Goal: Book appointment/travel/reservation

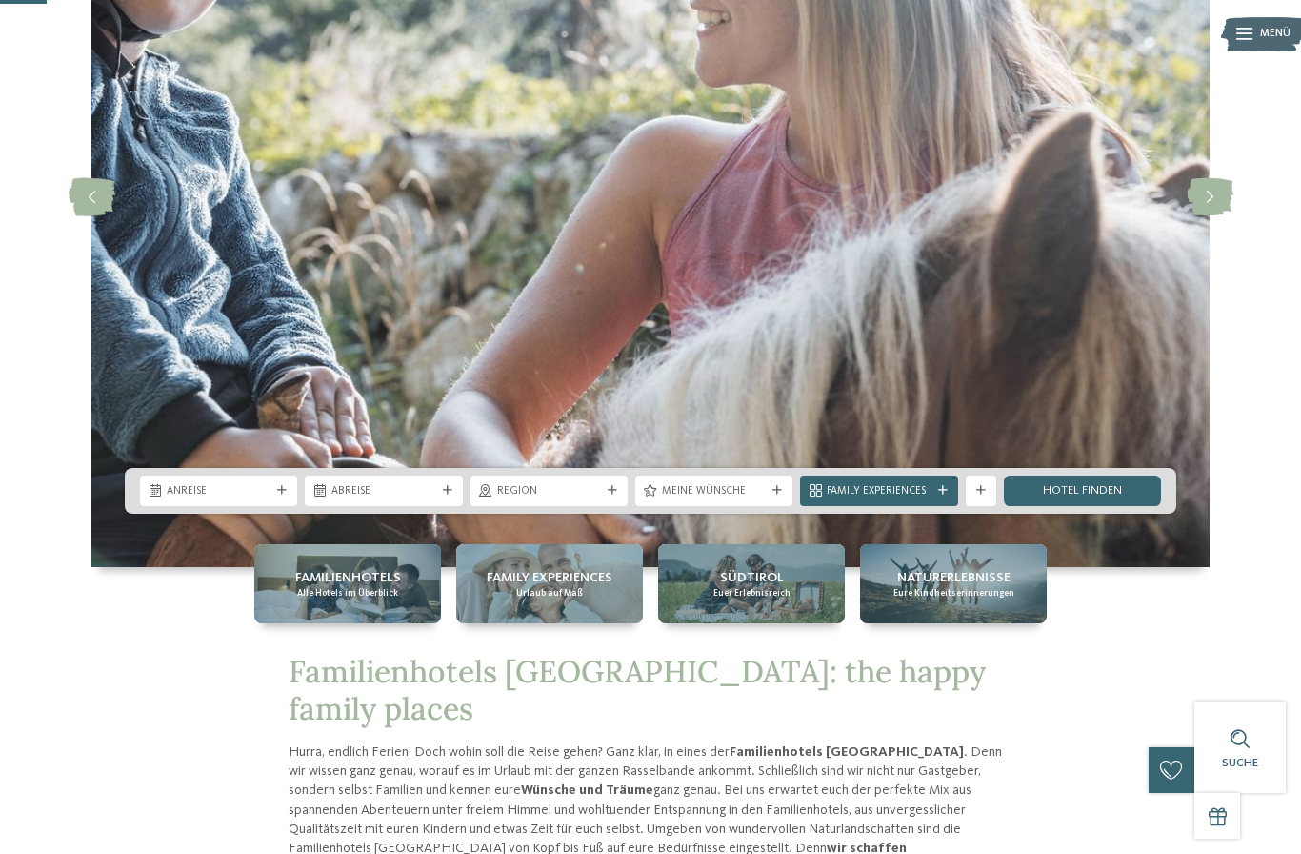
click at [733, 506] on div "Meine Wünsche" at bounding box center [713, 490] width 157 height 30
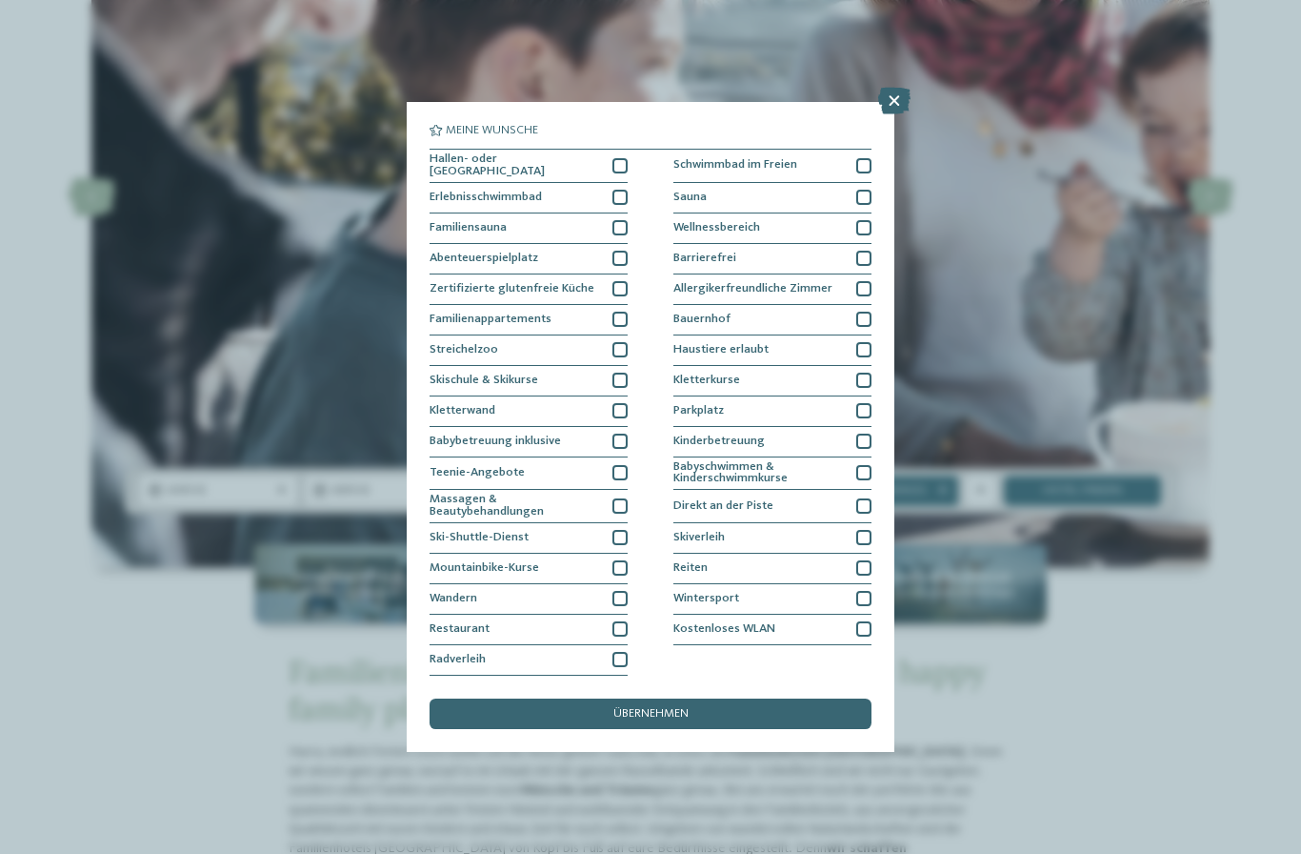
click at [626, 465] on div at bounding box center [620, 472] width 15 height 15
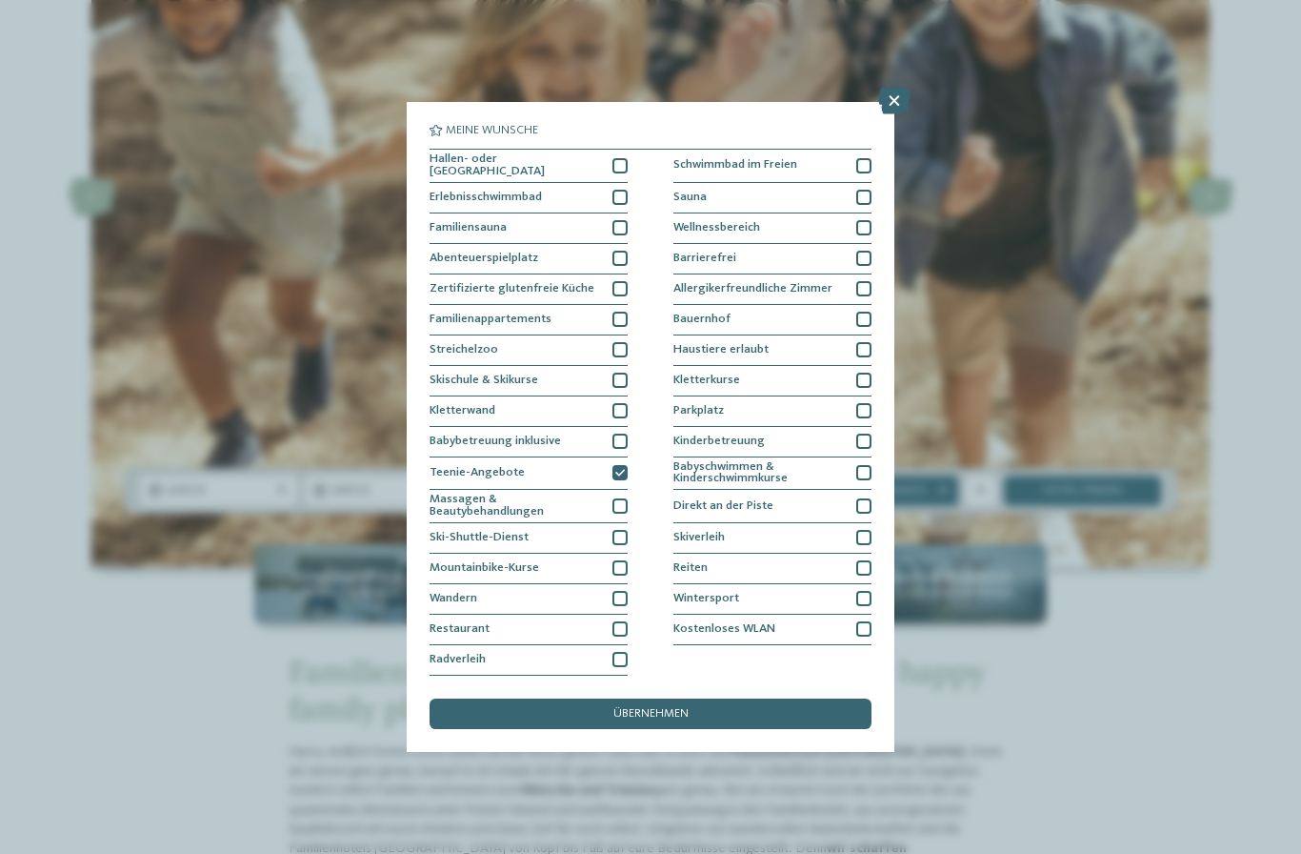
click at [607, 335] on div "Streichelzoo" at bounding box center [529, 350] width 198 height 30
click at [619, 312] on div at bounding box center [620, 319] width 15 height 15
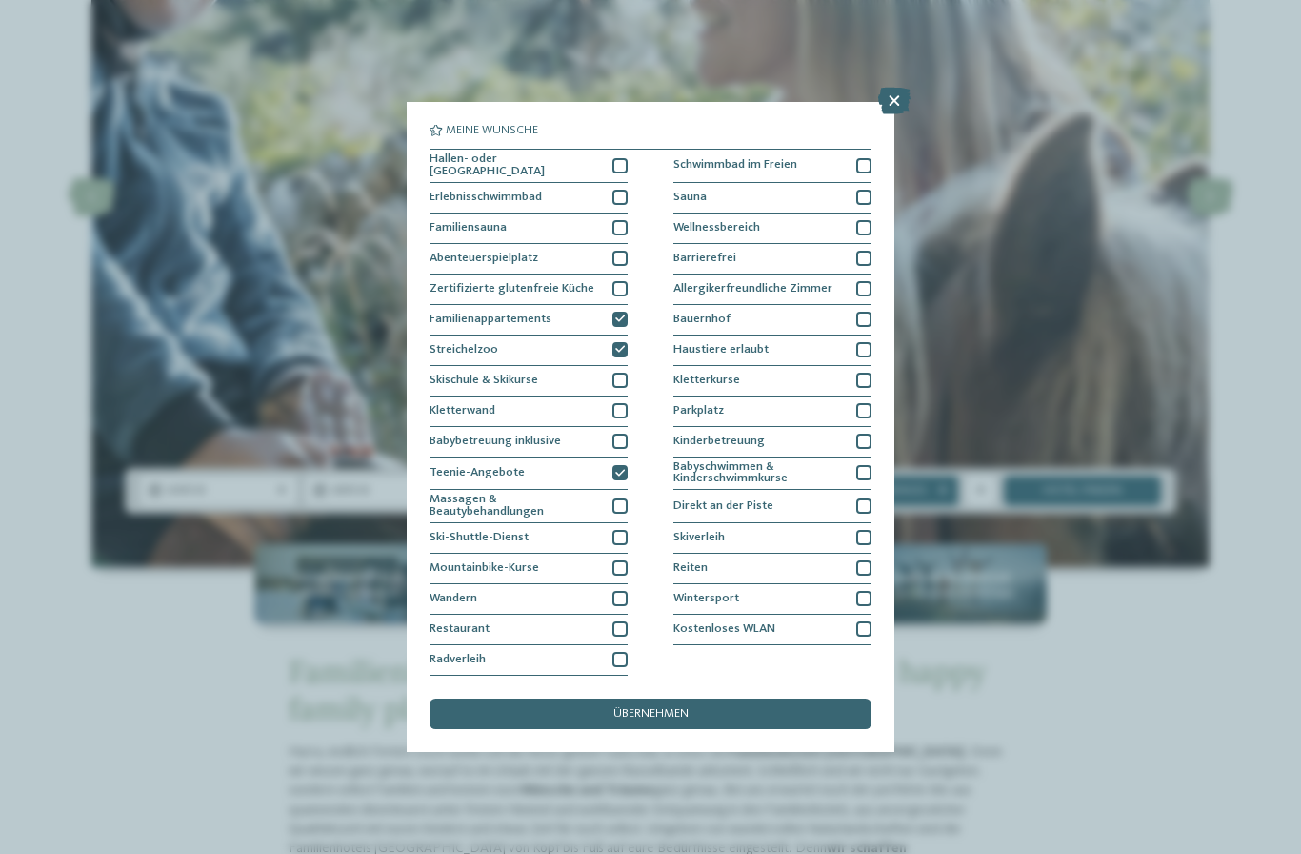
click at [618, 281] on div at bounding box center [620, 288] width 15 height 15
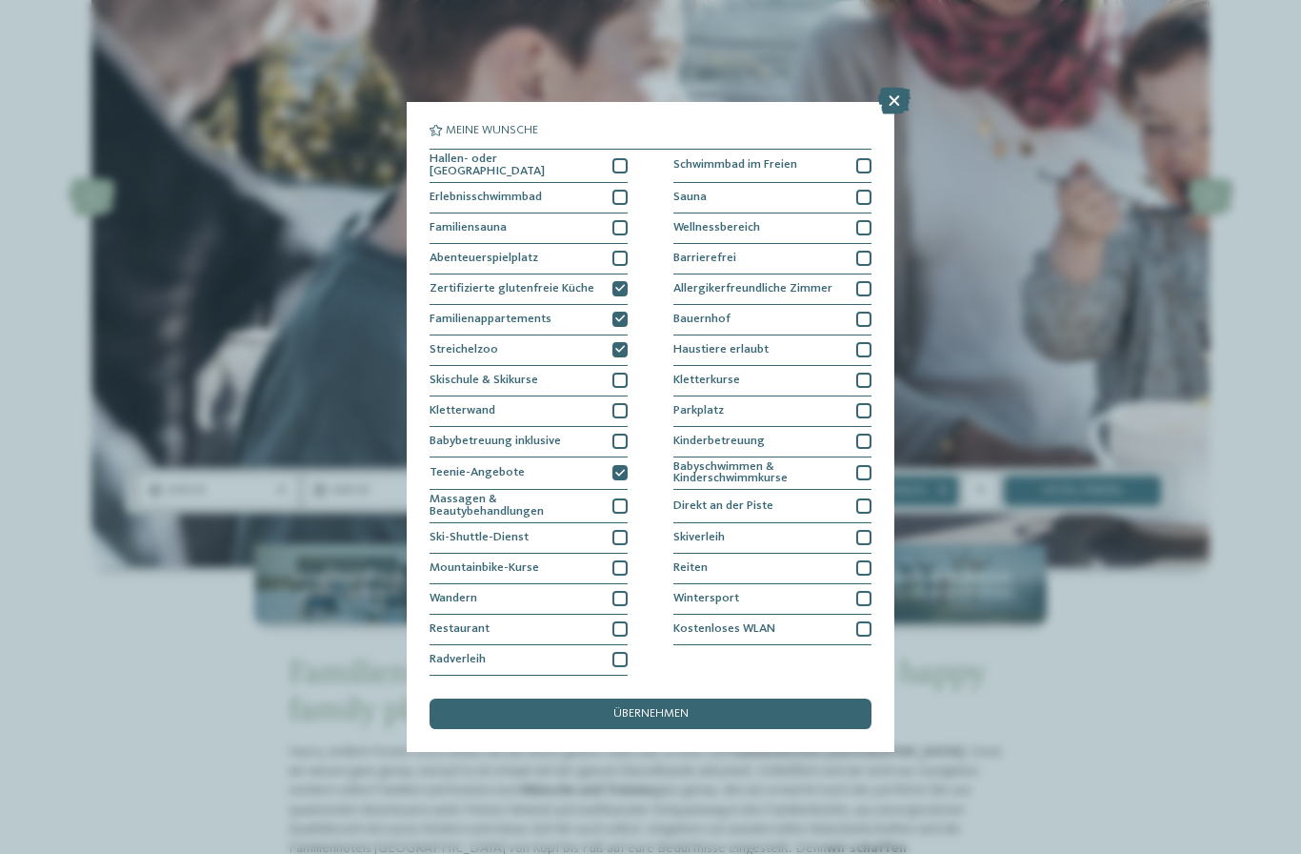
click at [622, 251] on div at bounding box center [620, 258] width 15 height 15
click at [862, 213] on div "Wellnessbereich" at bounding box center [773, 228] width 198 height 30
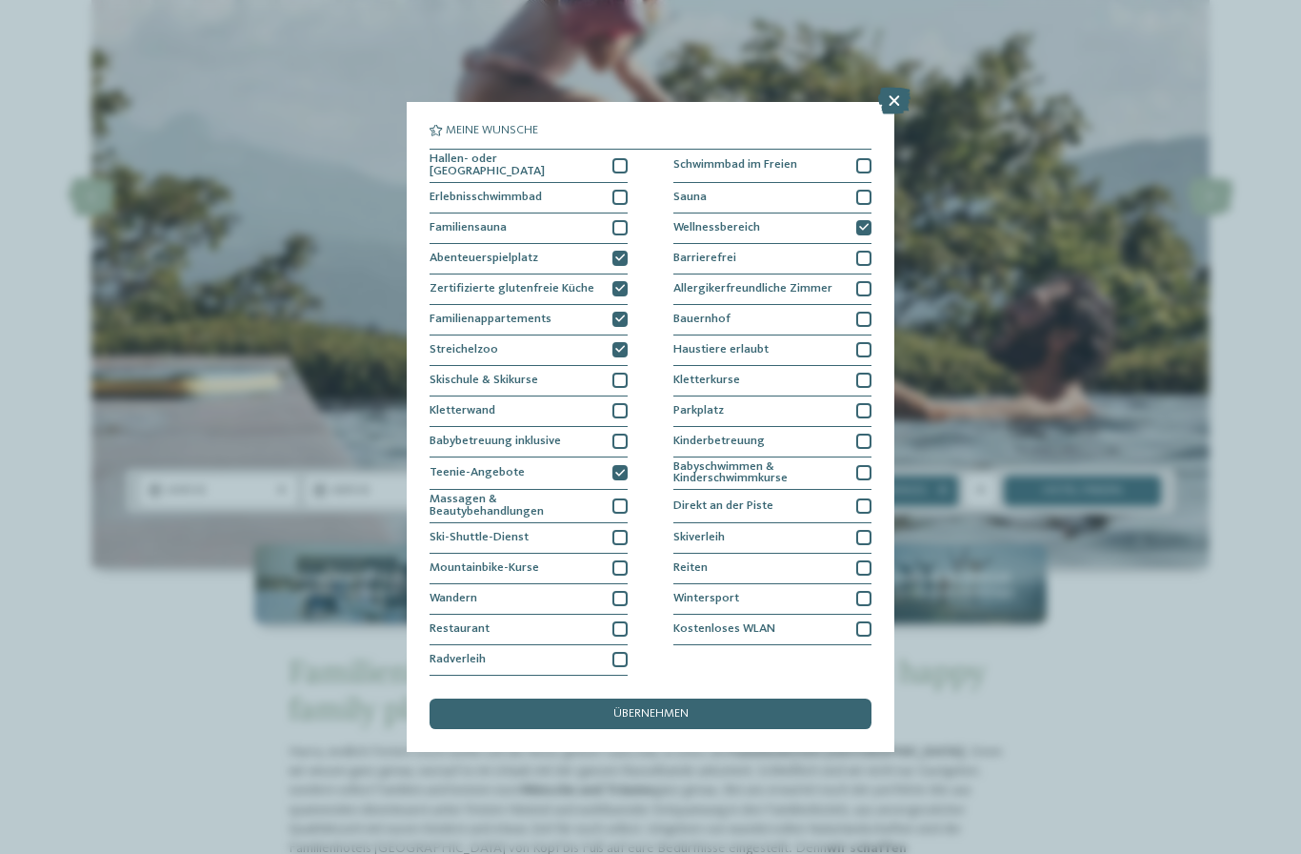
click at [704, 698] on div "übernehmen" at bounding box center [651, 713] width 442 height 30
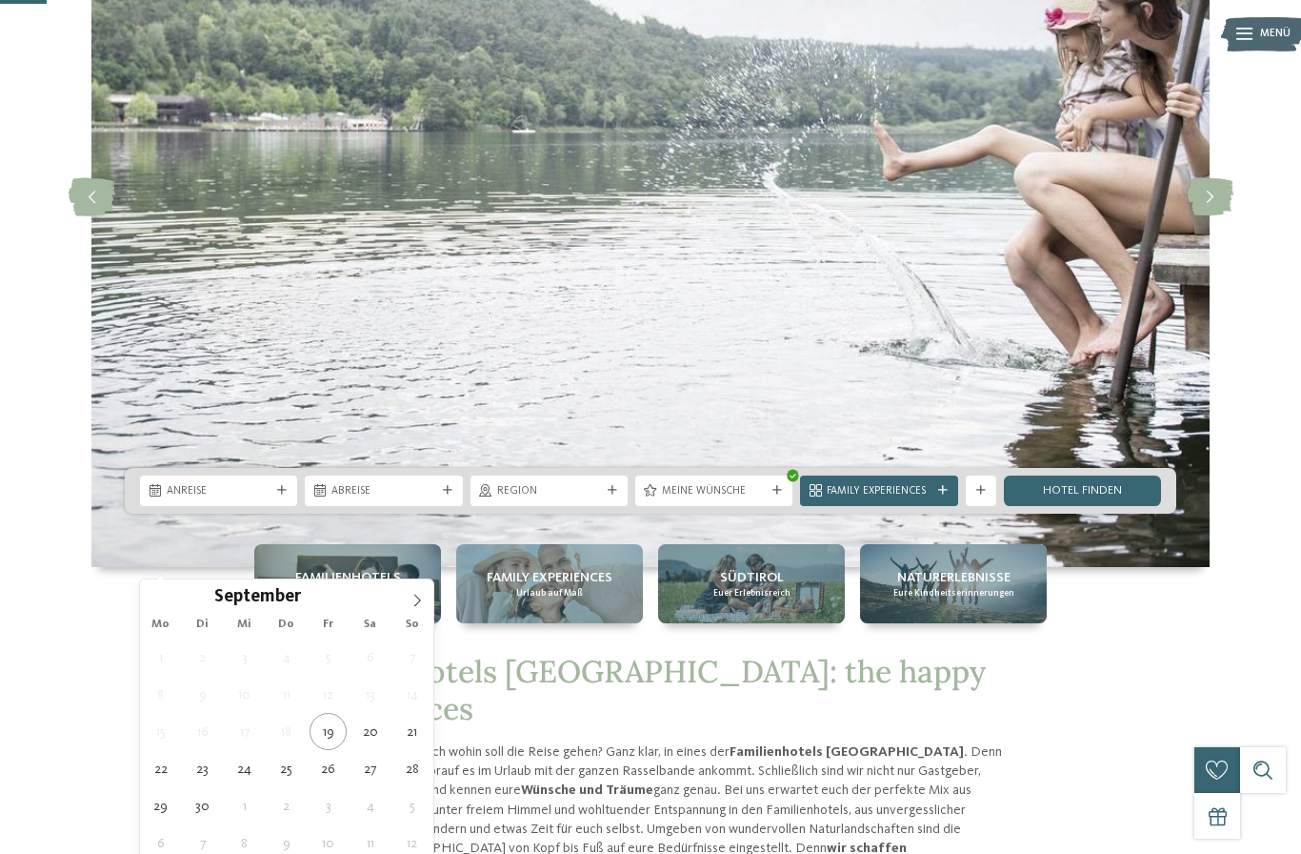
click at [413, 604] on icon at bounding box center [417, 600] width 13 height 13
click at [417, 601] on icon at bounding box center [417, 600] width 13 height 13
click at [421, 601] on icon at bounding box center [417, 600] width 13 height 13
click at [423, 598] on icon at bounding box center [417, 600] width 13 height 13
type input "****"
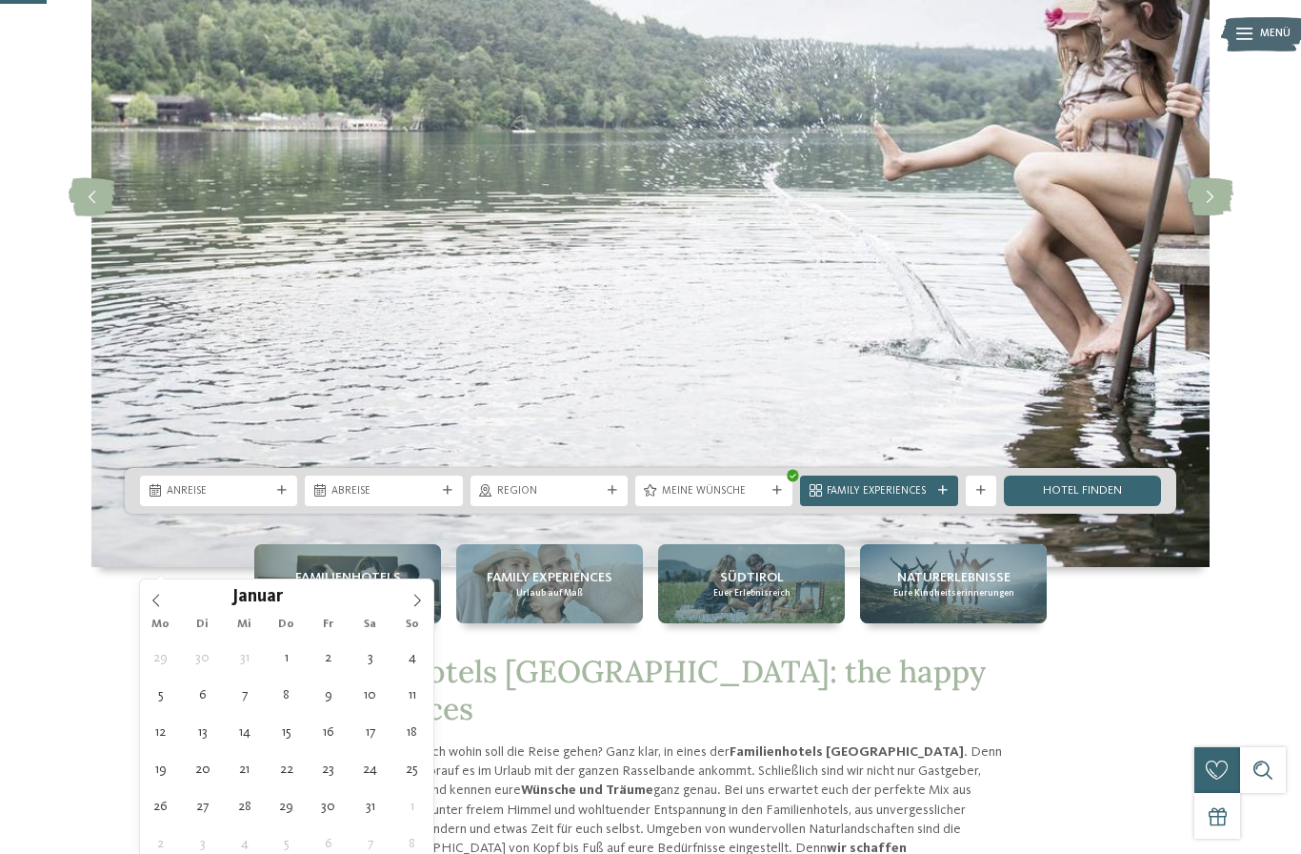
click at [424, 599] on span at bounding box center [417, 595] width 32 height 32
click at [419, 603] on icon at bounding box center [417, 601] width 7 height 12
click at [421, 599] on icon at bounding box center [417, 600] width 13 height 13
click at [424, 603] on span at bounding box center [417, 595] width 32 height 32
click at [426, 604] on span at bounding box center [417, 595] width 32 height 32
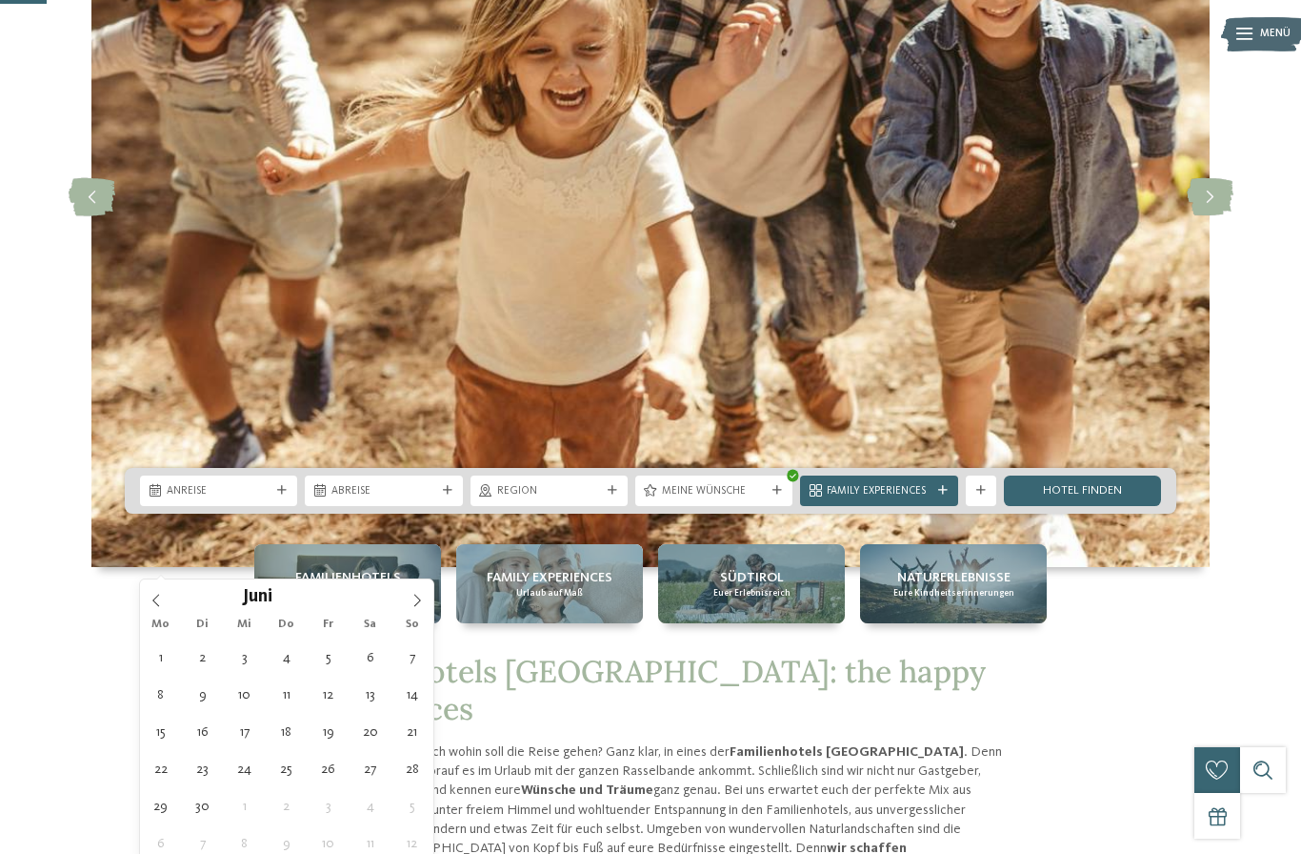
click at [424, 602] on span at bounding box center [417, 595] width 32 height 32
click at [422, 602] on icon at bounding box center [417, 600] width 13 height 13
click at [158, 600] on icon at bounding box center [156, 600] width 13 height 13
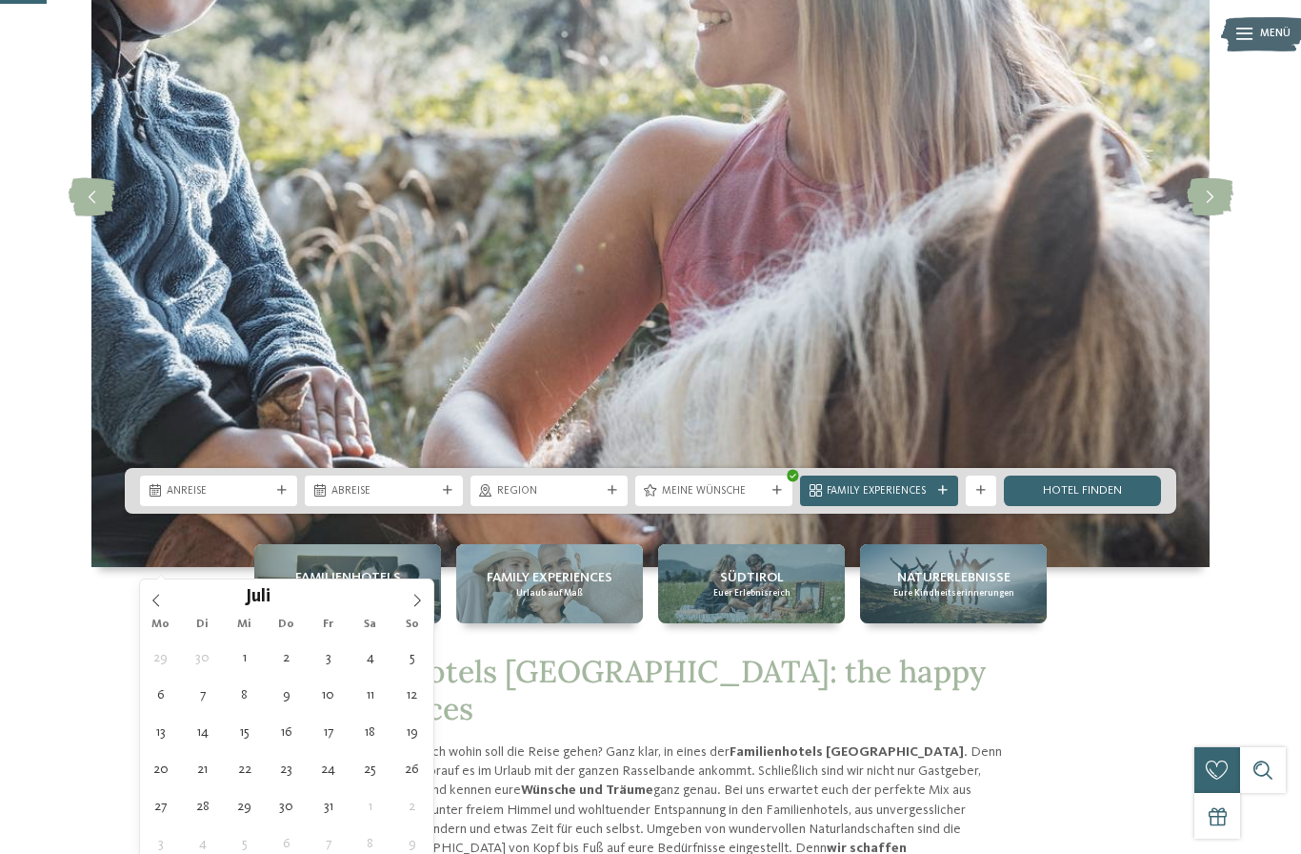
type div "01.08.2026"
type input "****"
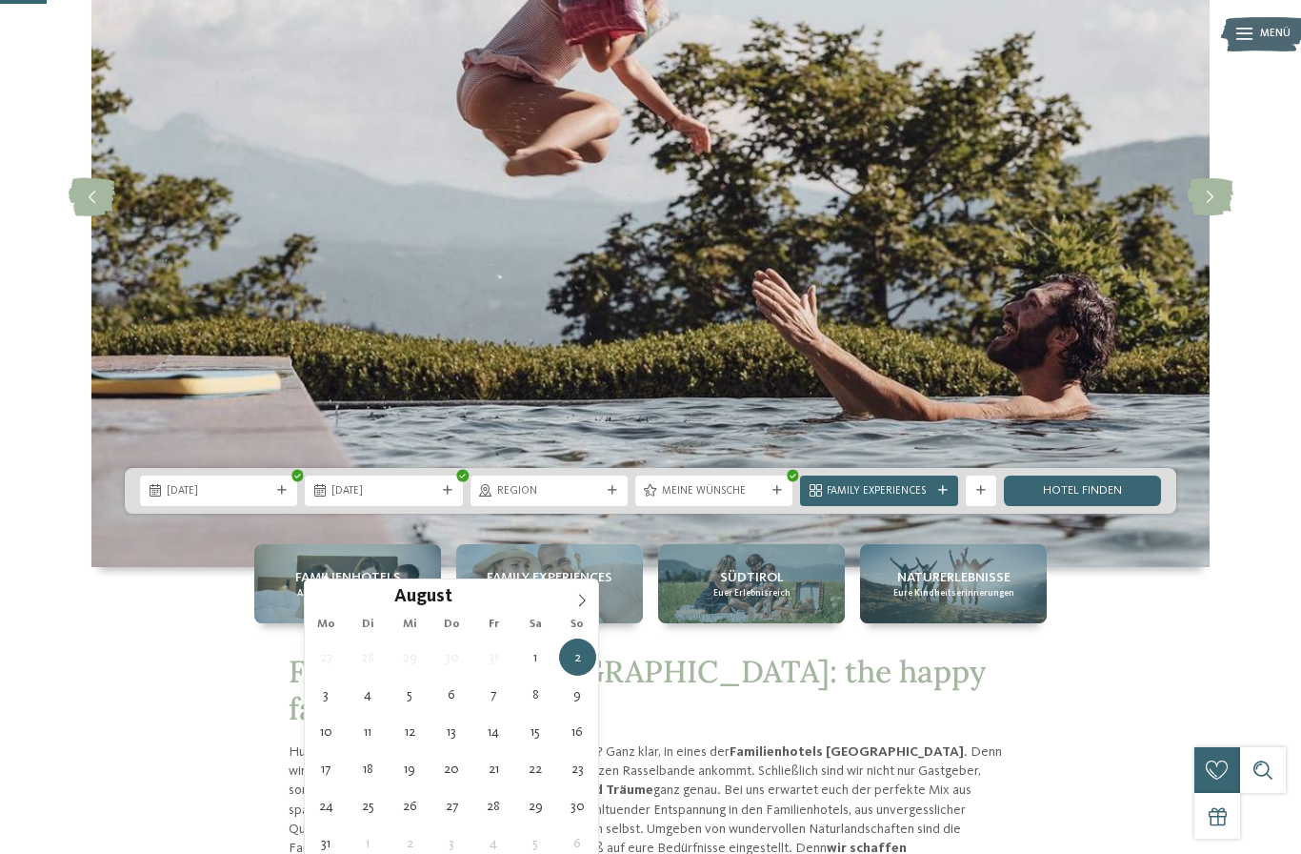
type div "15.08.2026"
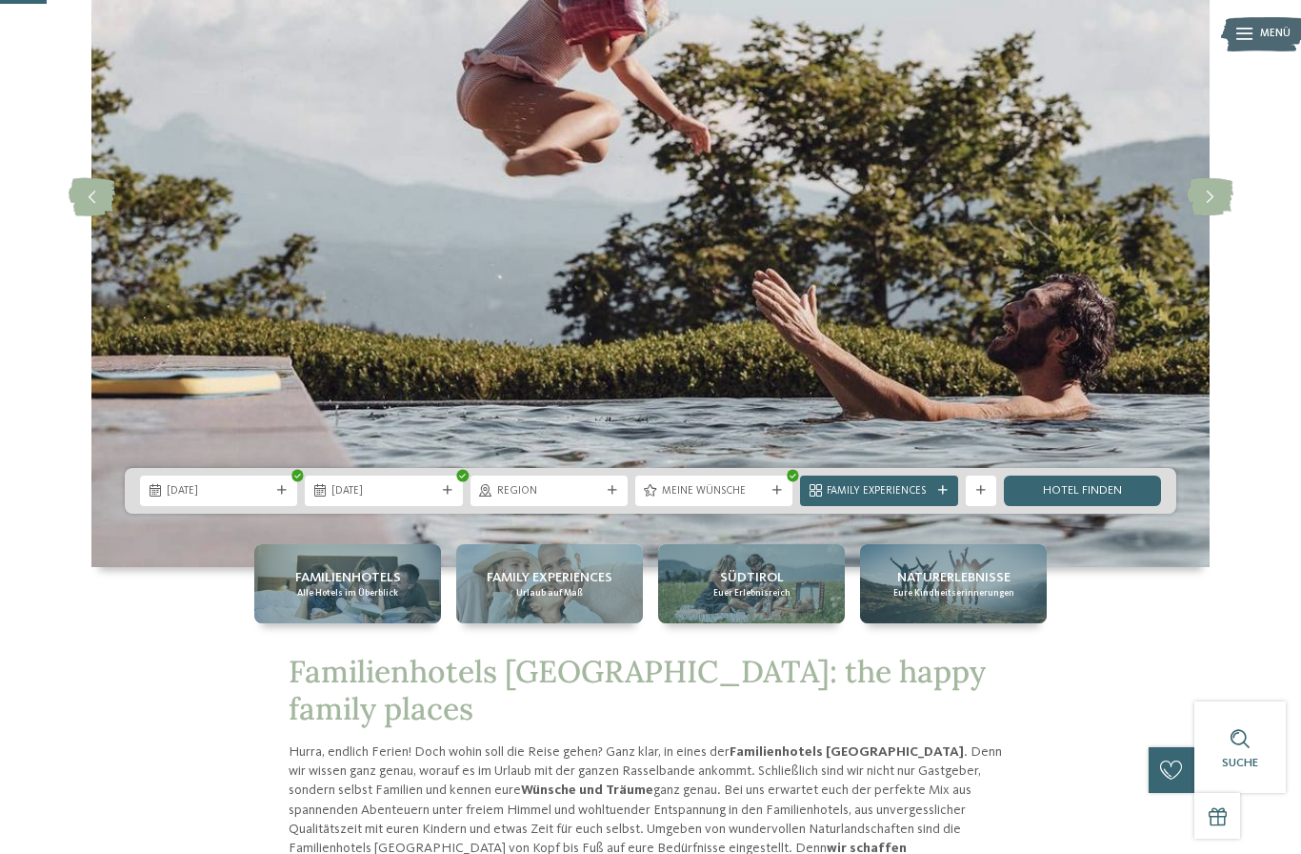
click at [1101, 506] on link "Hotel finden" at bounding box center [1082, 490] width 157 height 30
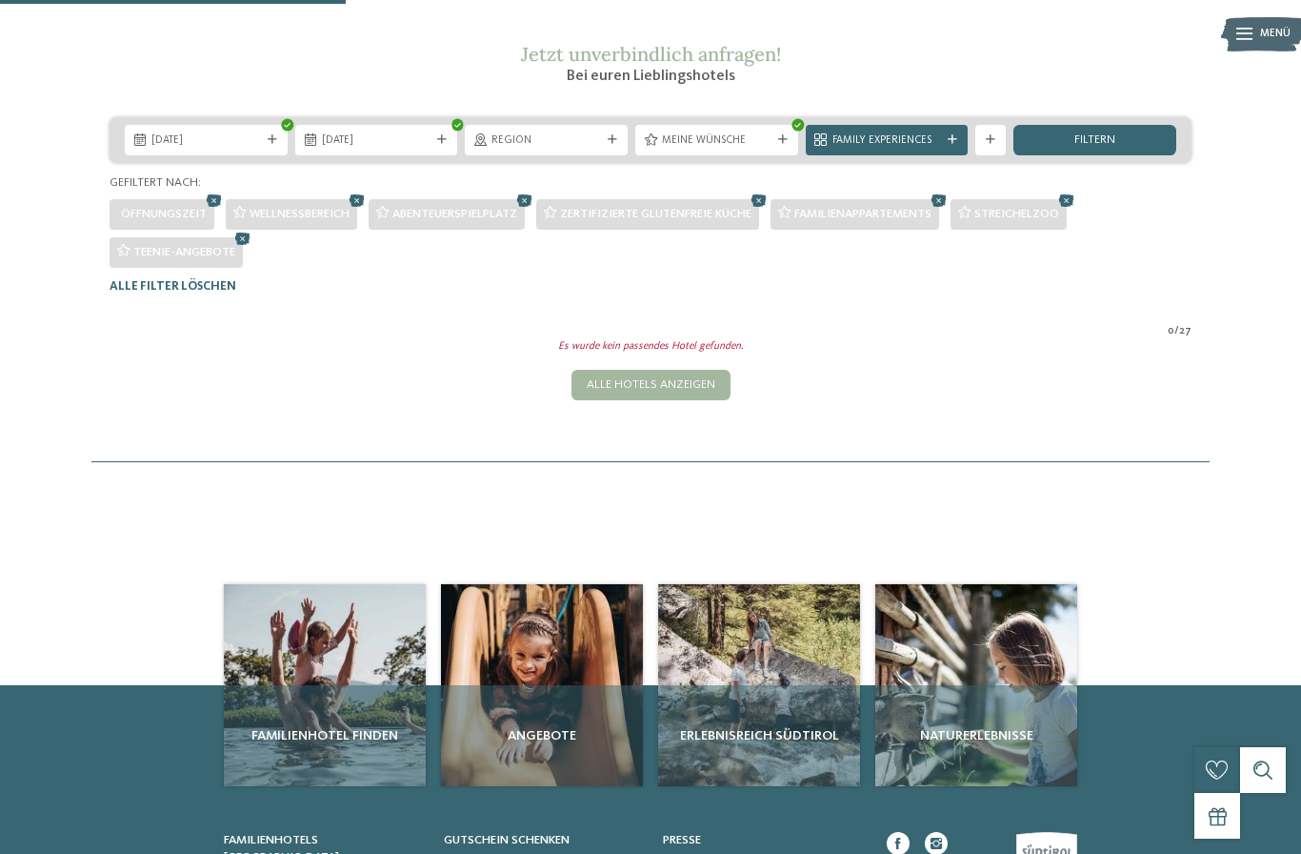
scroll to position [160, 0]
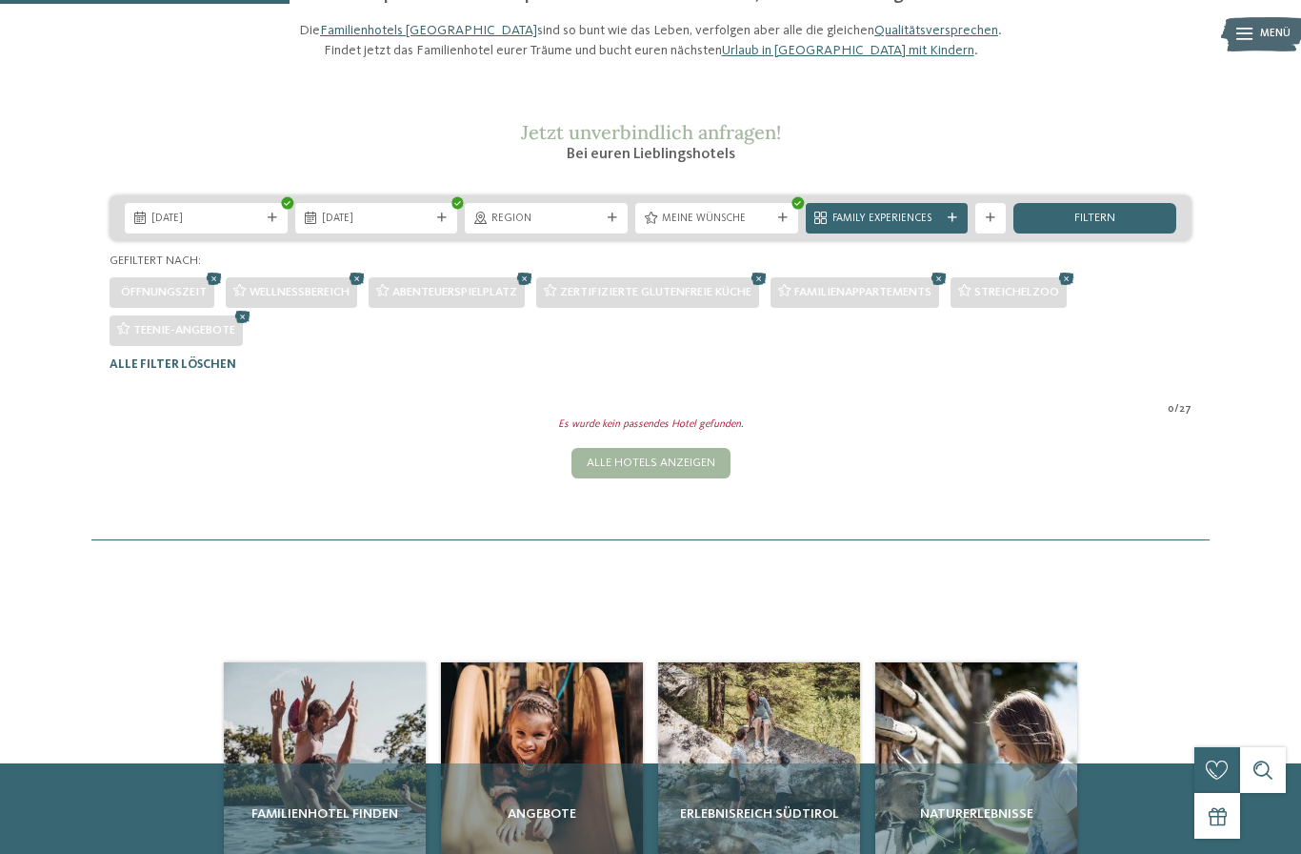
click at [891, 227] on span "Family Experiences" at bounding box center [888, 219] width 110 height 15
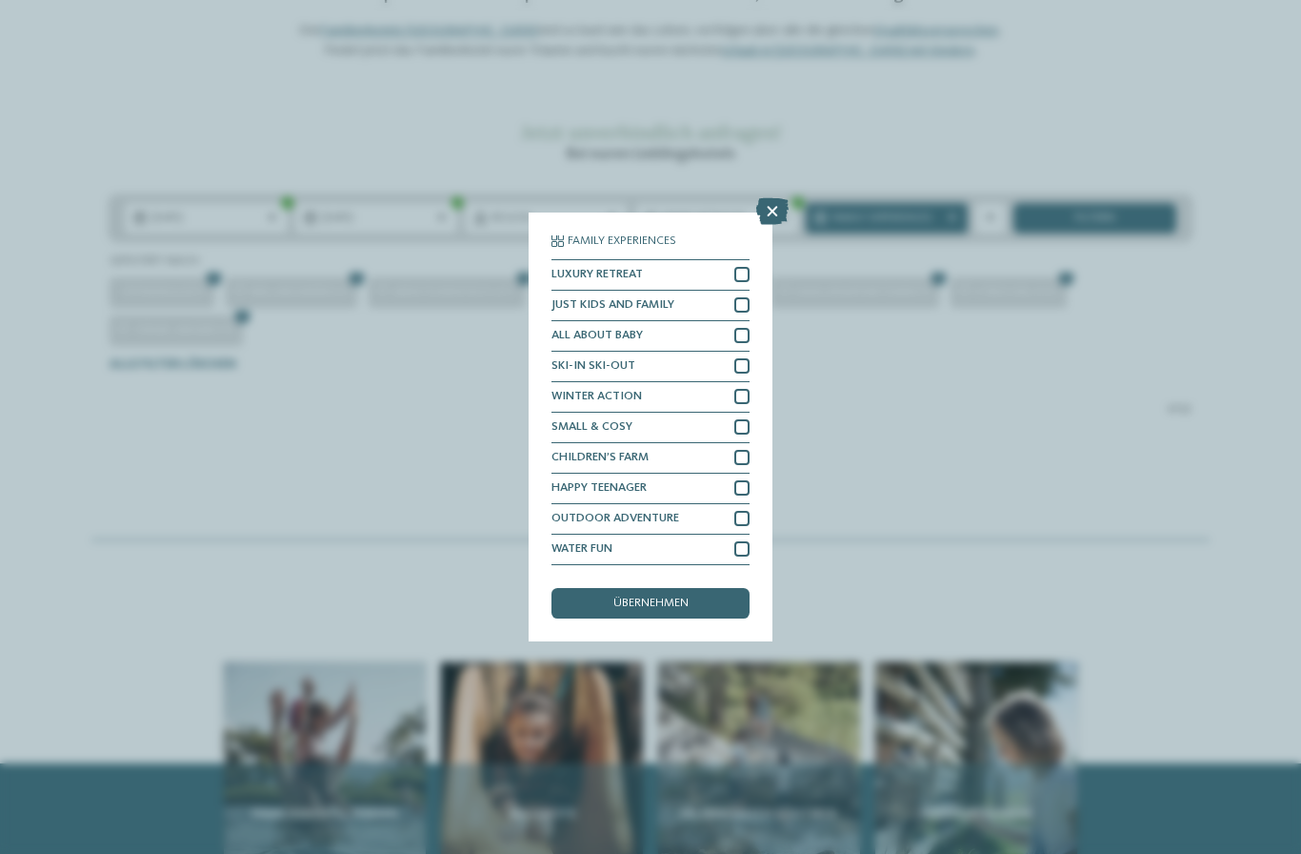
click at [774, 198] on icon at bounding box center [772, 211] width 32 height 27
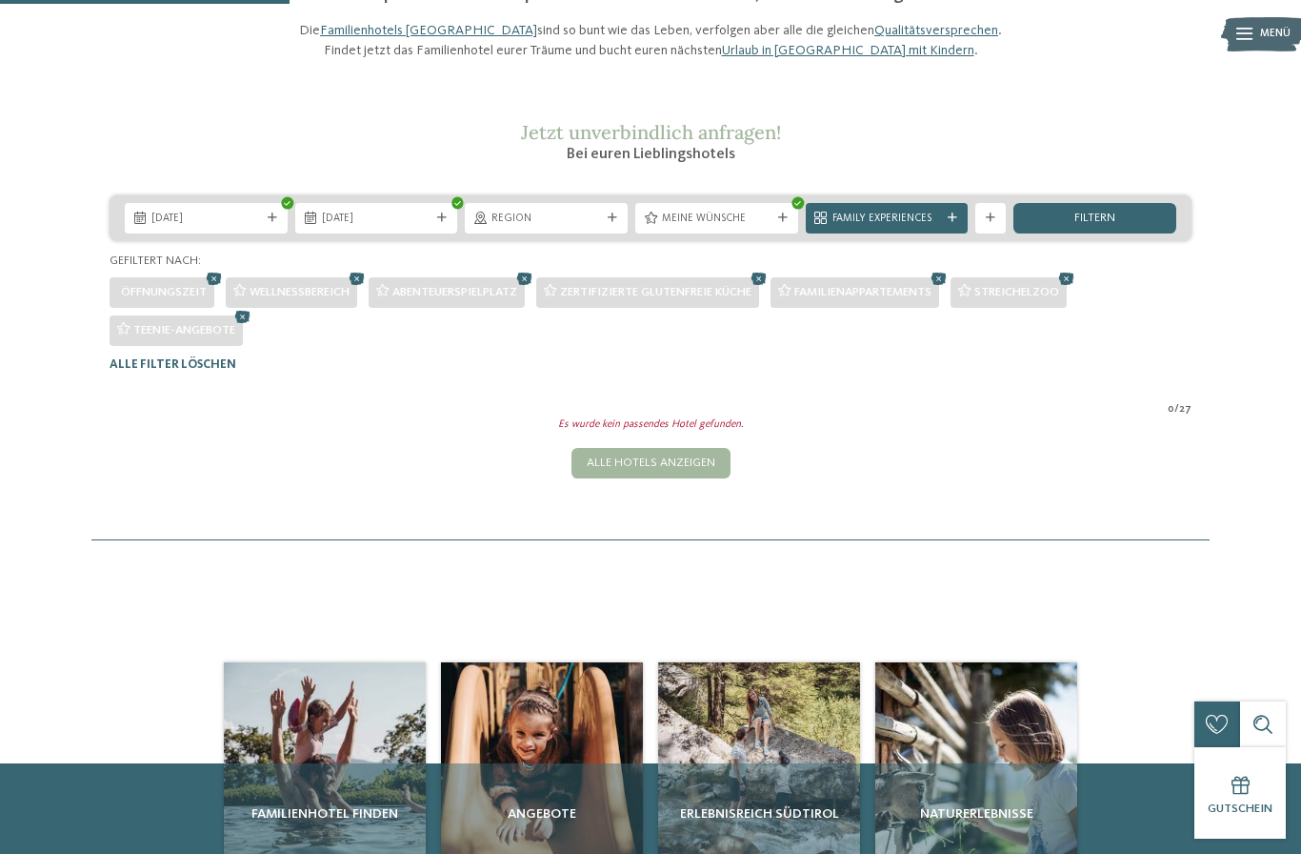
click at [356, 289] on icon at bounding box center [357, 279] width 23 height 20
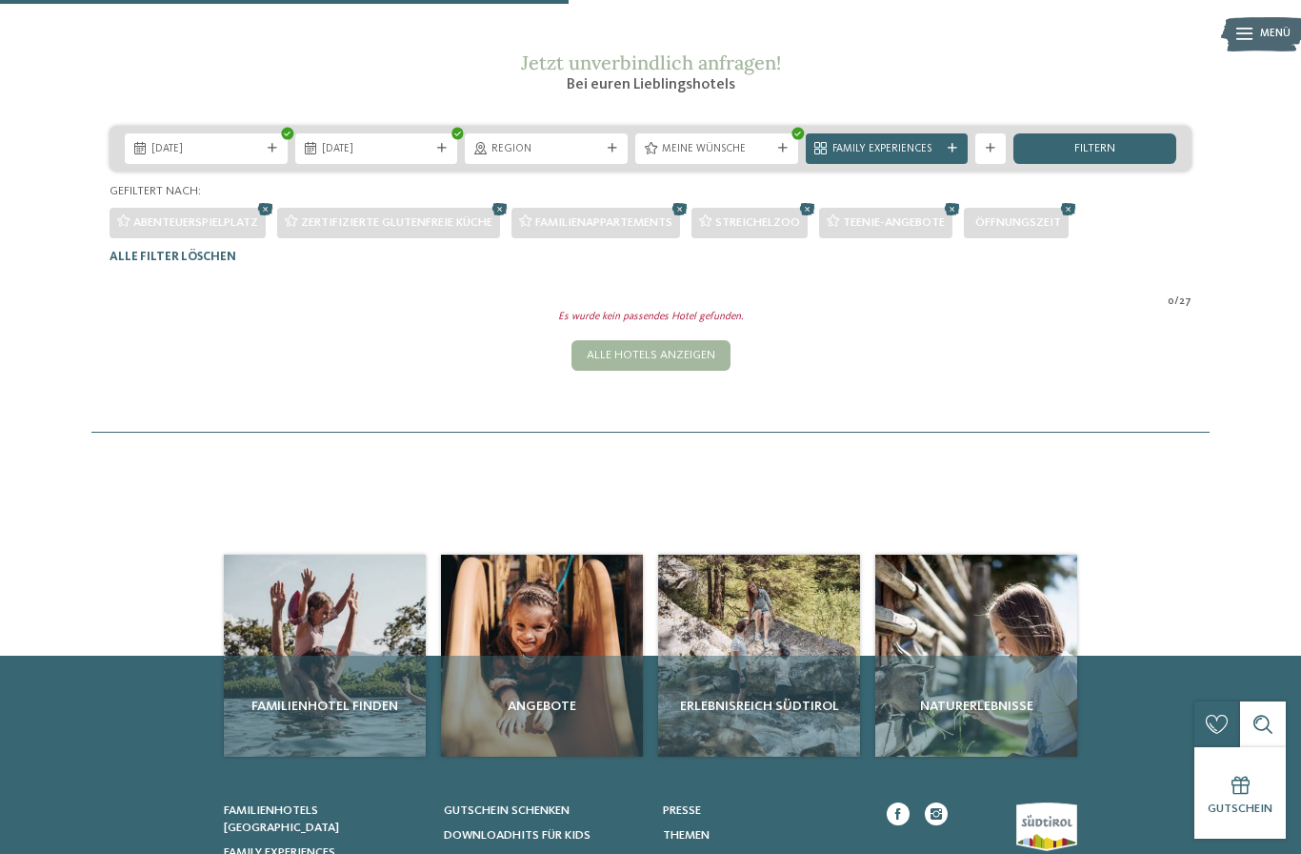
scroll to position [158, 0]
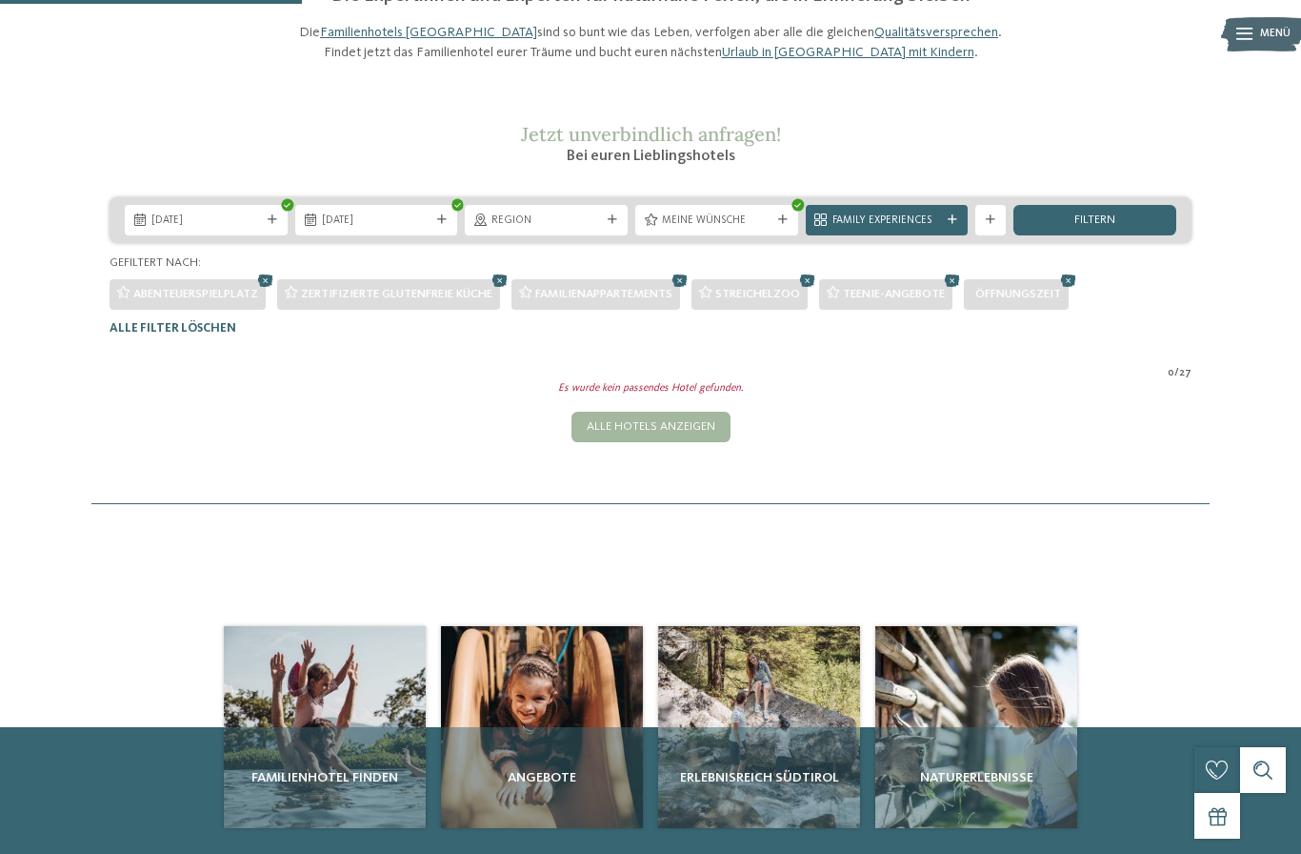
click at [507, 291] on icon at bounding box center [500, 281] width 23 height 20
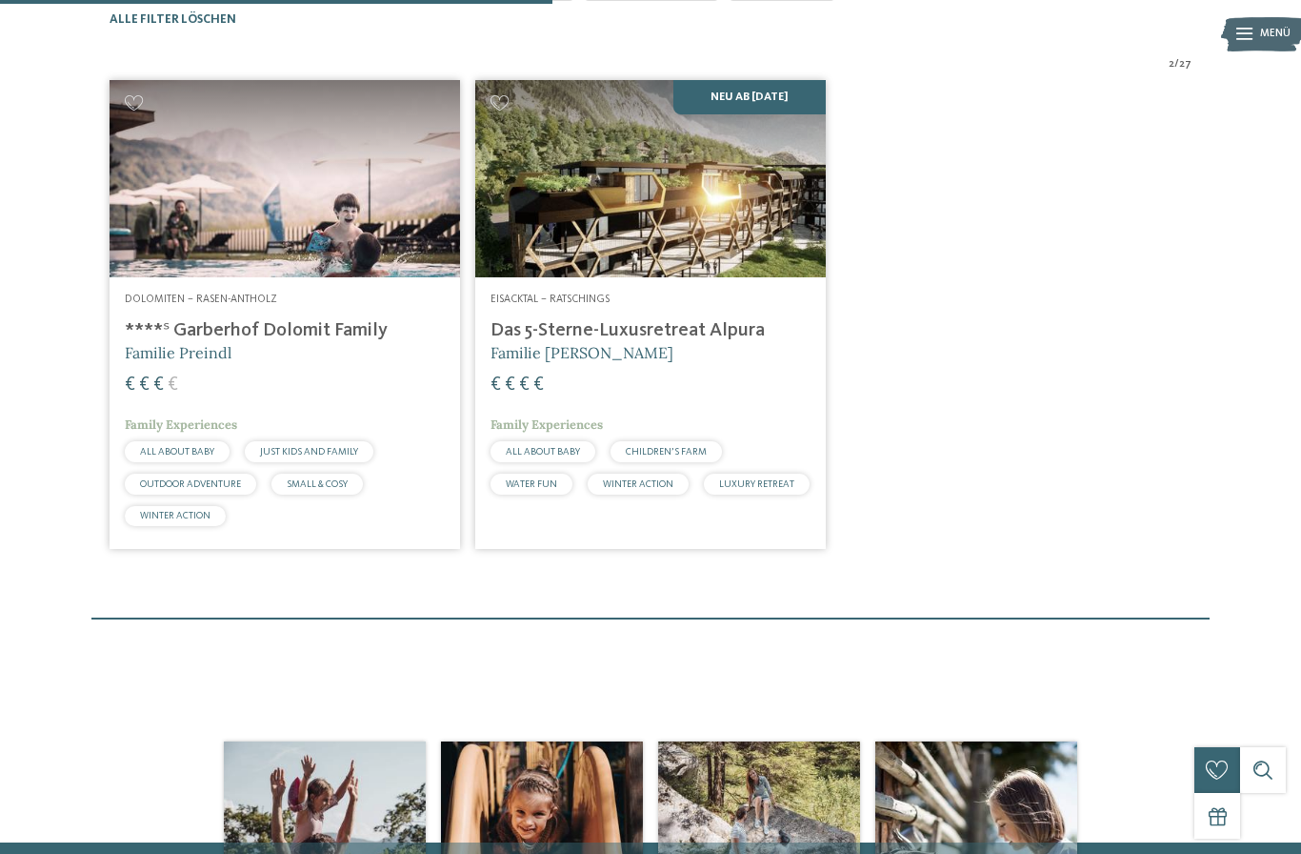
scroll to position [468, 0]
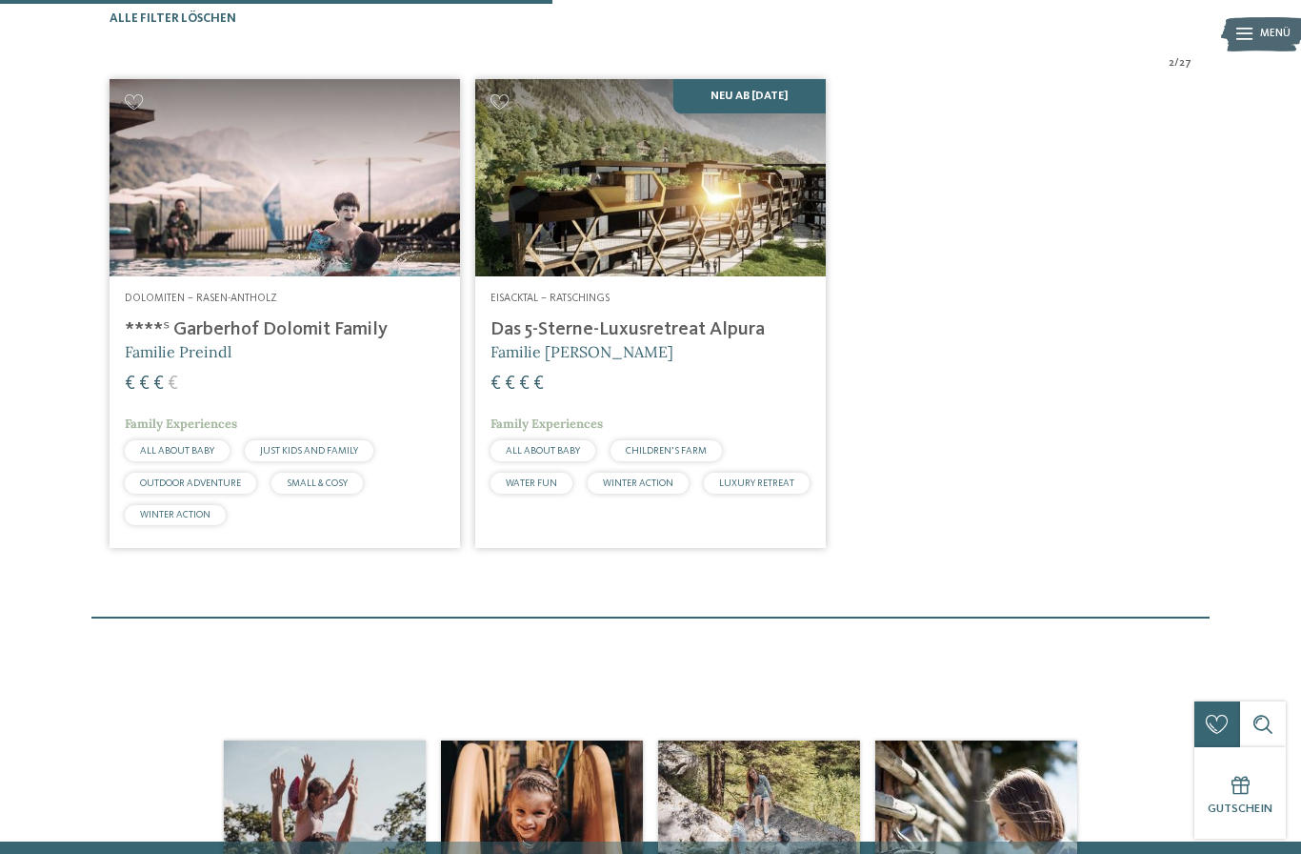
click at [329, 341] on h4 "****ˢ Garberhof Dolomit Family" at bounding box center [285, 329] width 320 height 23
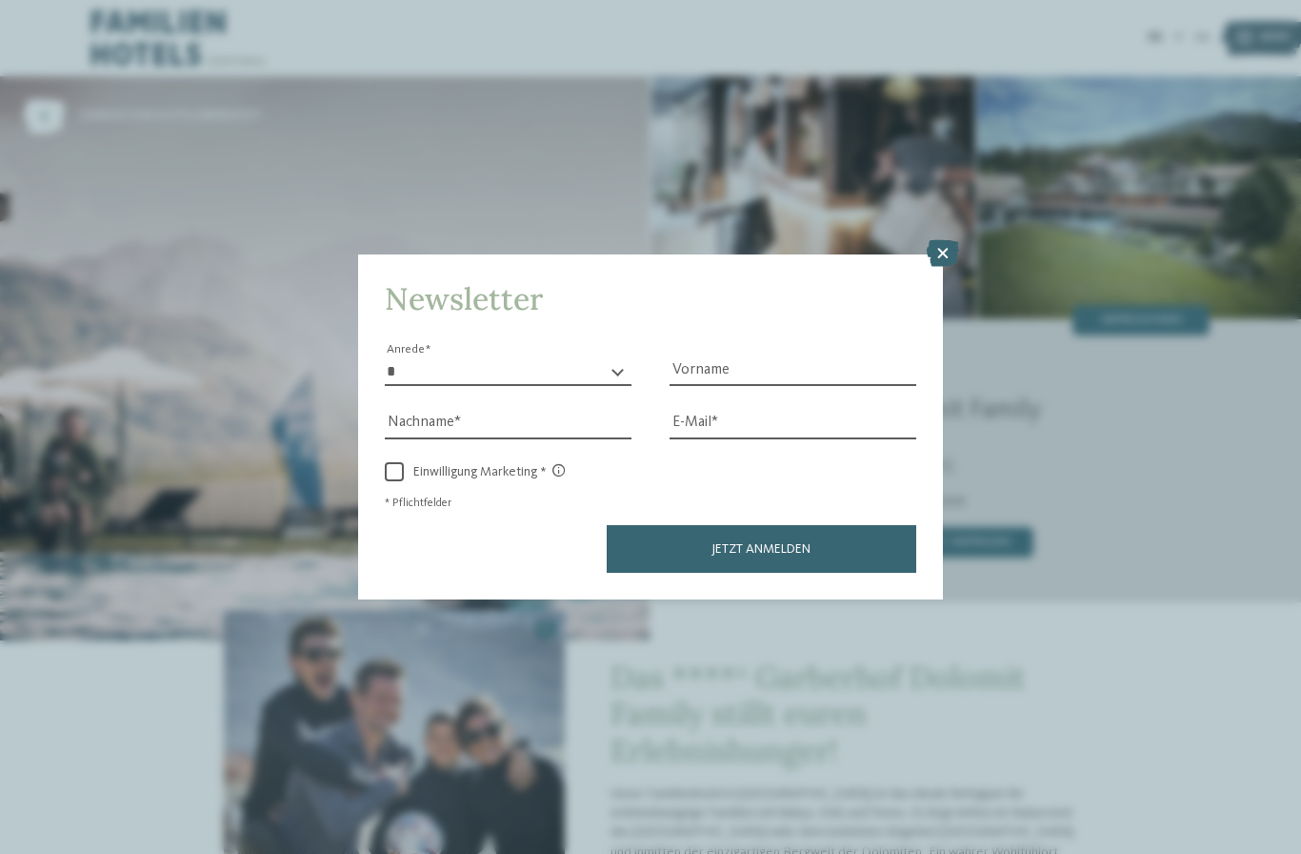
click at [944, 240] on icon at bounding box center [943, 253] width 32 height 27
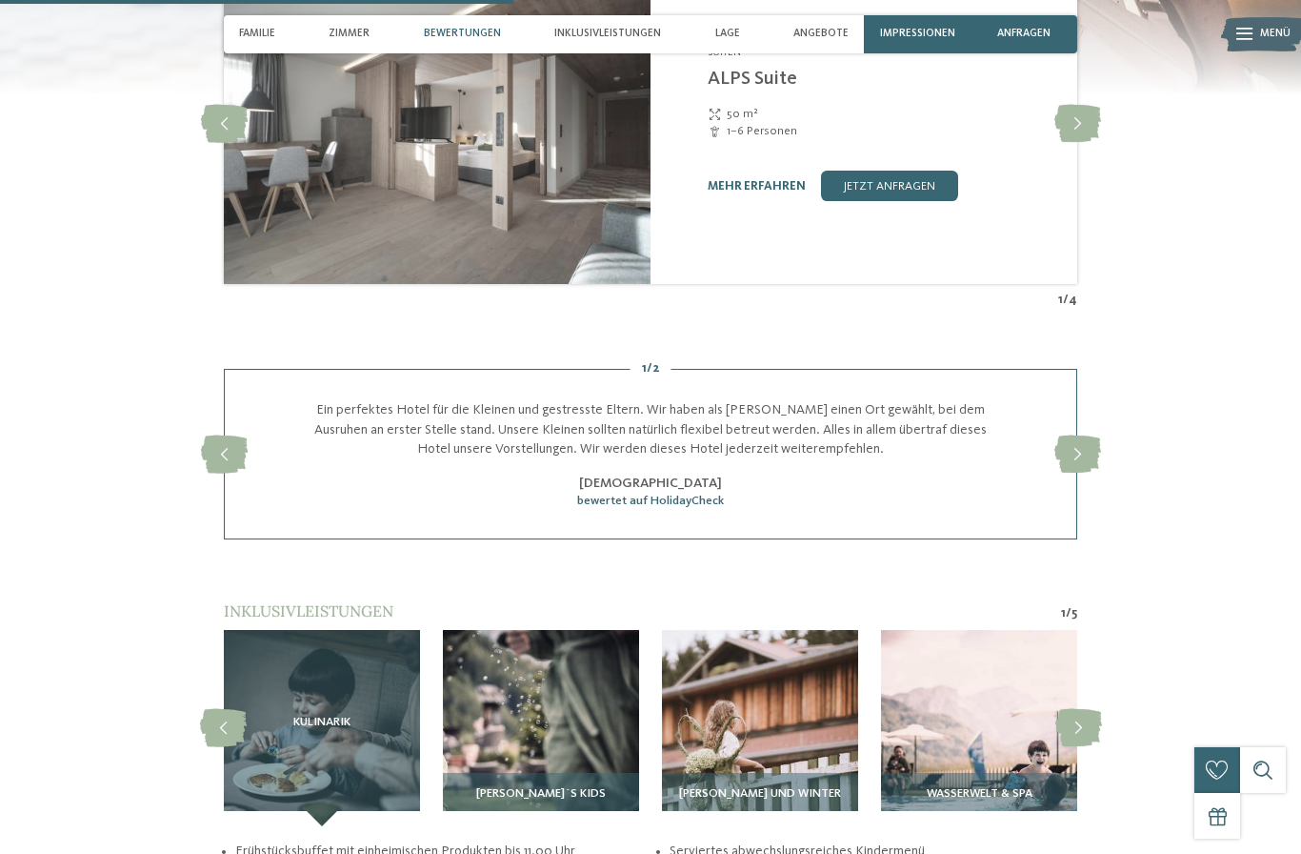
scroll to position [2554, 0]
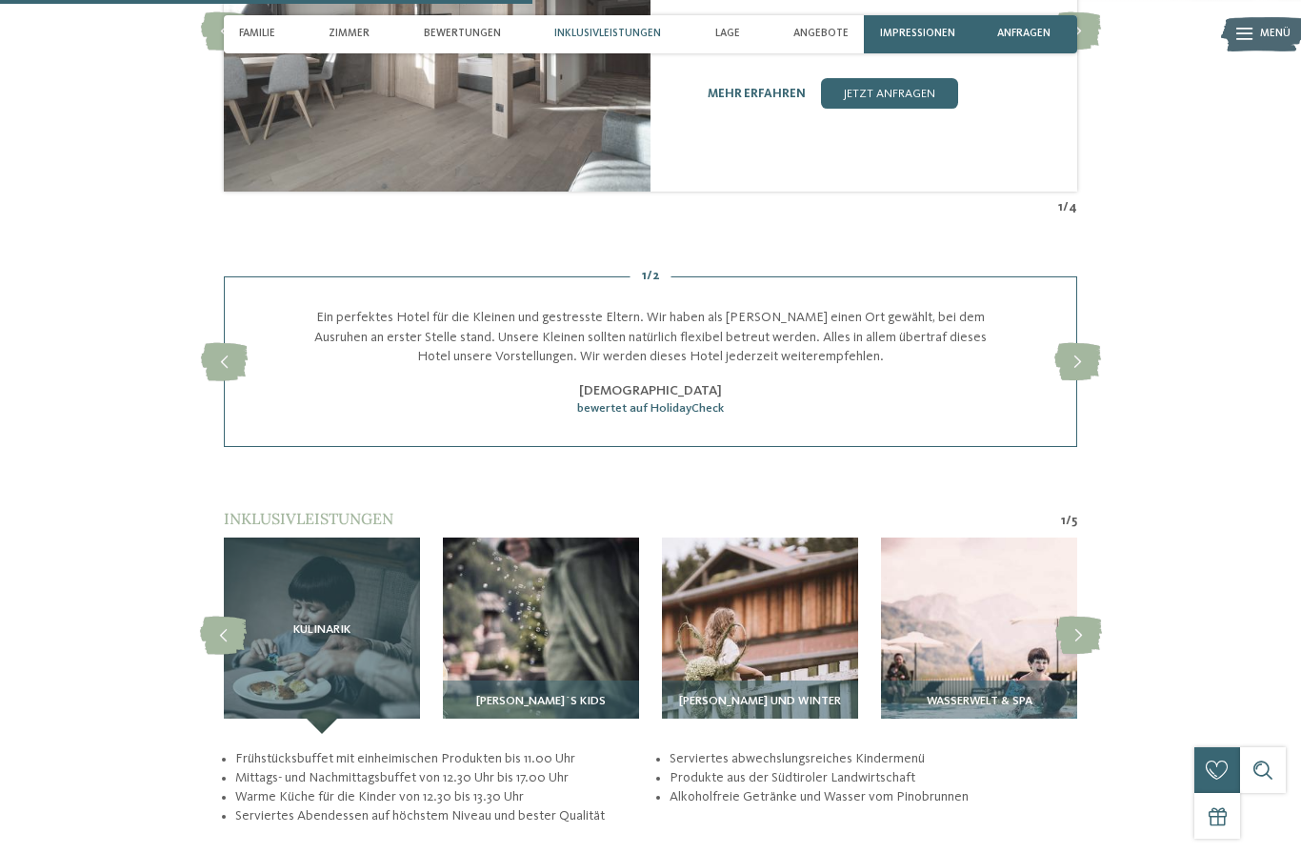
click at [374, 672] on div "Kulinarik" at bounding box center [322, 635] width 196 height 196
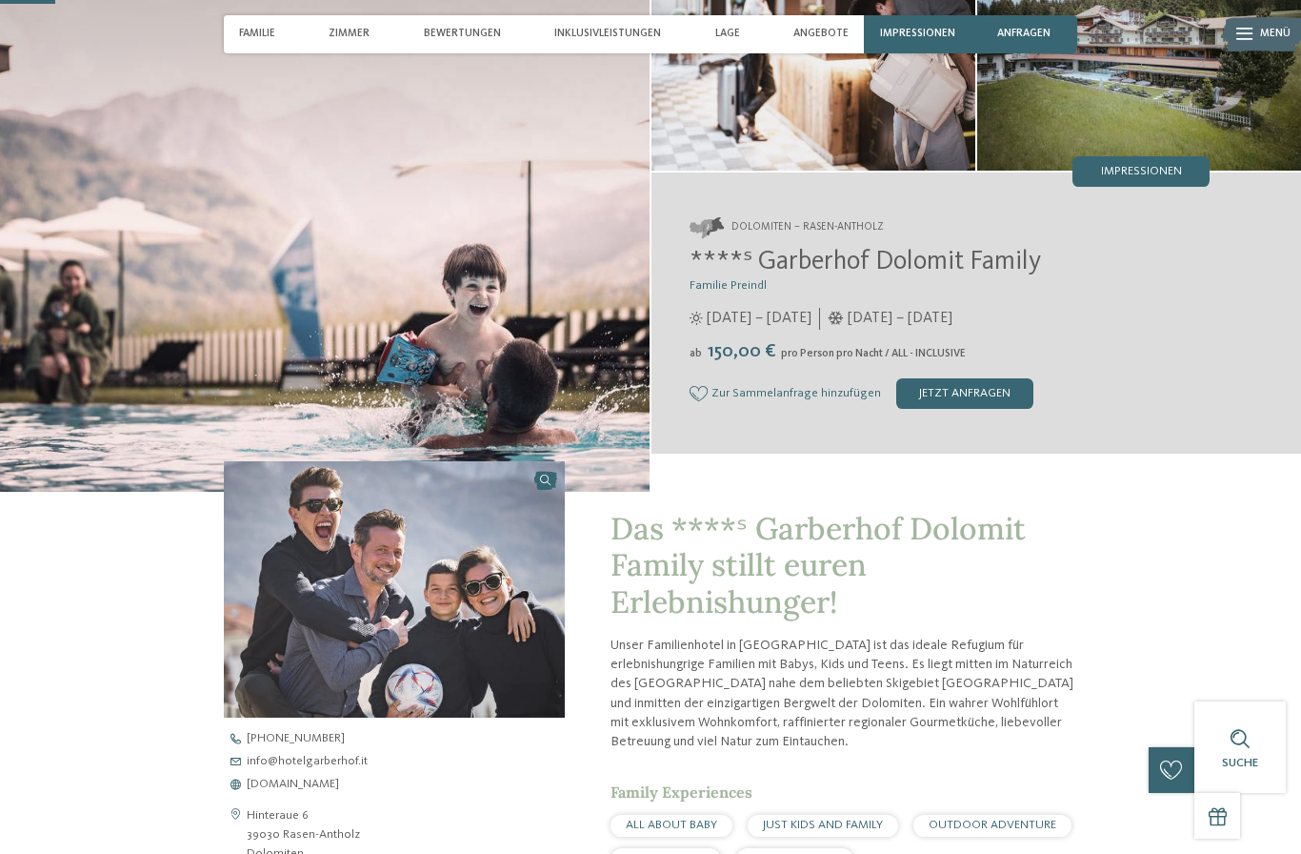
scroll to position [0, 0]
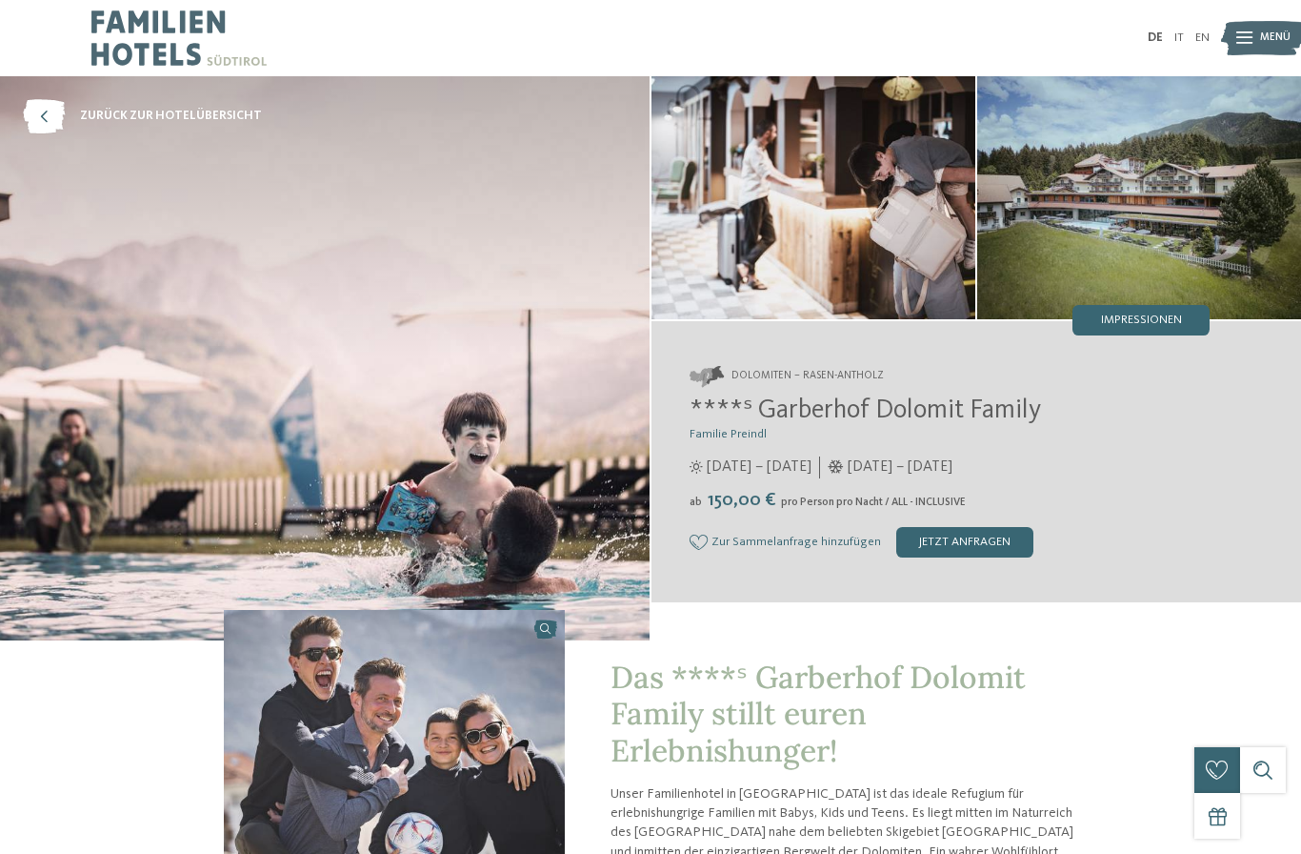
click at [40, 110] on icon at bounding box center [44, 116] width 42 height 34
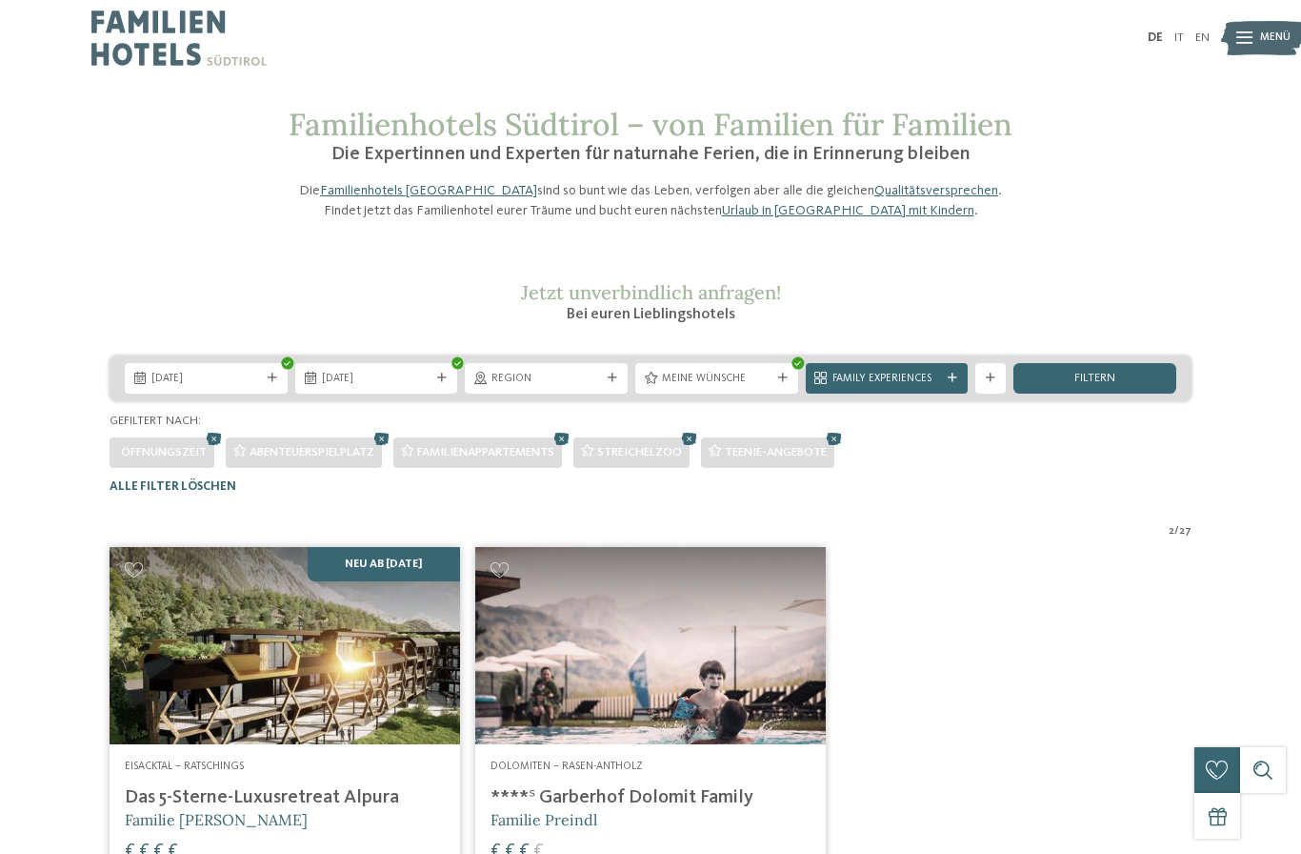
click at [716, 387] on span "Meine Wünsche" at bounding box center [717, 379] width 110 height 15
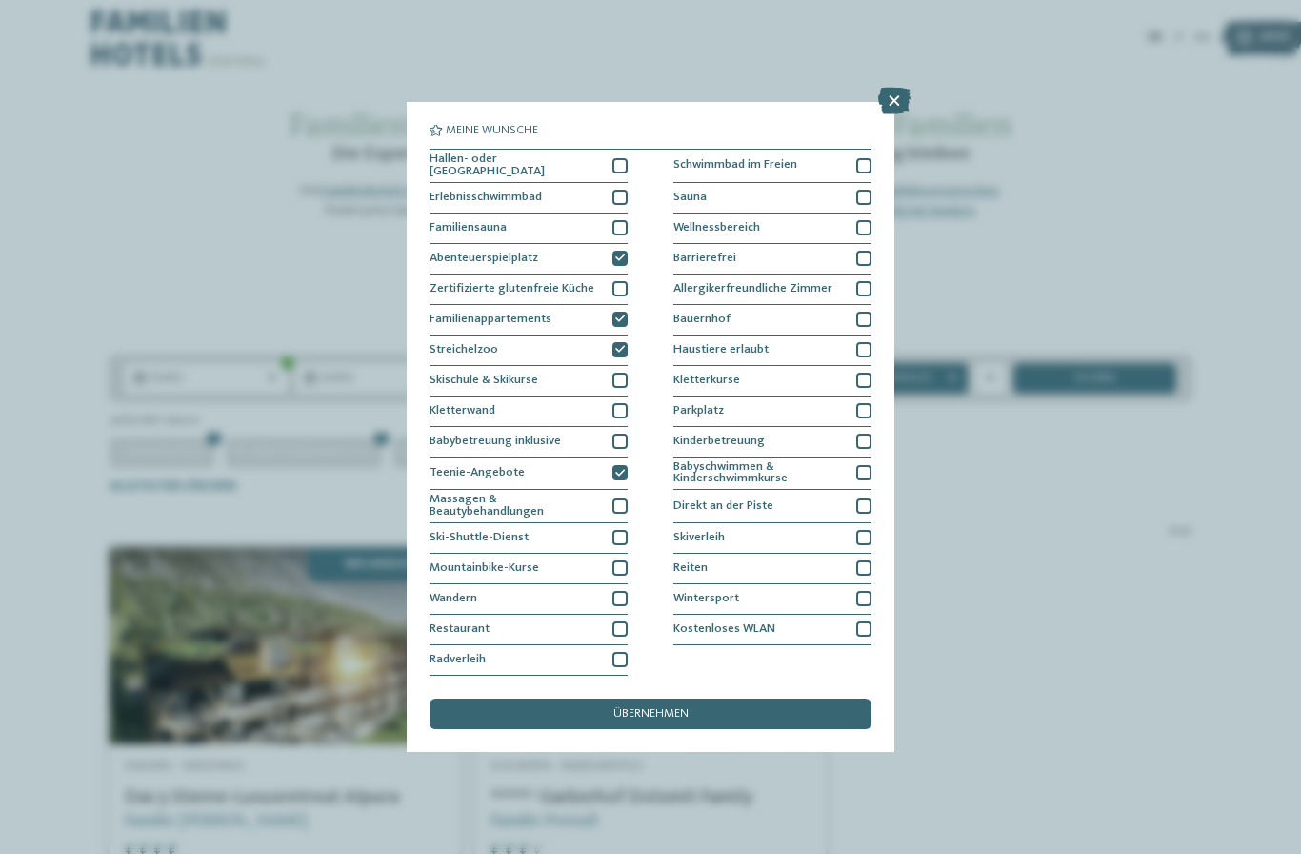
click at [615, 253] on icon at bounding box center [620, 258] width 10 height 10
click at [627, 281] on div at bounding box center [620, 288] width 15 height 15
click at [620, 342] on div at bounding box center [620, 349] width 15 height 15
click at [621, 469] on icon at bounding box center [620, 474] width 10 height 10
click at [663, 708] on span "übernehmen" at bounding box center [651, 714] width 75 height 12
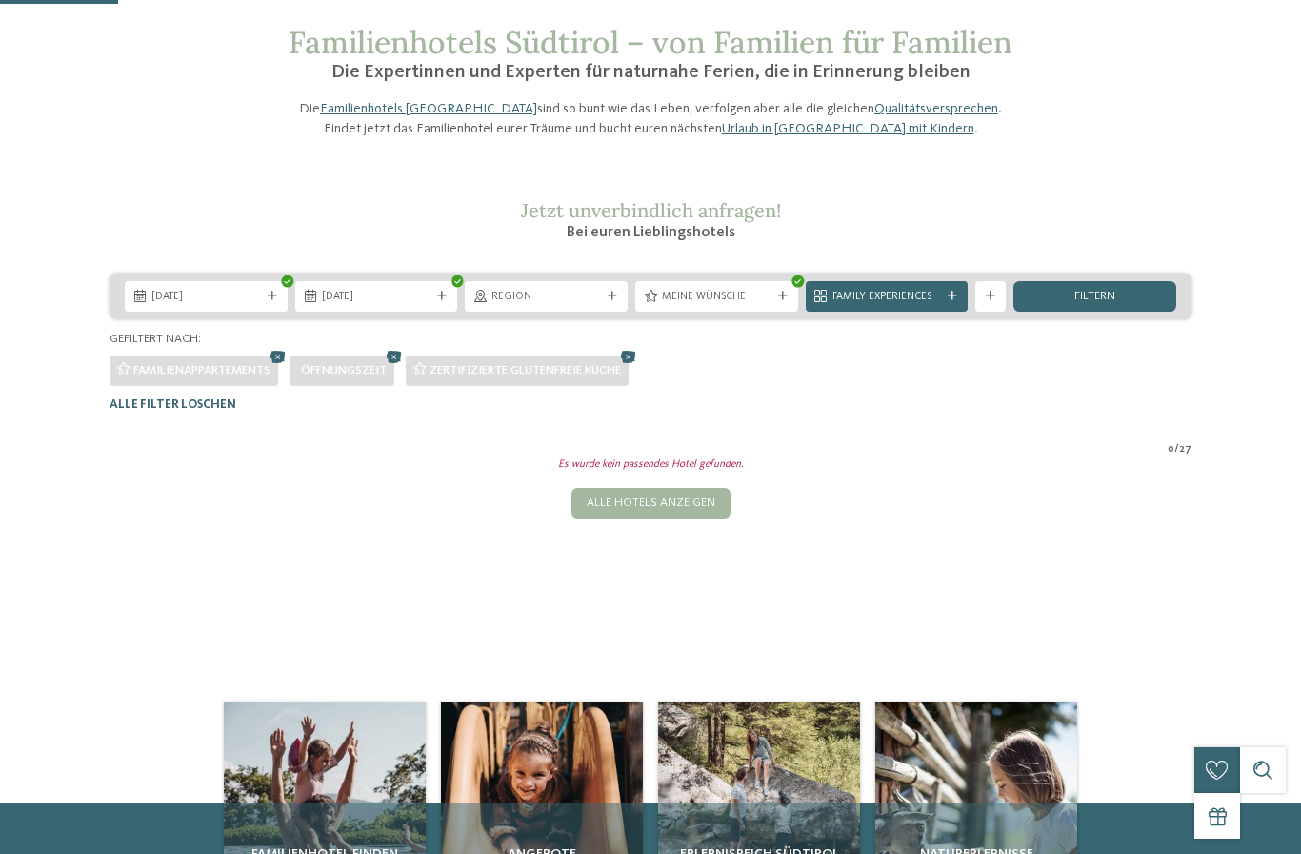
scroll to position [62, 0]
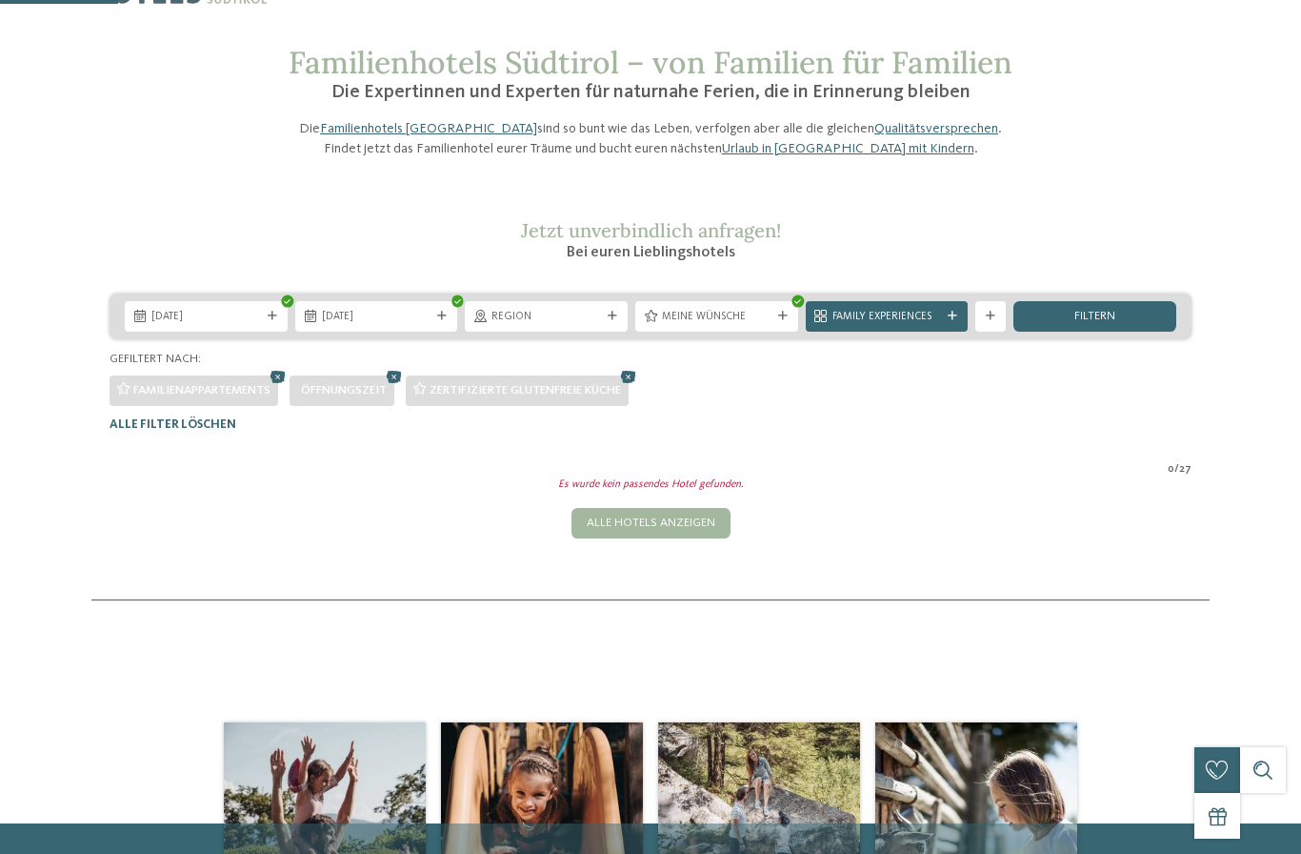
click at [715, 324] on div "Meine Wünsche" at bounding box center [716, 316] width 117 height 16
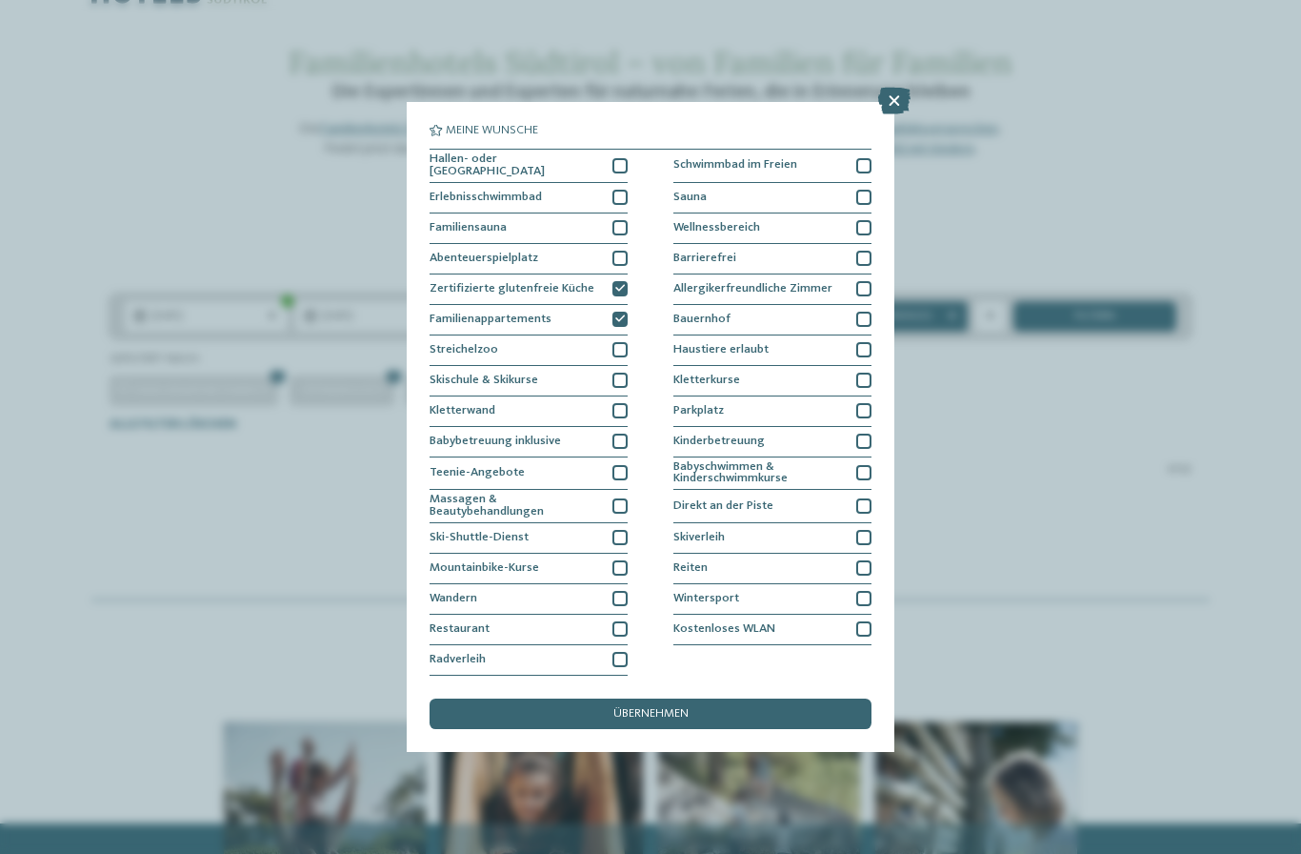
click at [615, 284] on icon at bounding box center [620, 289] width 10 height 10
click at [604, 698] on div "übernehmen" at bounding box center [651, 713] width 442 height 30
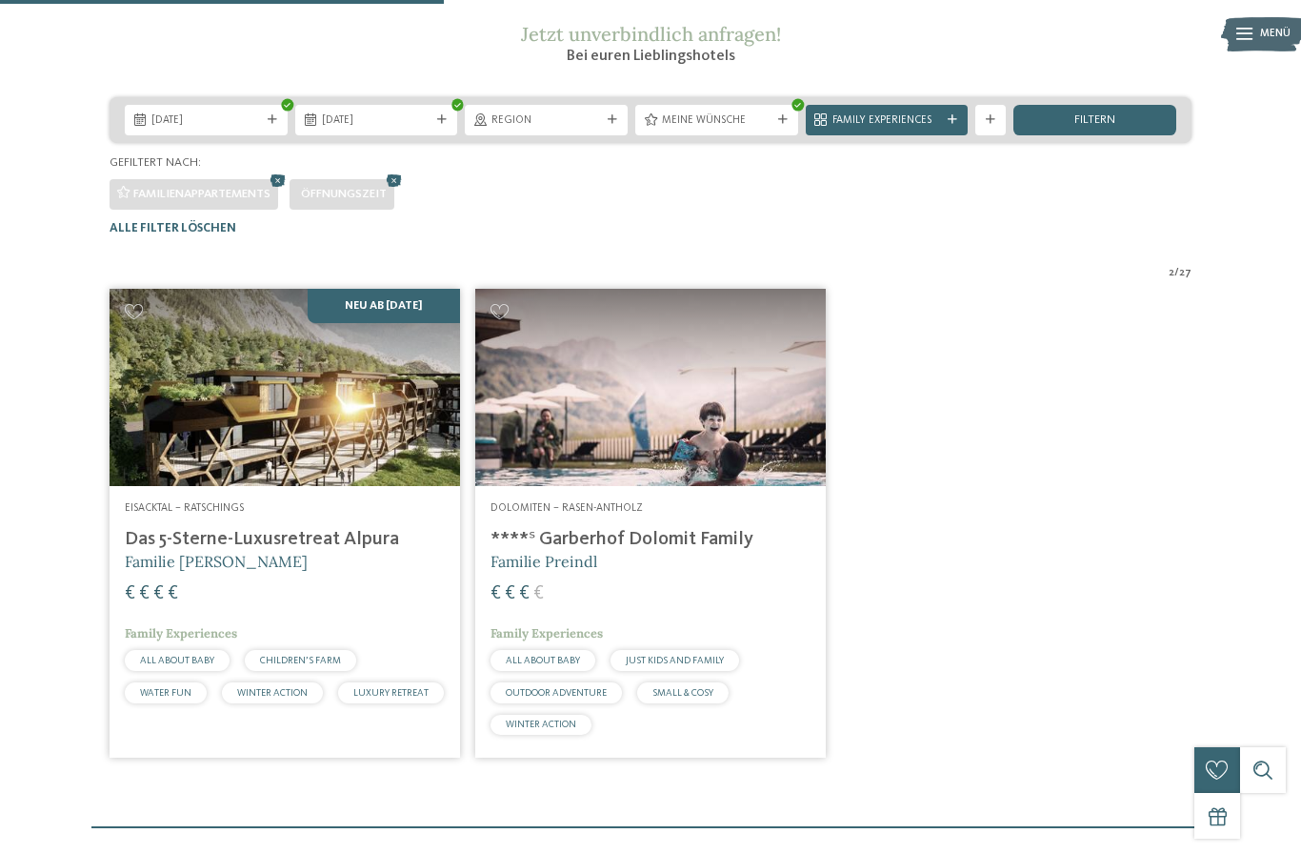
scroll to position [178, 0]
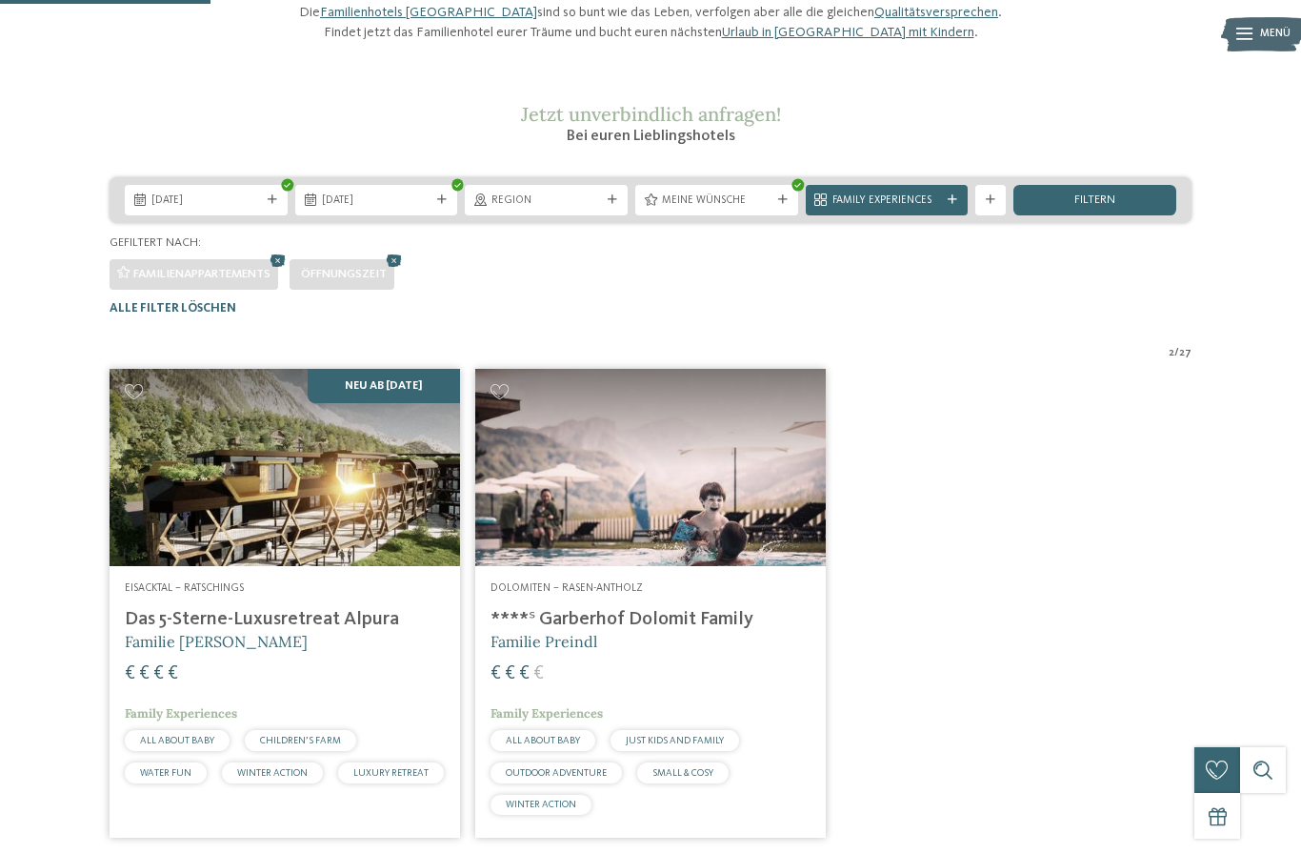
click at [404, 271] on icon at bounding box center [394, 261] width 23 height 20
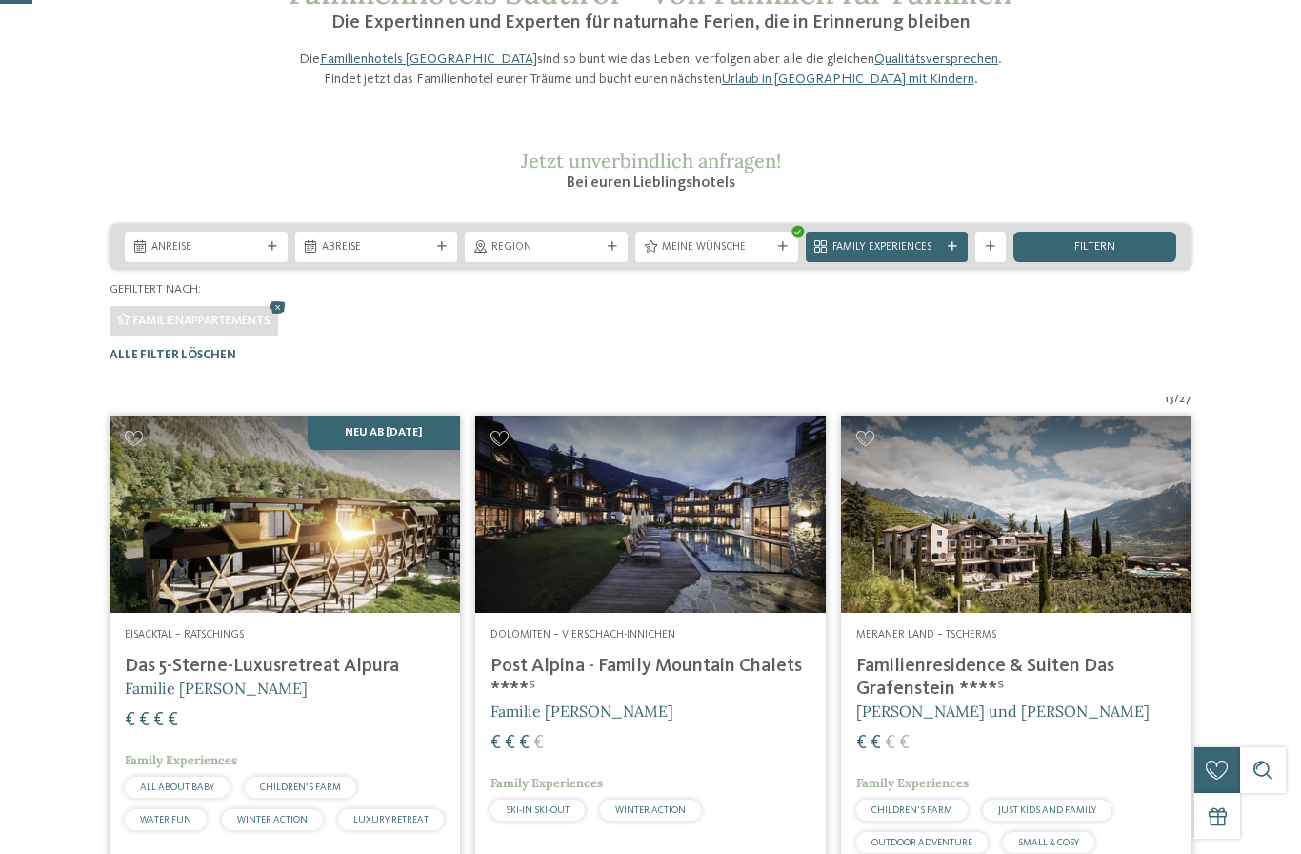
scroll to position [0, 0]
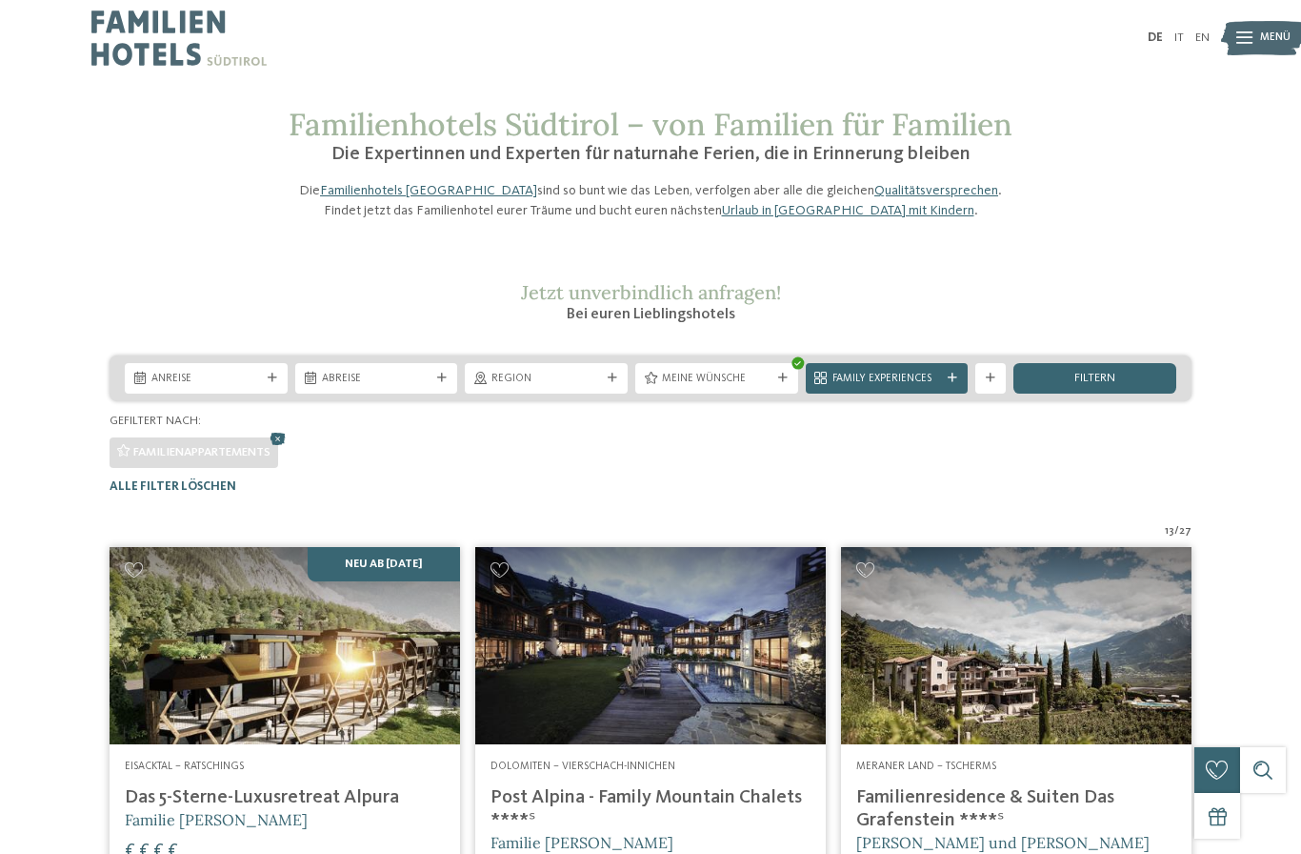
click at [707, 387] on span "Meine Wünsche" at bounding box center [717, 379] width 110 height 15
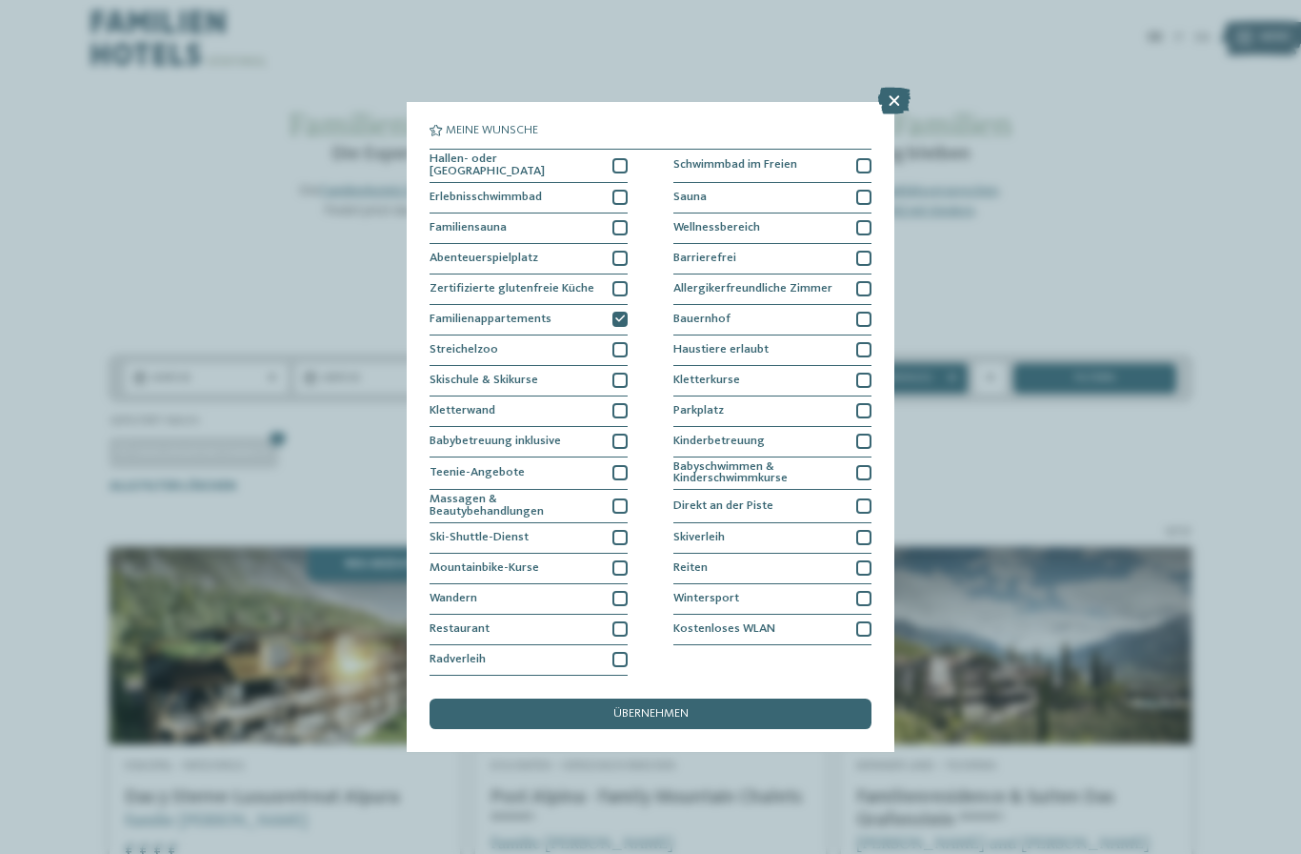
click at [626, 281] on div at bounding box center [620, 288] width 15 height 15
click at [569, 698] on div "übernehmen" at bounding box center [651, 713] width 442 height 30
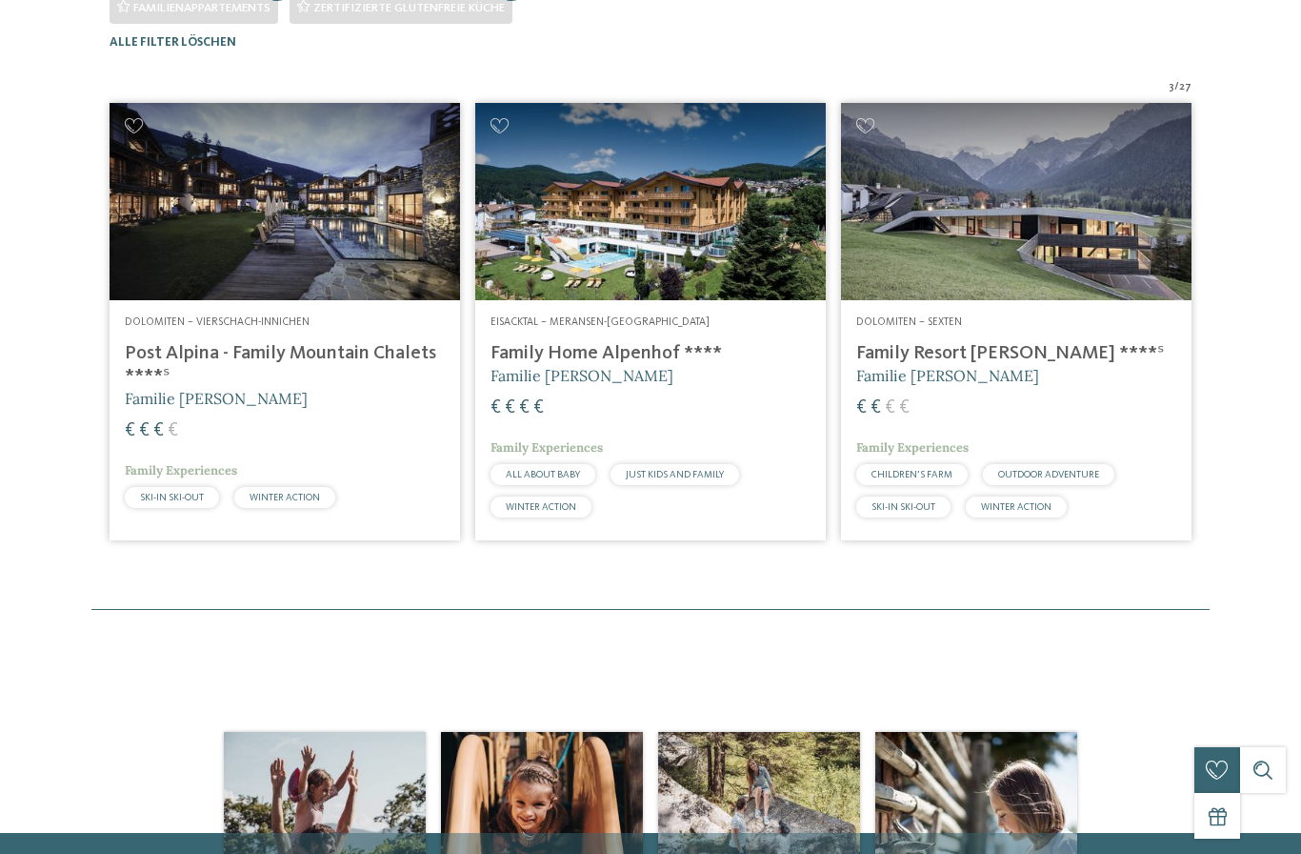
scroll to position [468, 0]
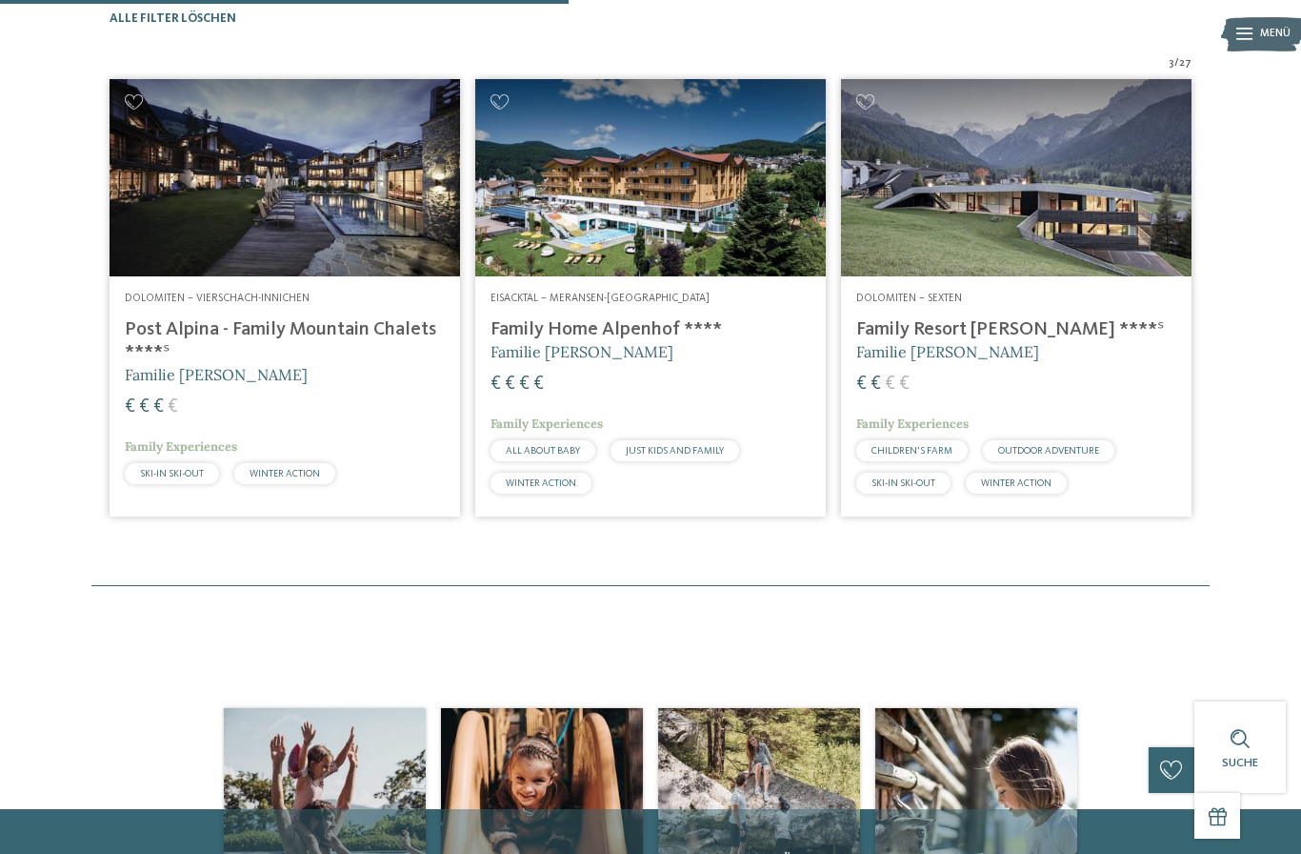
click at [897, 341] on h4 "Family Resort [PERSON_NAME] ****ˢ" at bounding box center [1017, 329] width 320 height 23
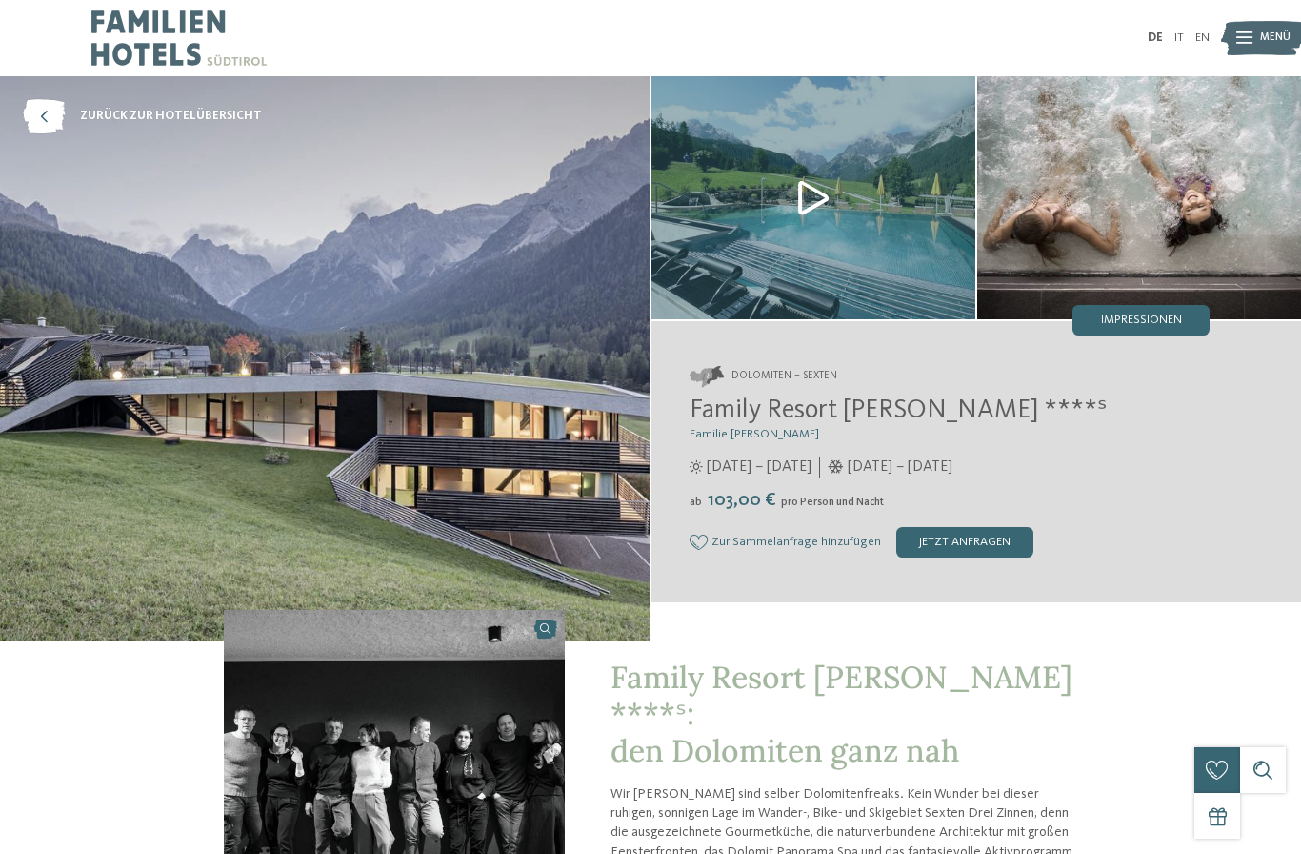
click at [1258, 32] on img at bounding box center [1263, 38] width 84 height 42
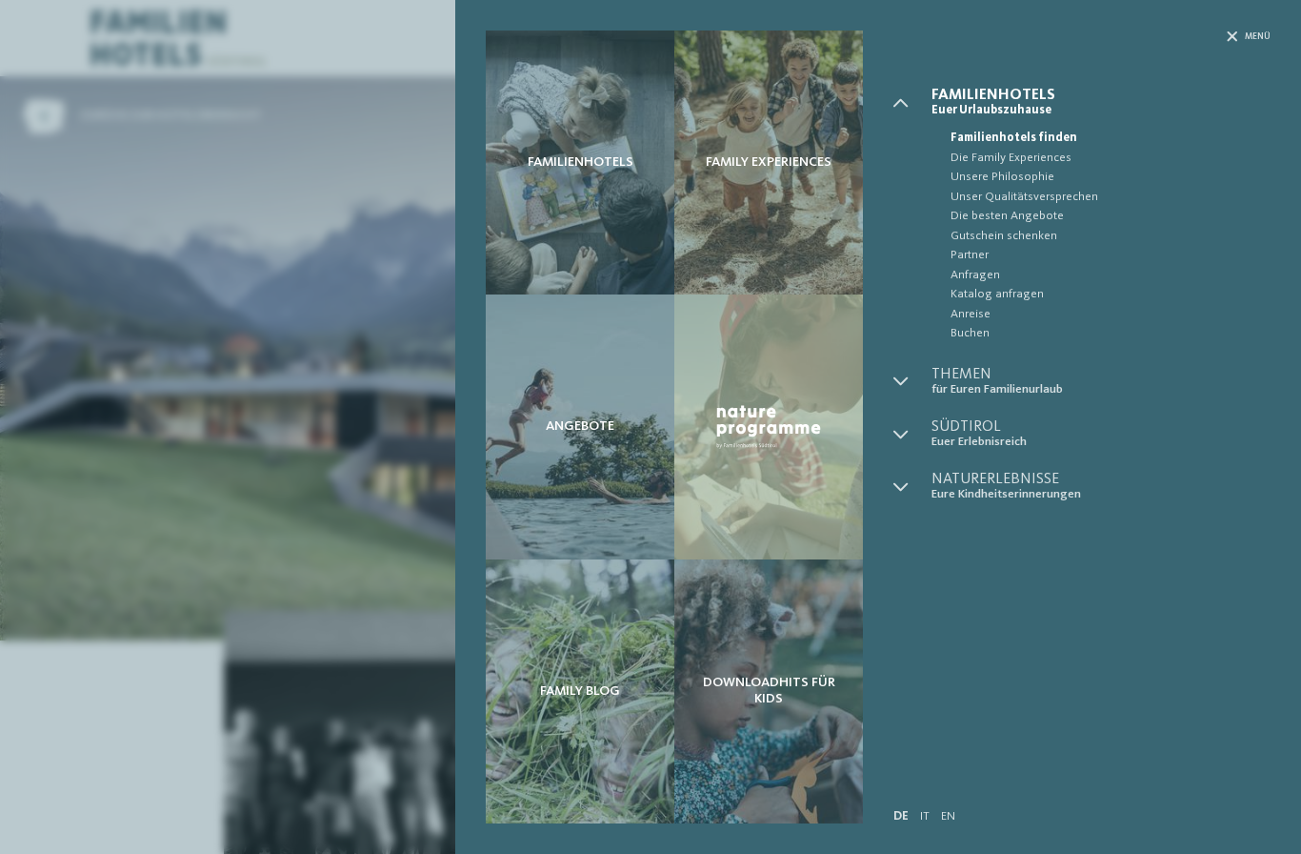
click at [760, 449] on img at bounding box center [769, 426] width 112 height 50
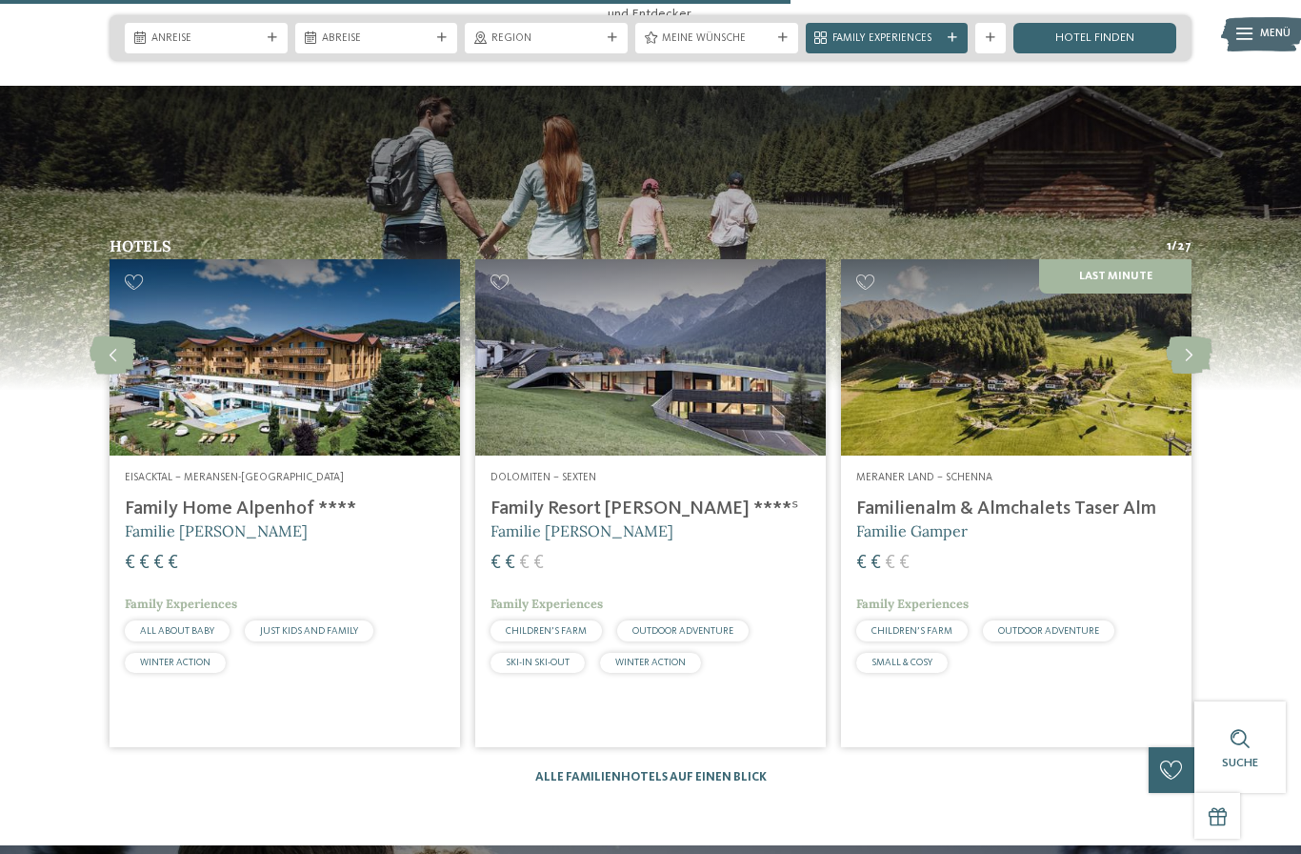
scroll to position [1949, 0]
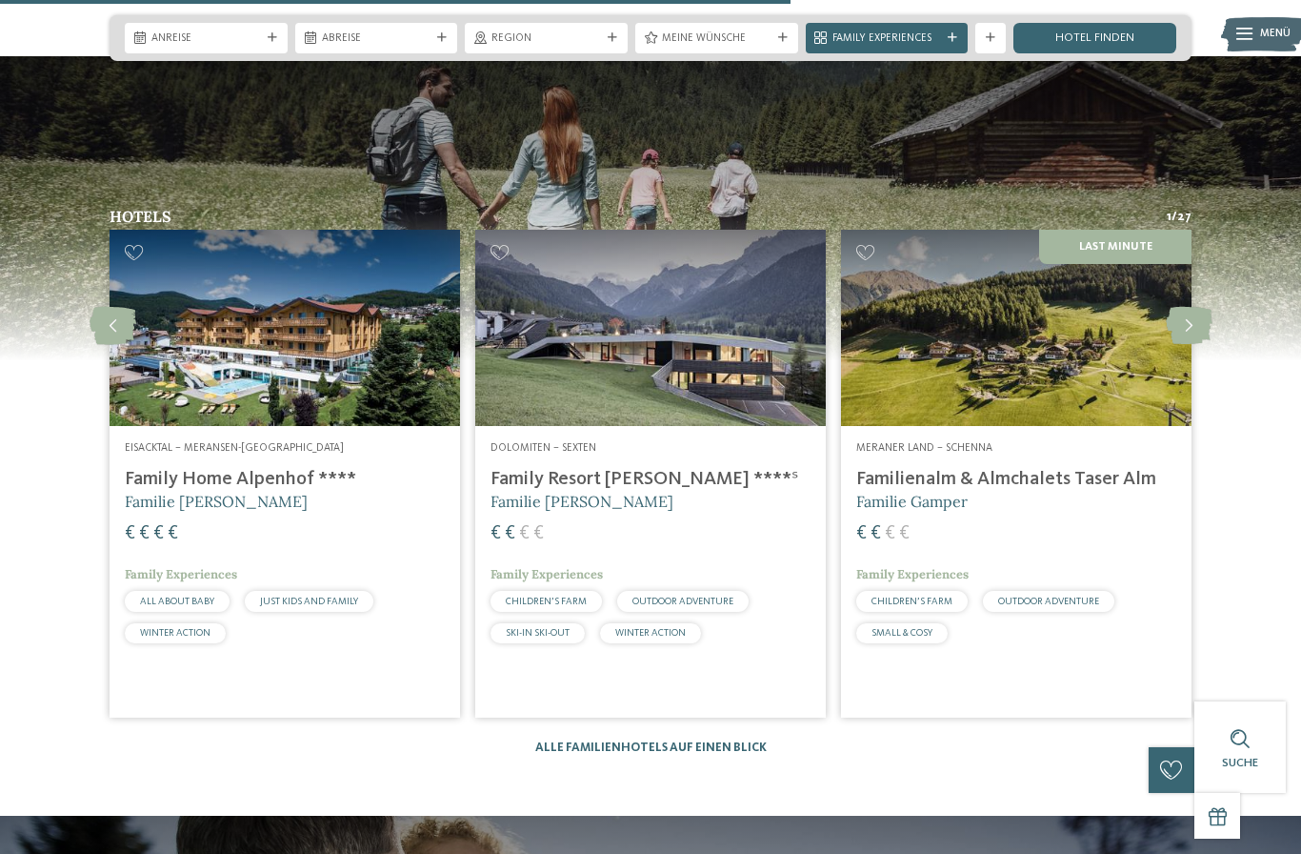
click at [537, 491] on h4 "Family Resort [PERSON_NAME] ****ˢ" at bounding box center [651, 479] width 320 height 23
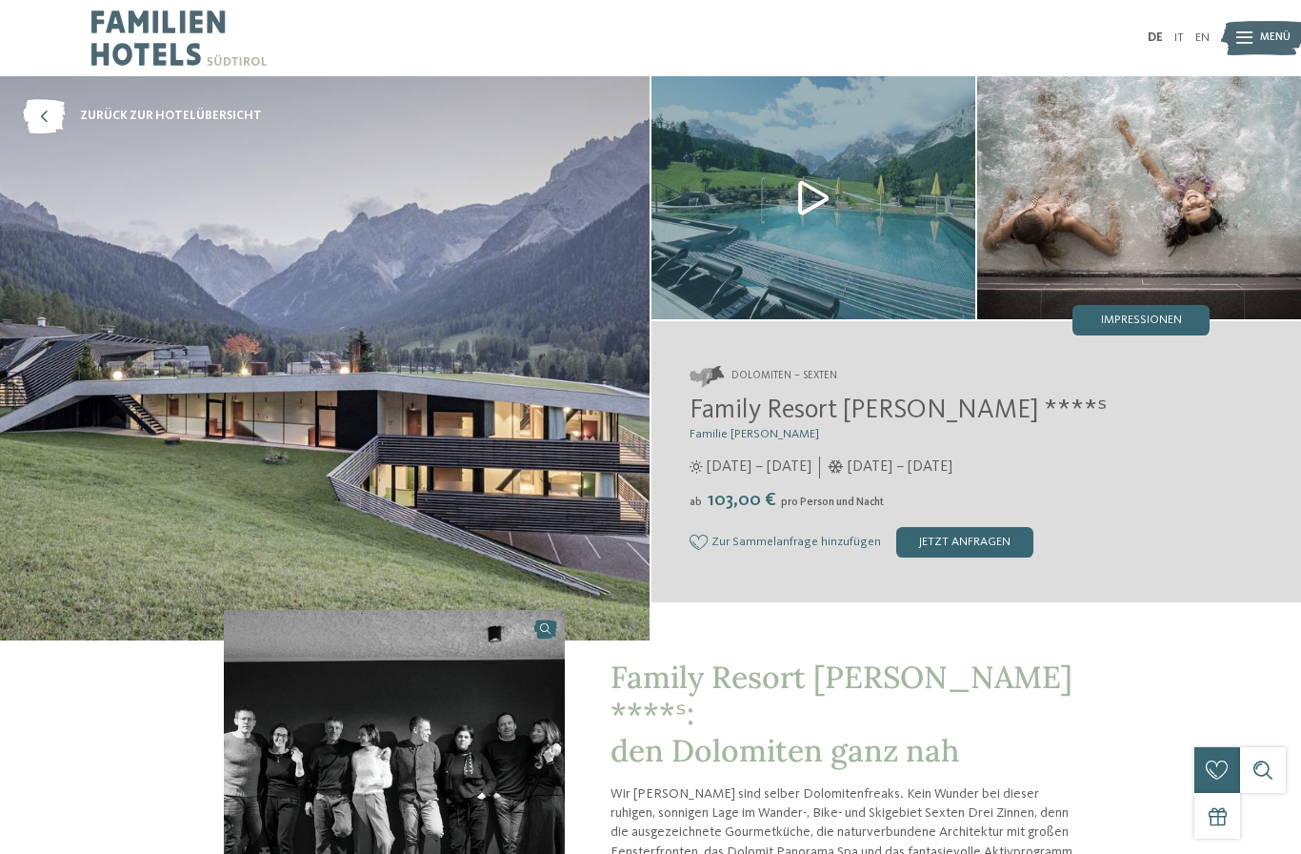
click at [1101, 322] on span "Impressionen" at bounding box center [1141, 320] width 81 height 12
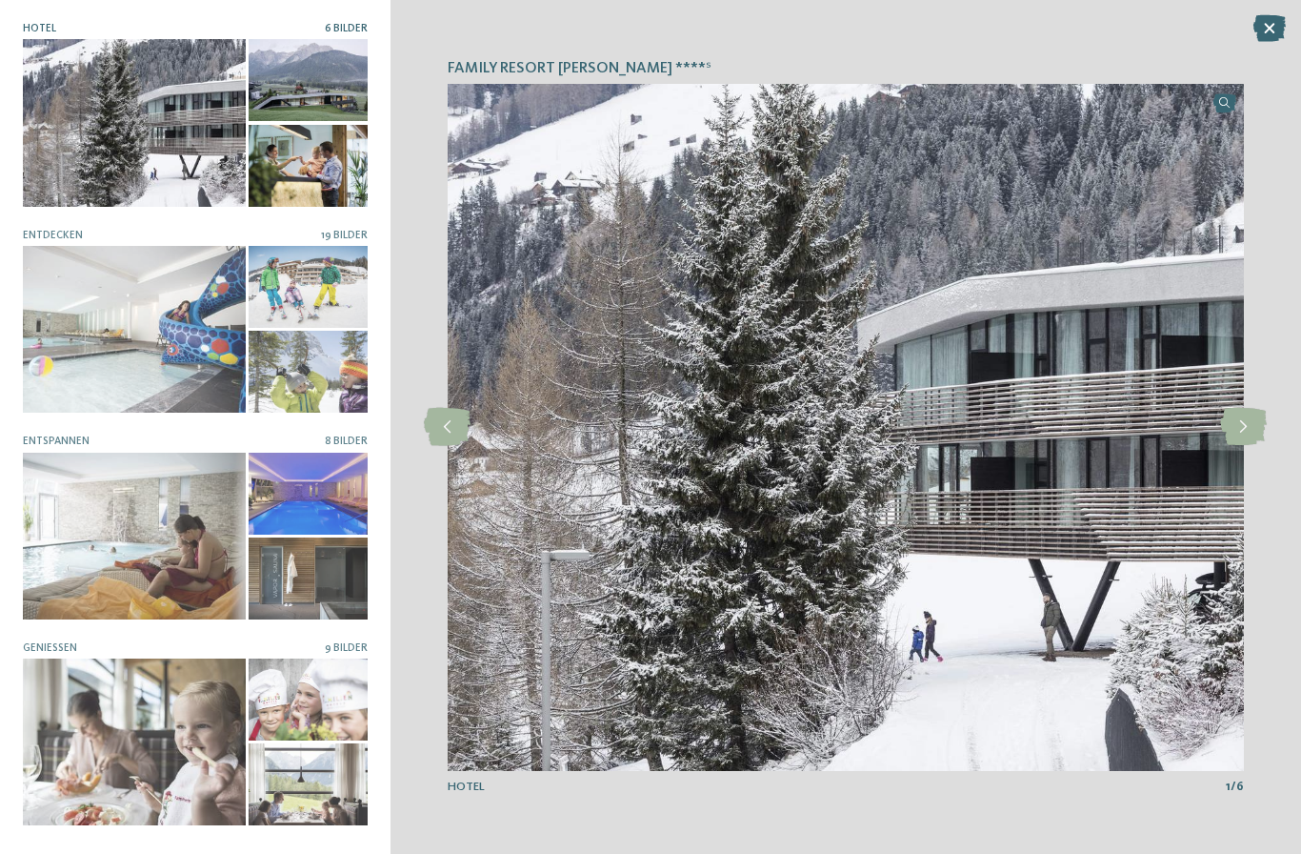
click at [1246, 423] on icon at bounding box center [1243, 427] width 47 height 38
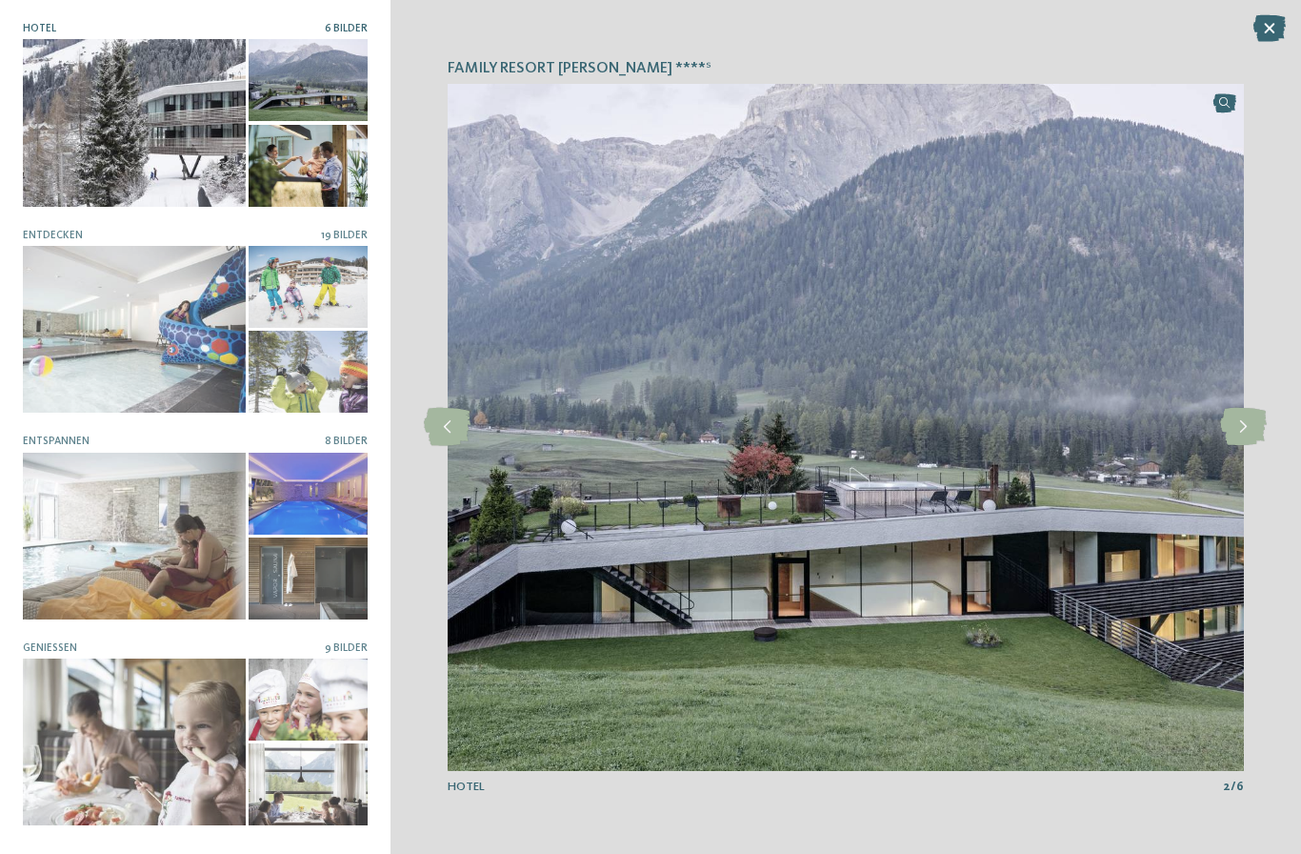
click at [1239, 416] on icon at bounding box center [1243, 427] width 47 height 38
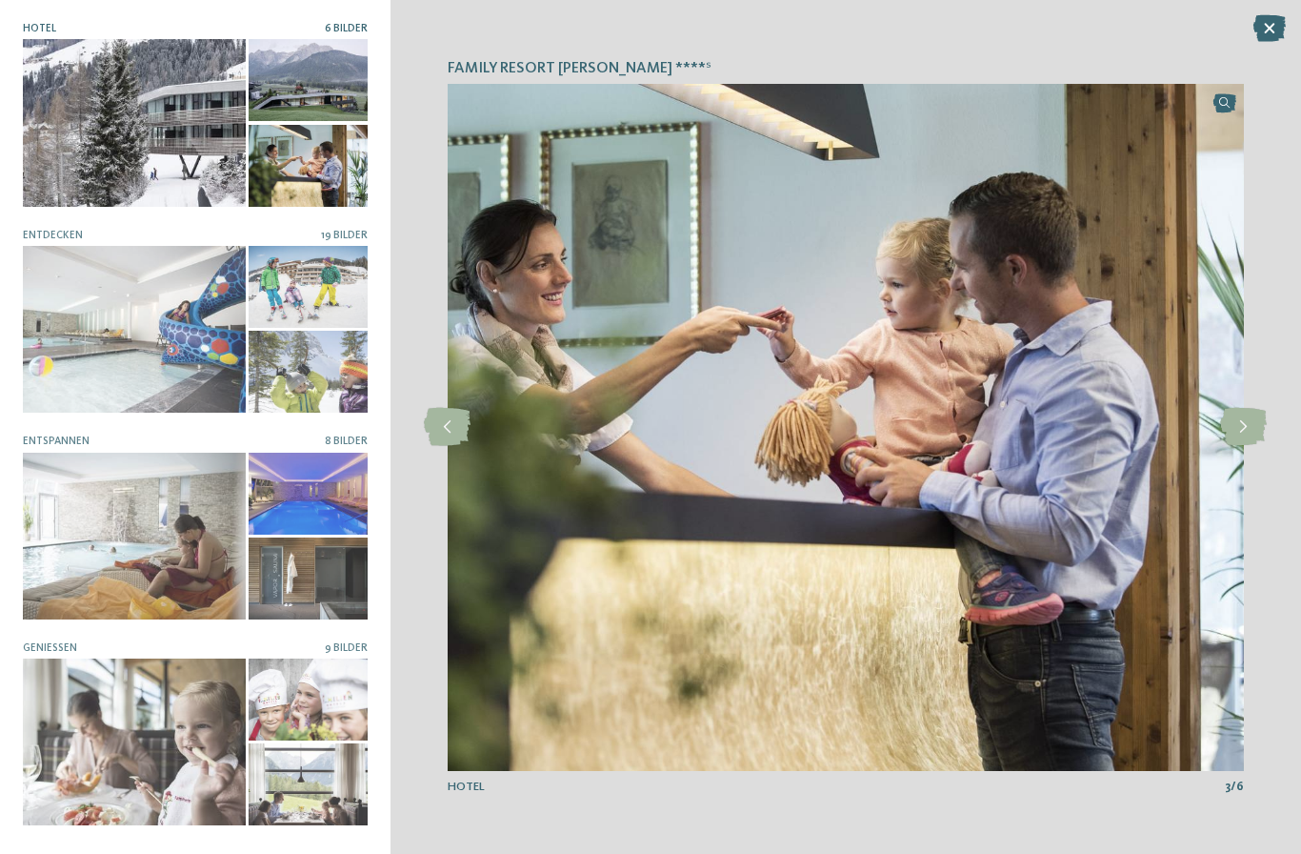
click at [1241, 422] on icon at bounding box center [1243, 427] width 47 height 38
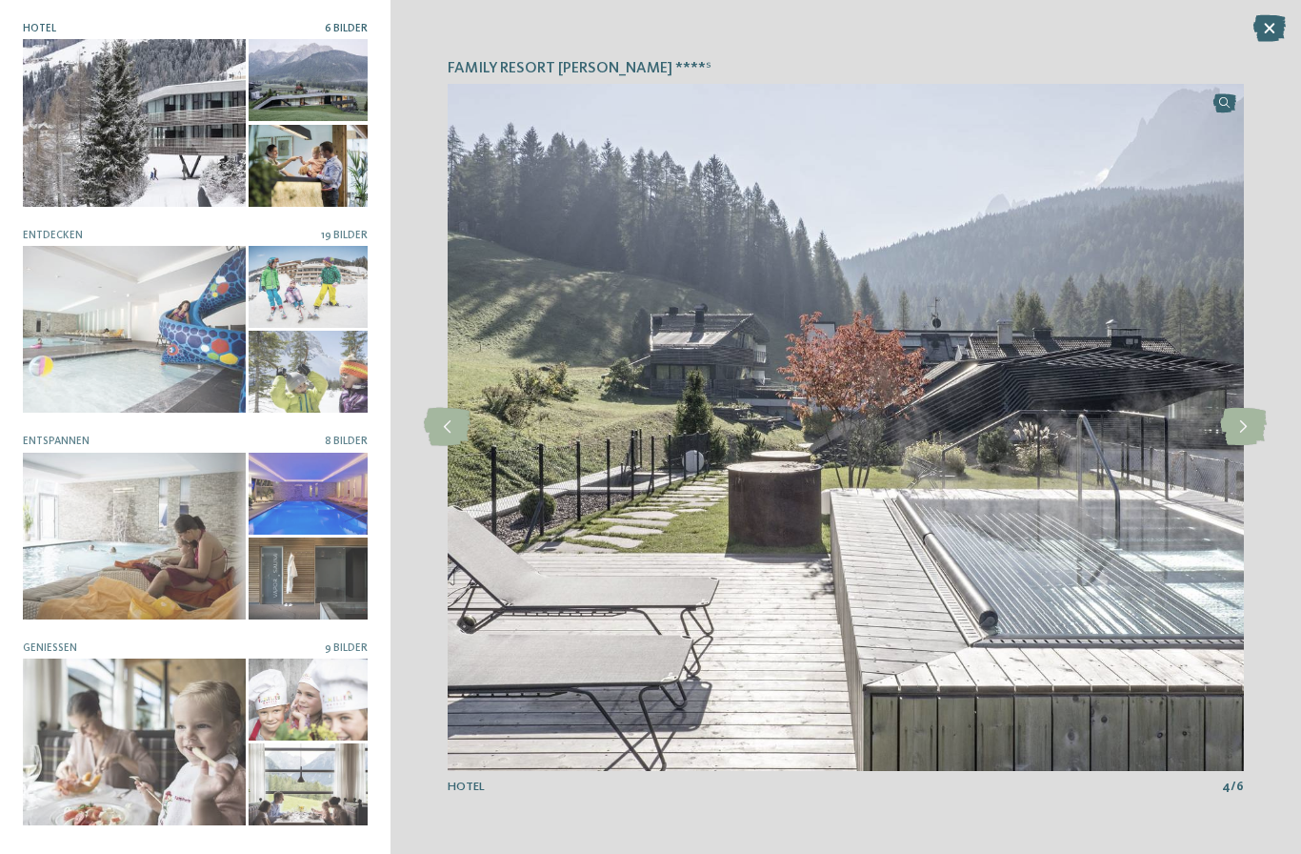
click at [1240, 425] on icon at bounding box center [1243, 427] width 47 height 38
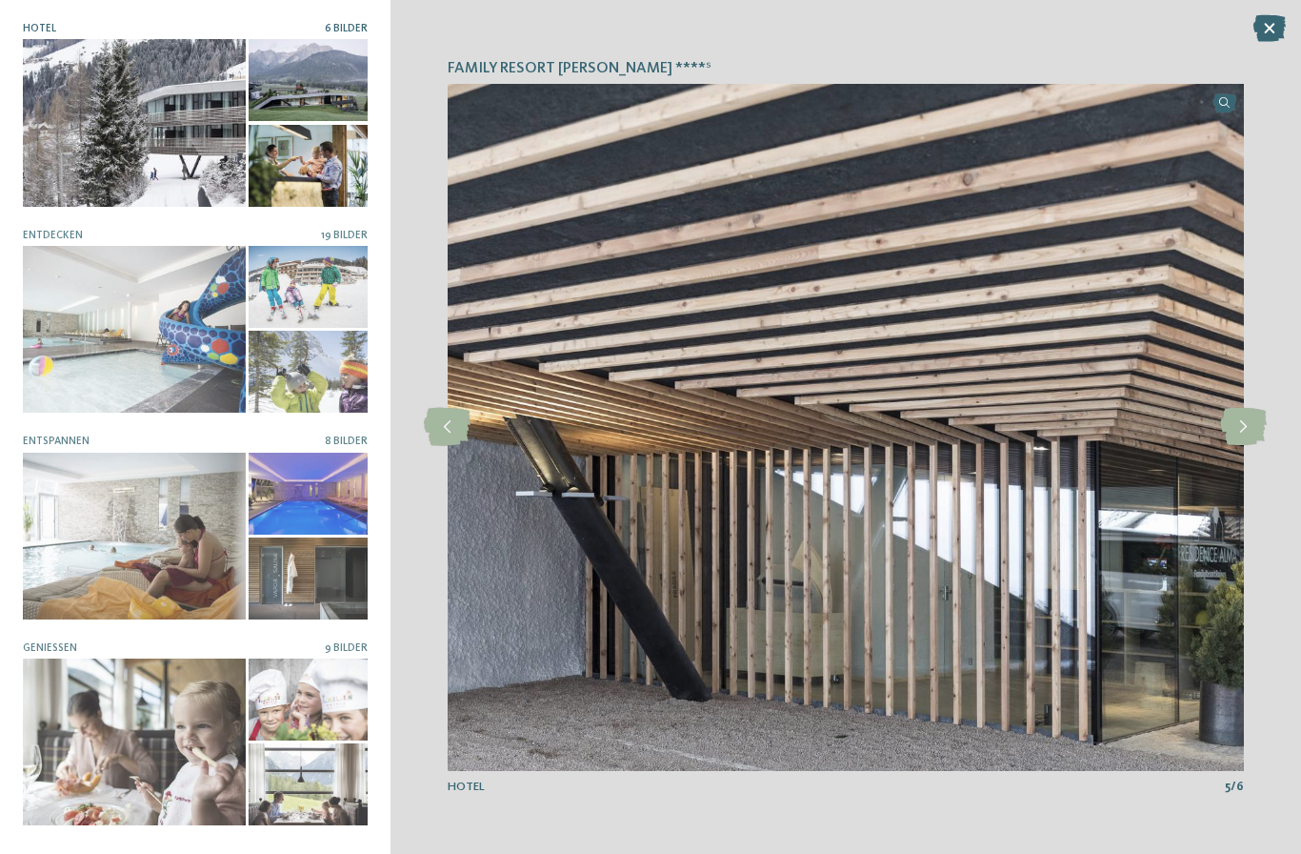
click at [1240, 433] on icon at bounding box center [1243, 427] width 47 height 38
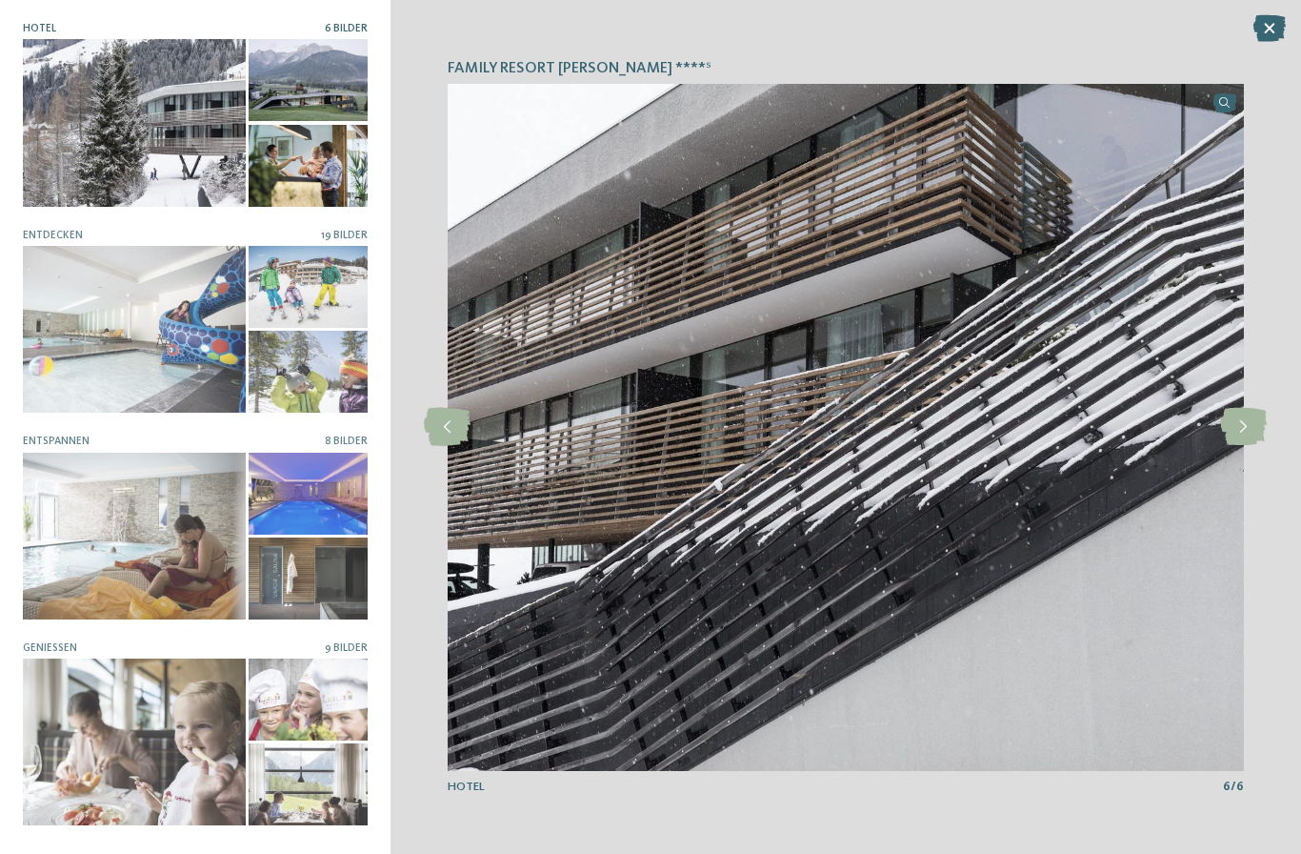
click at [1240, 432] on icon at bounding box center [1243, 427] width 47 height 38
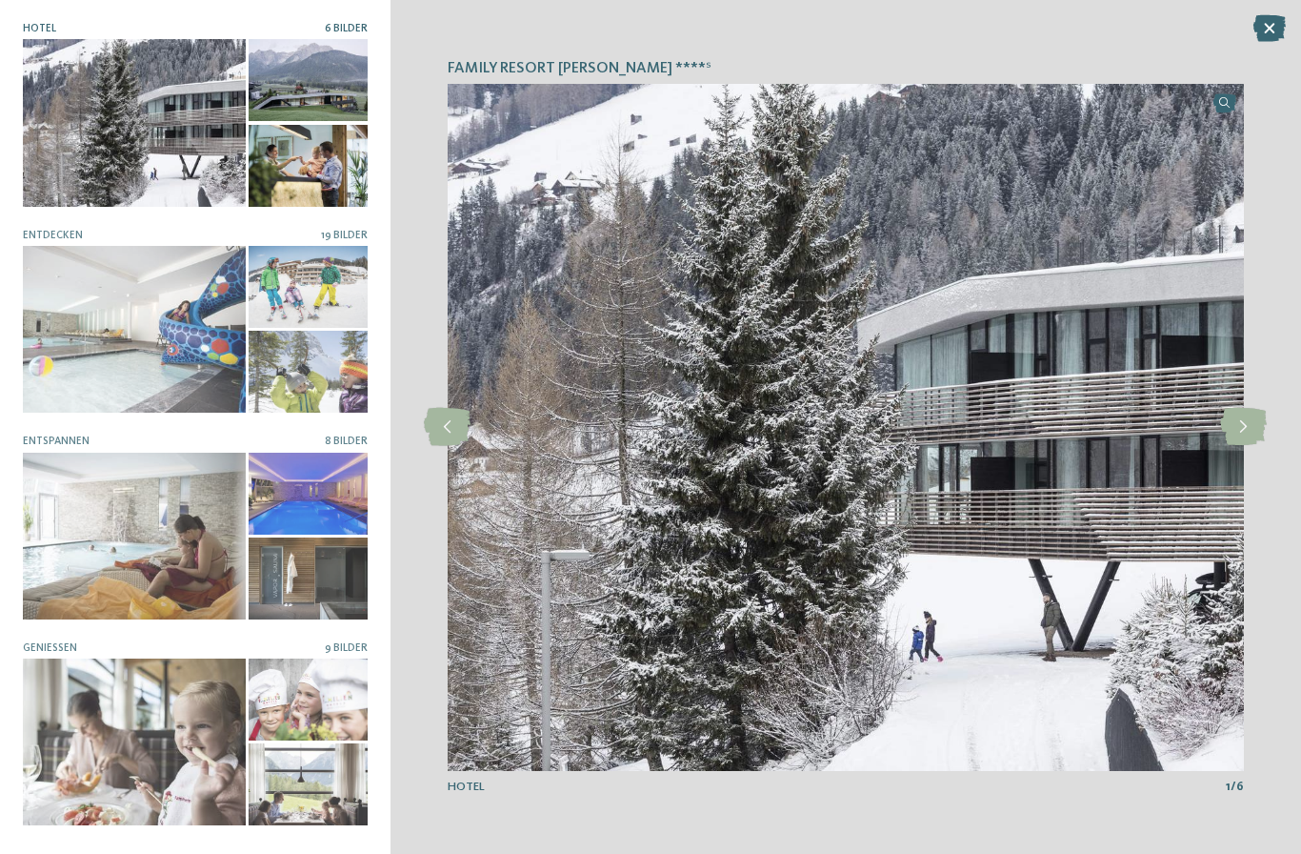
click at [1242, 431] on icon at bounding box center [1243, 427] width 47 height 38
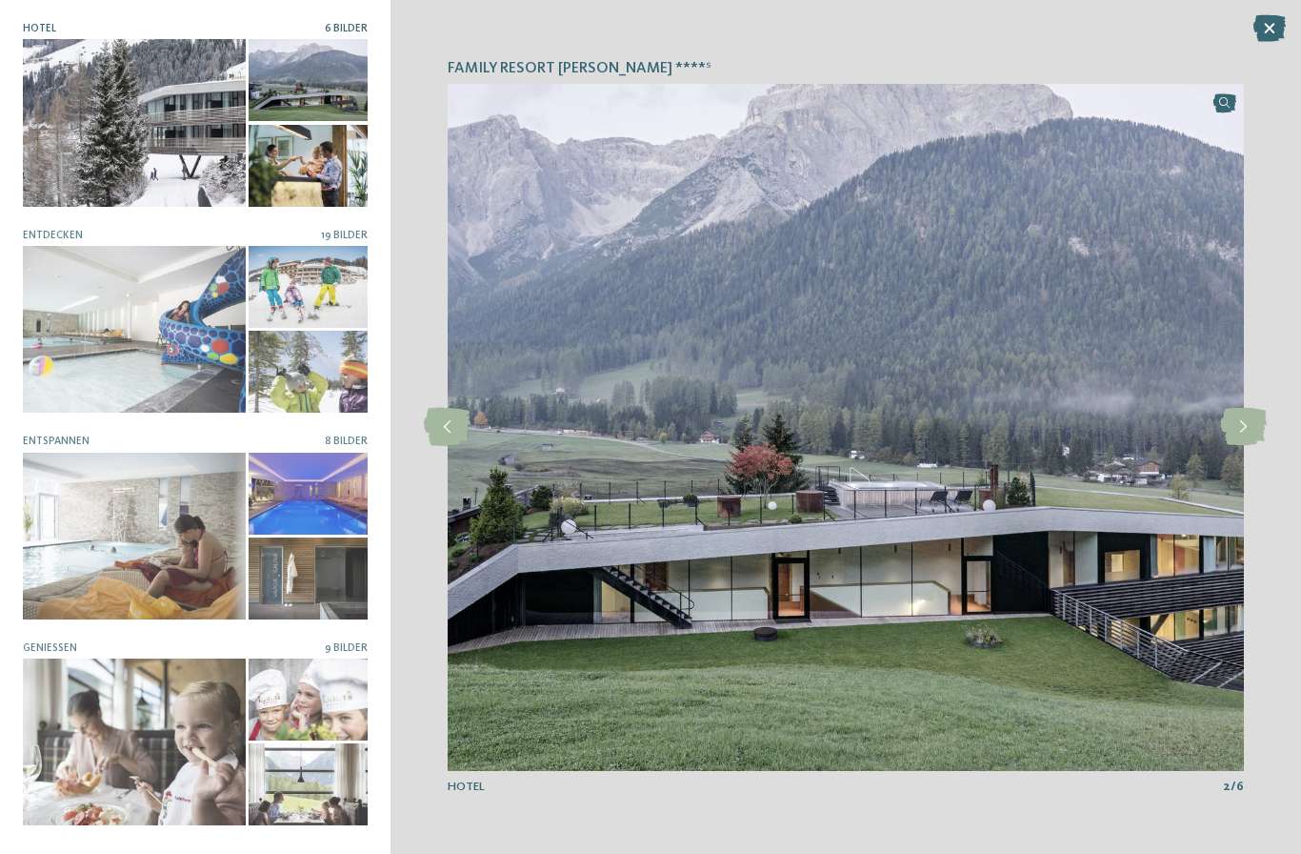
click at [1239, 436] on icon at bounding box center [1243, 427] width 47 height 38
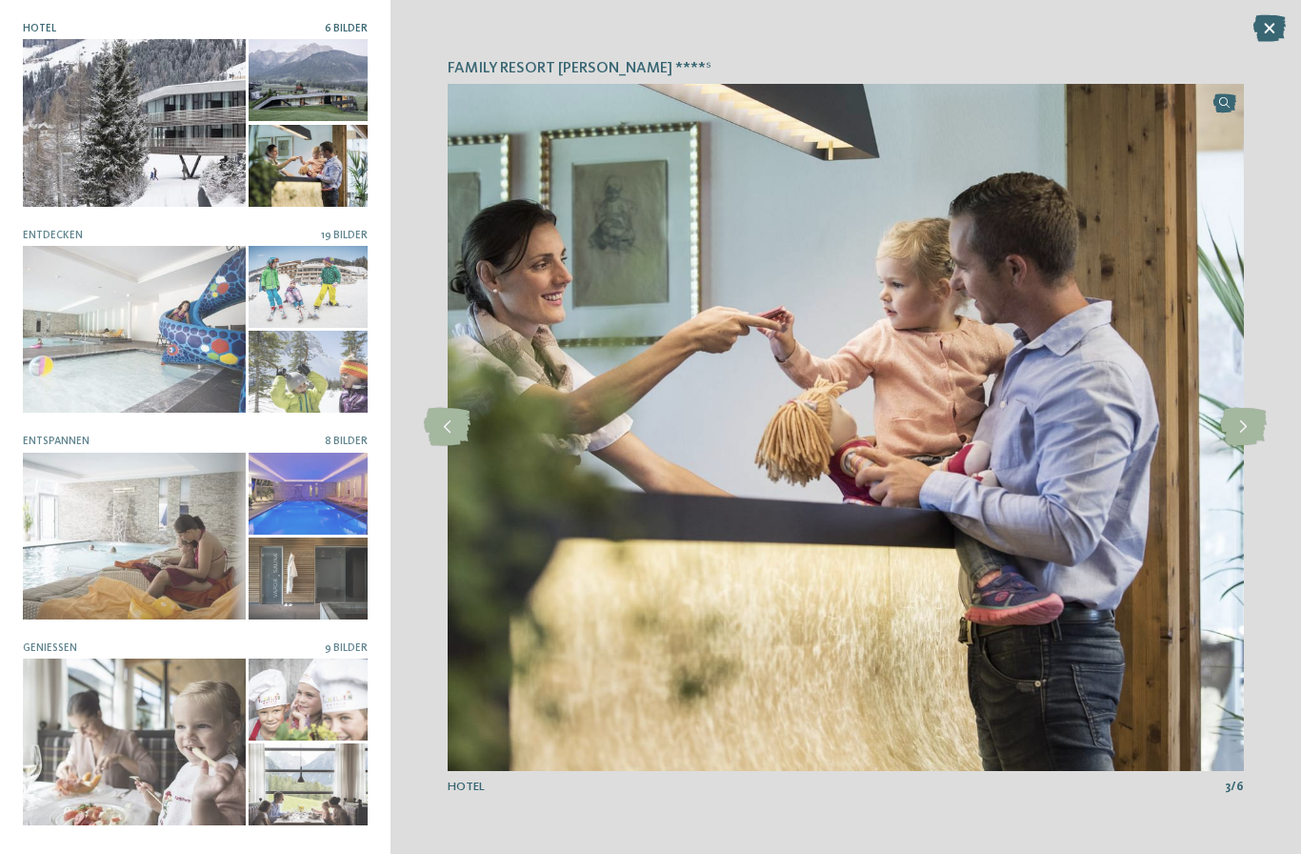
click at [92, 518] on div at bounding box center [134, 536] width 223 height 167
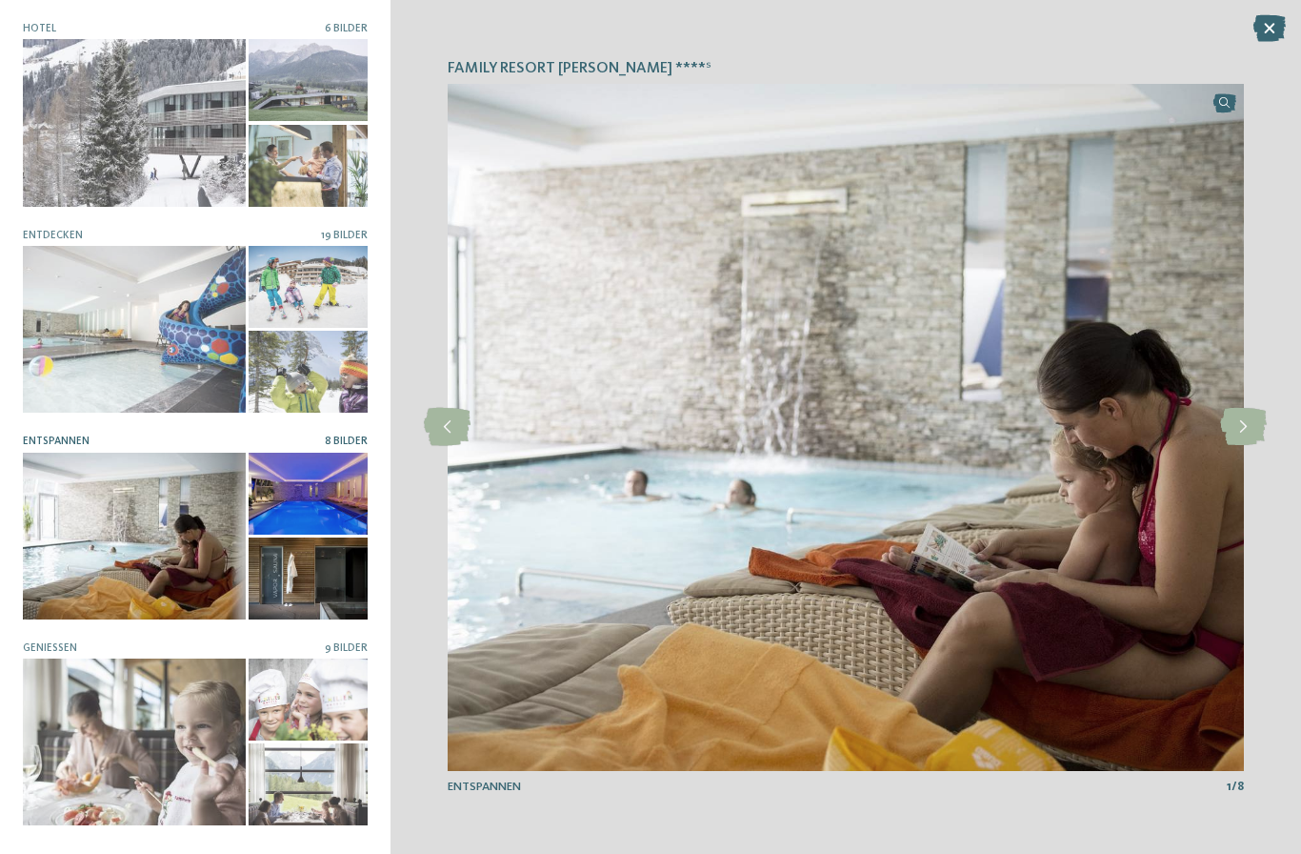
click at [1252, 433] on icon at bounding box center [1243, 427] width 47 height 38
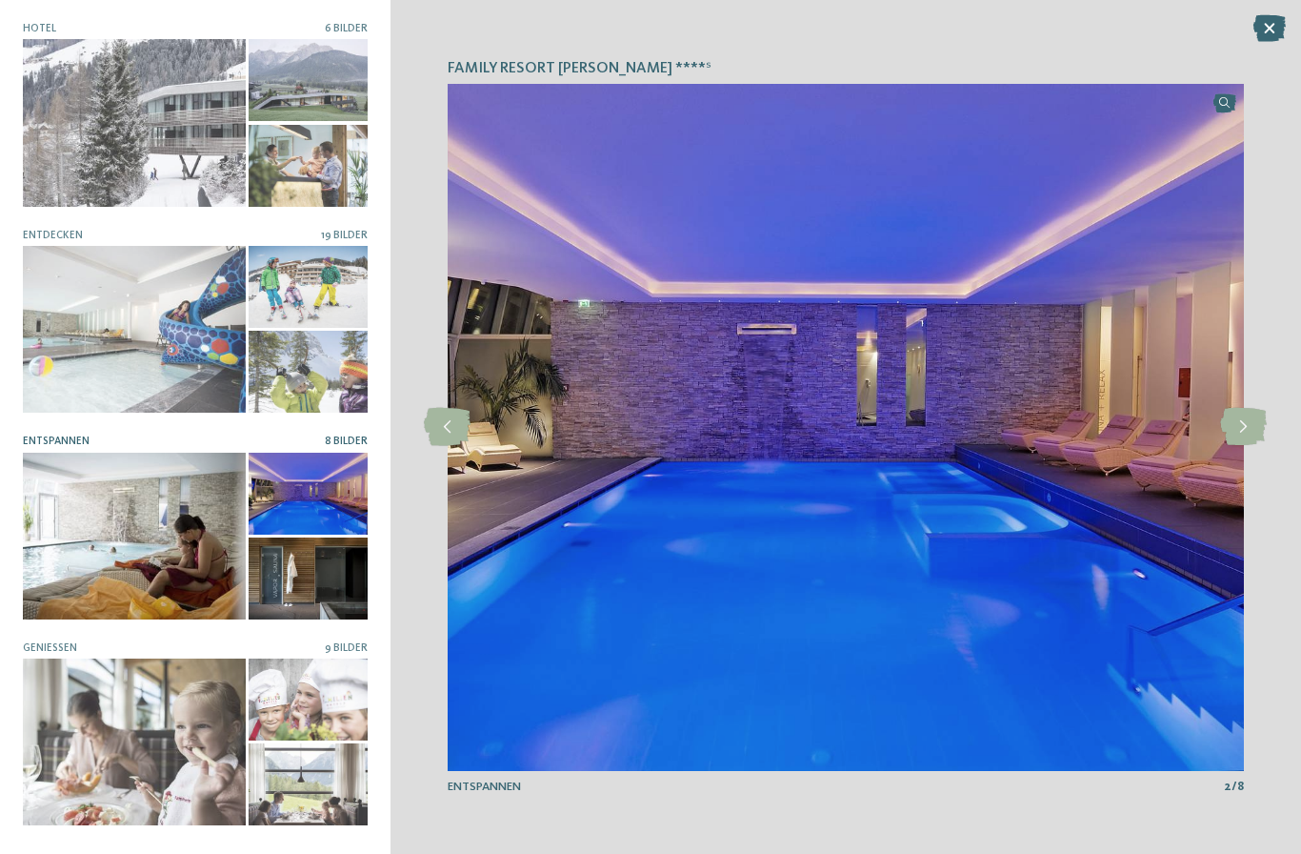
click at [1246, 429] on icon at bounding box center [1243, 427] width 47 height 38
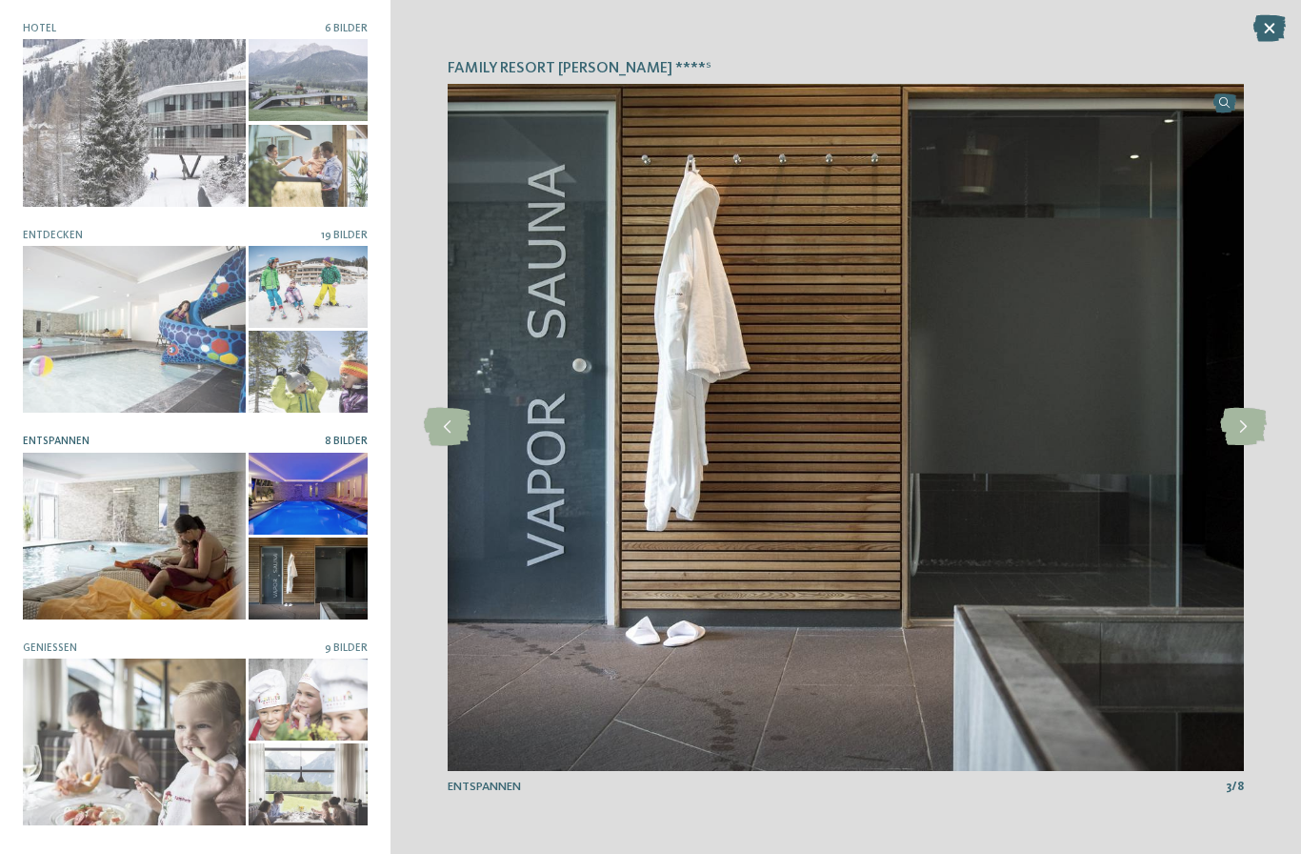
click at [1248, 435] on icon at bounding box center [1243, 427] width 47 height 38
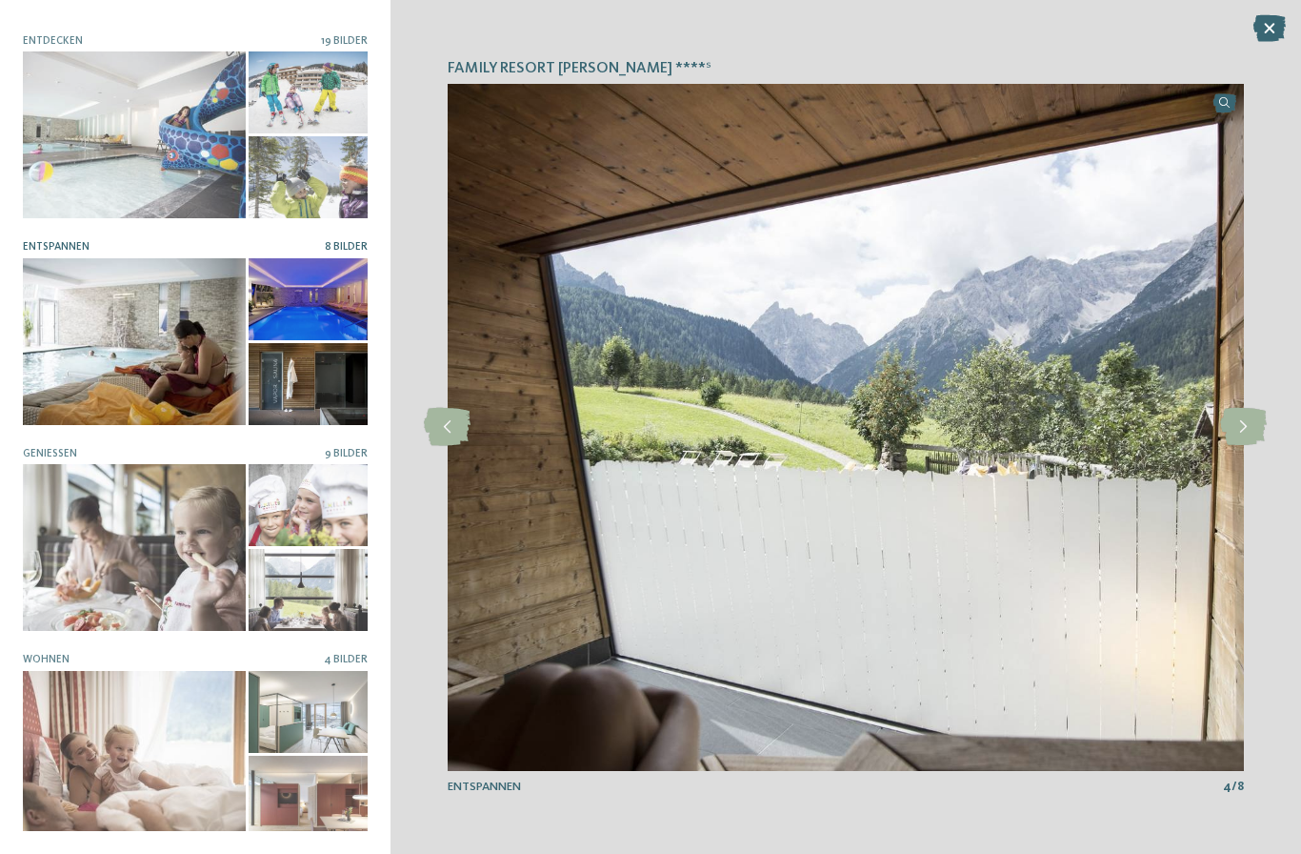
scroll to position [199, 0]
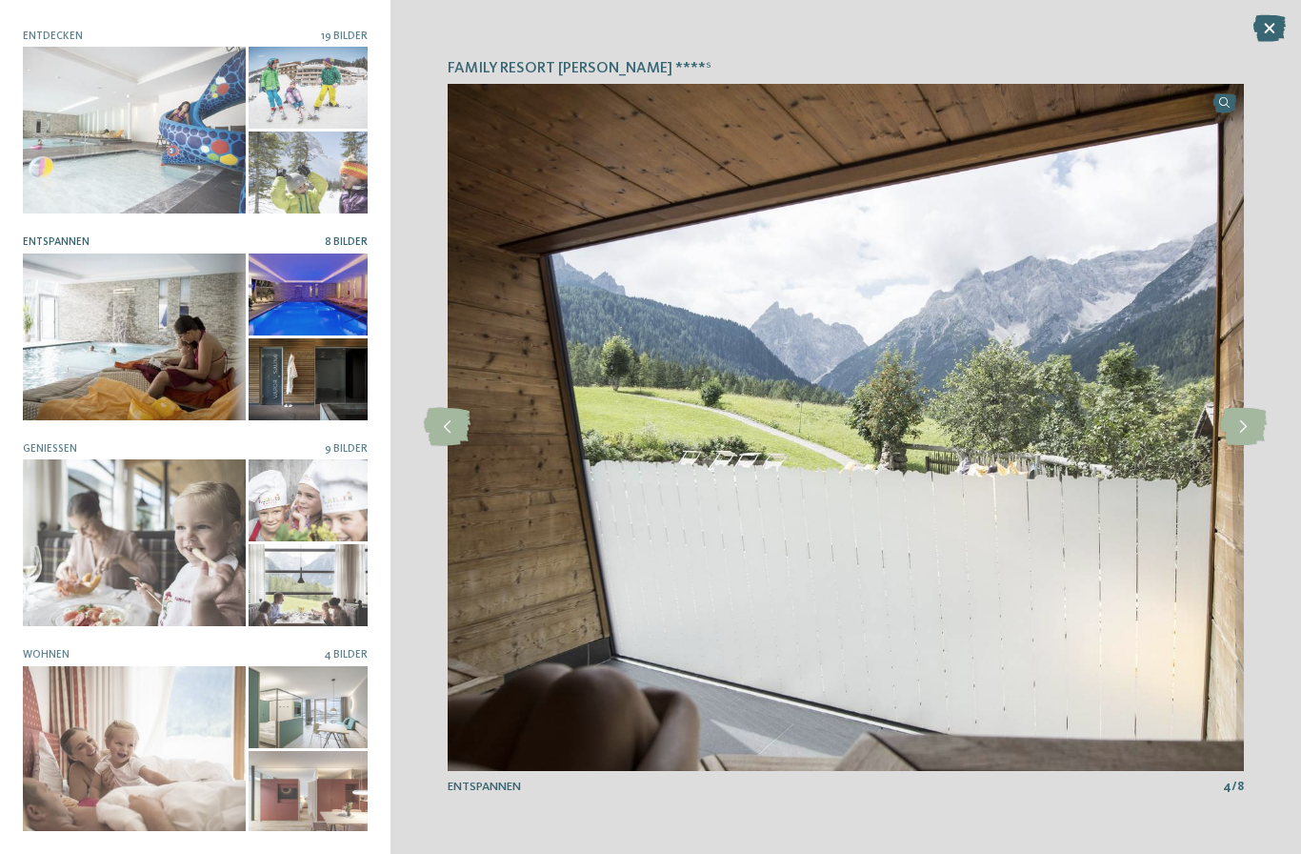
click at [114, 508] on div at bounding box center [134, 542] width 223 height 167
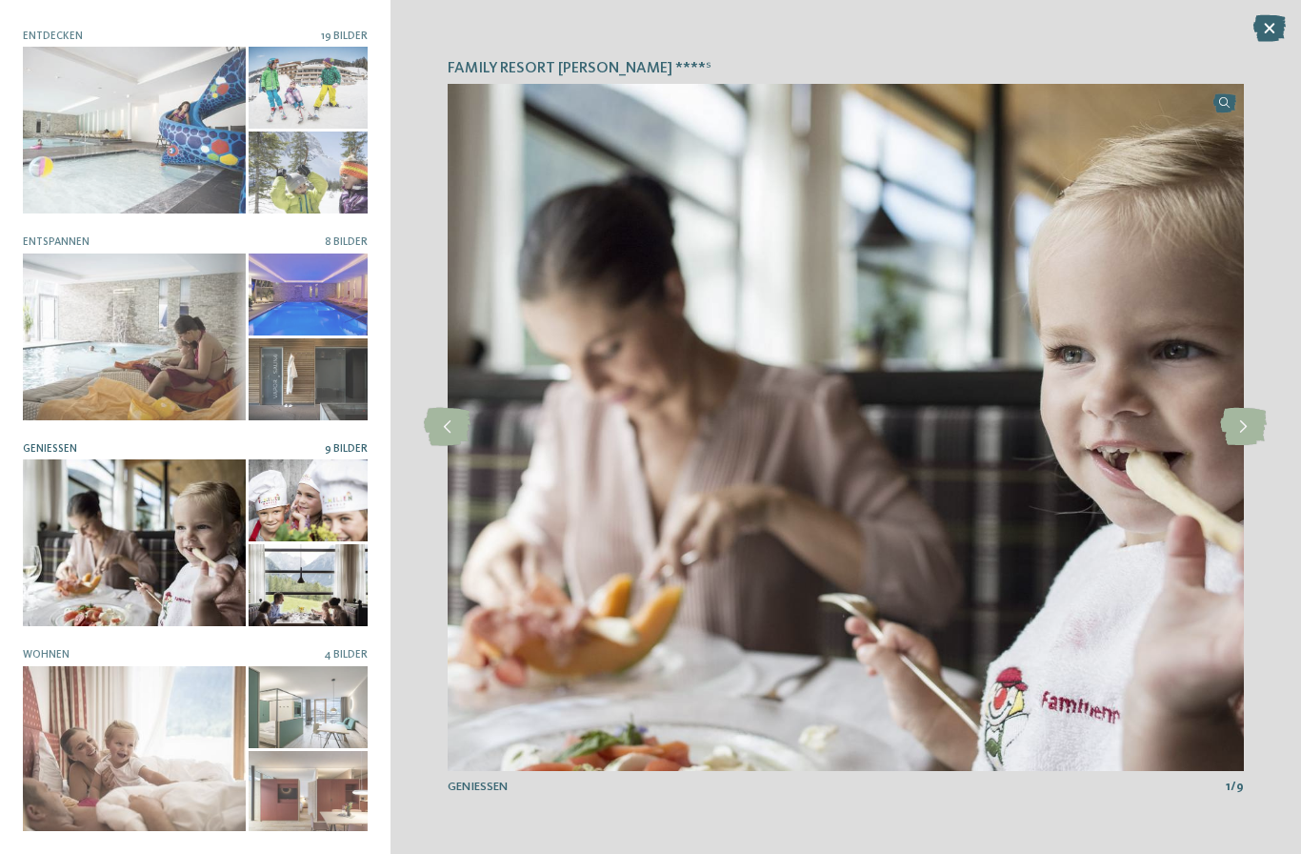
click at [1244, 427] on icon at bounding box center [1243, 427] width 47 height 38
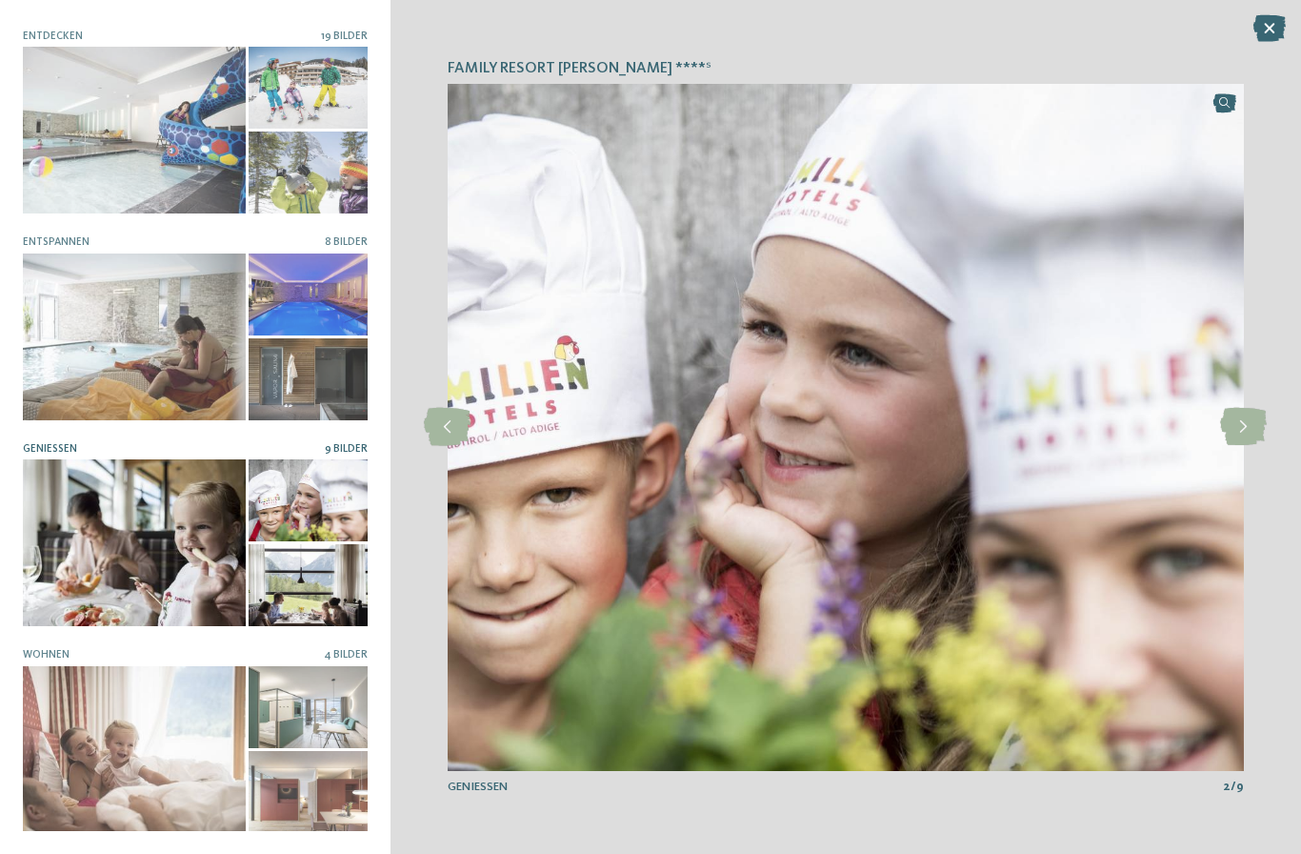
click at [1243, 441] on icon at bounding box center [1243, 427] width 47 height 38
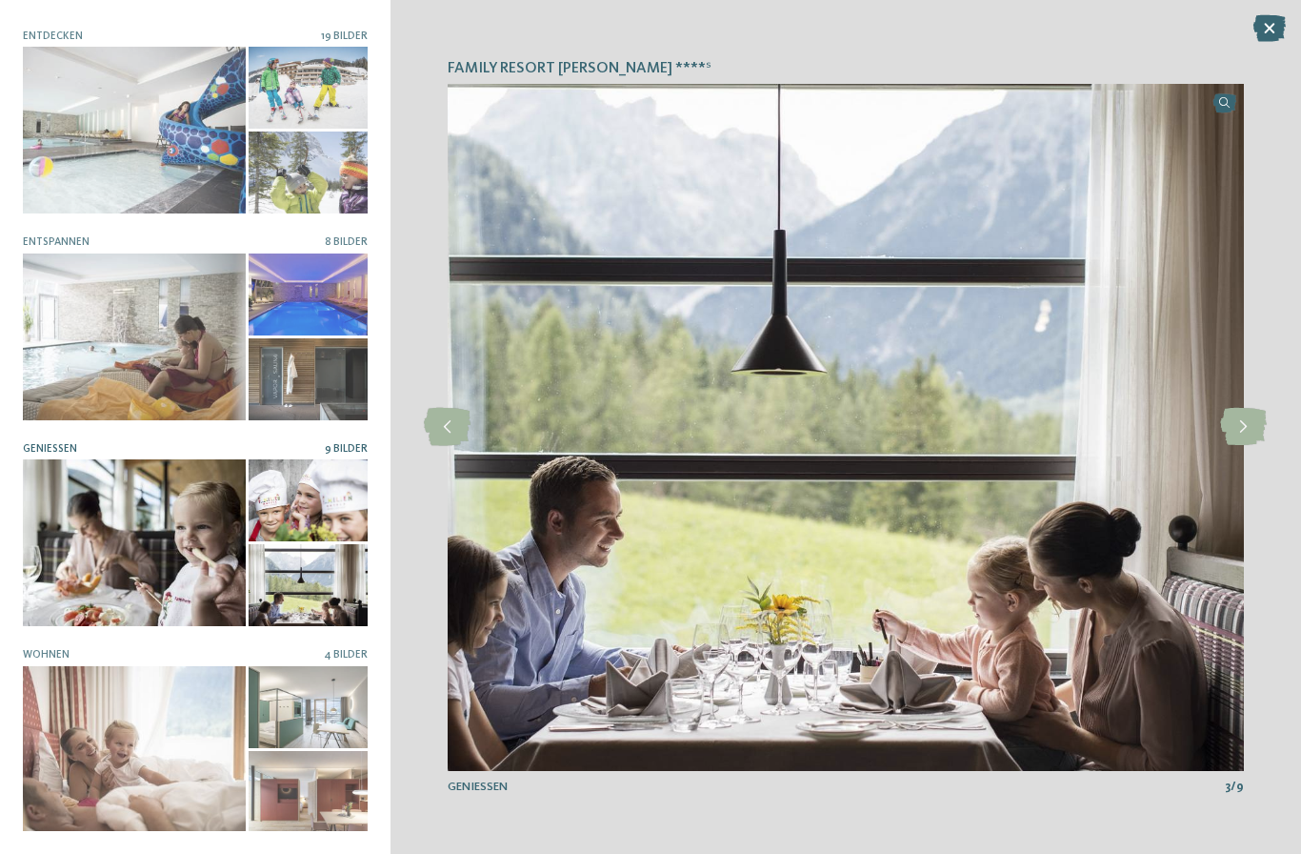
click at [1237, 445] on icon at bounding box center [1243, 427] width 47 height 38
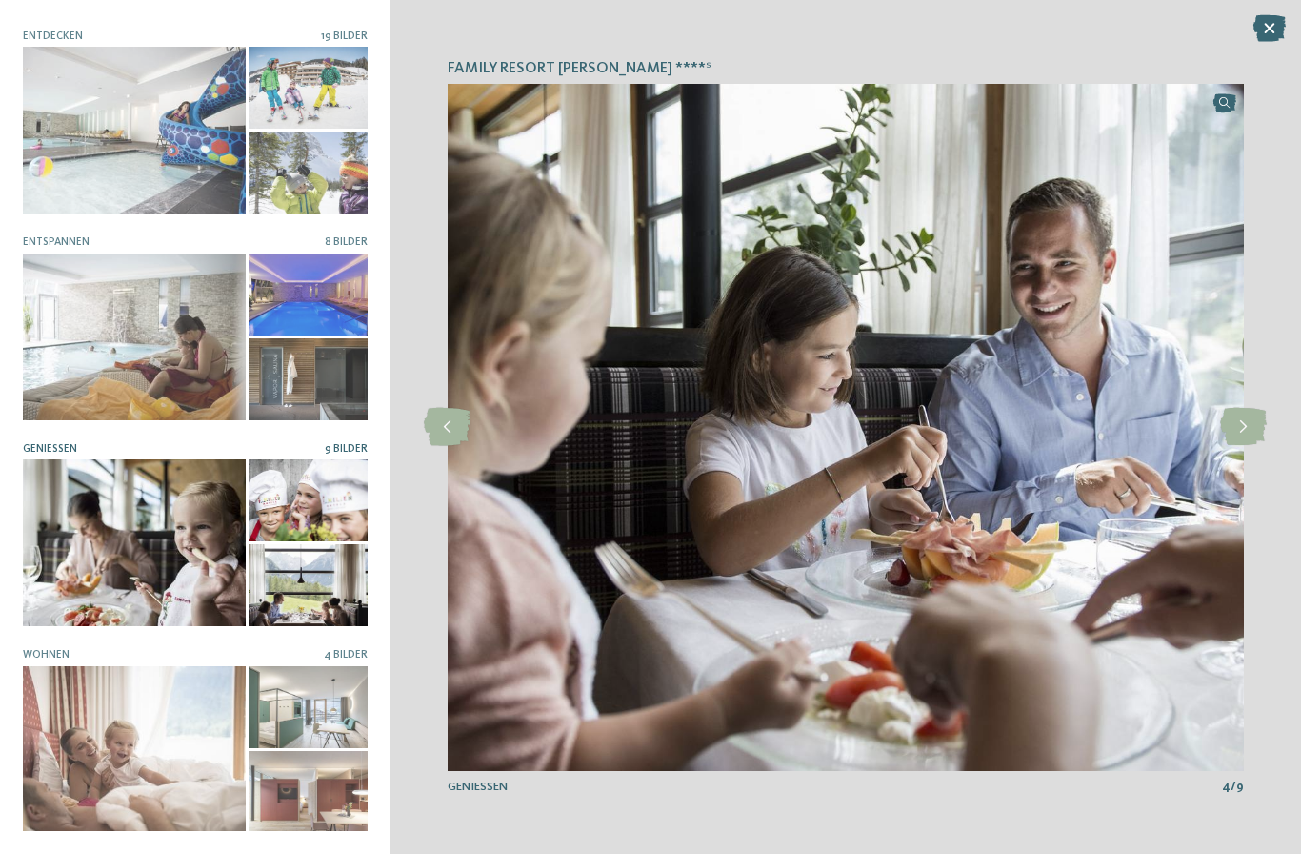
click at [1239, 441] on icon at bounding box center [1243, 427] width 47 height 38
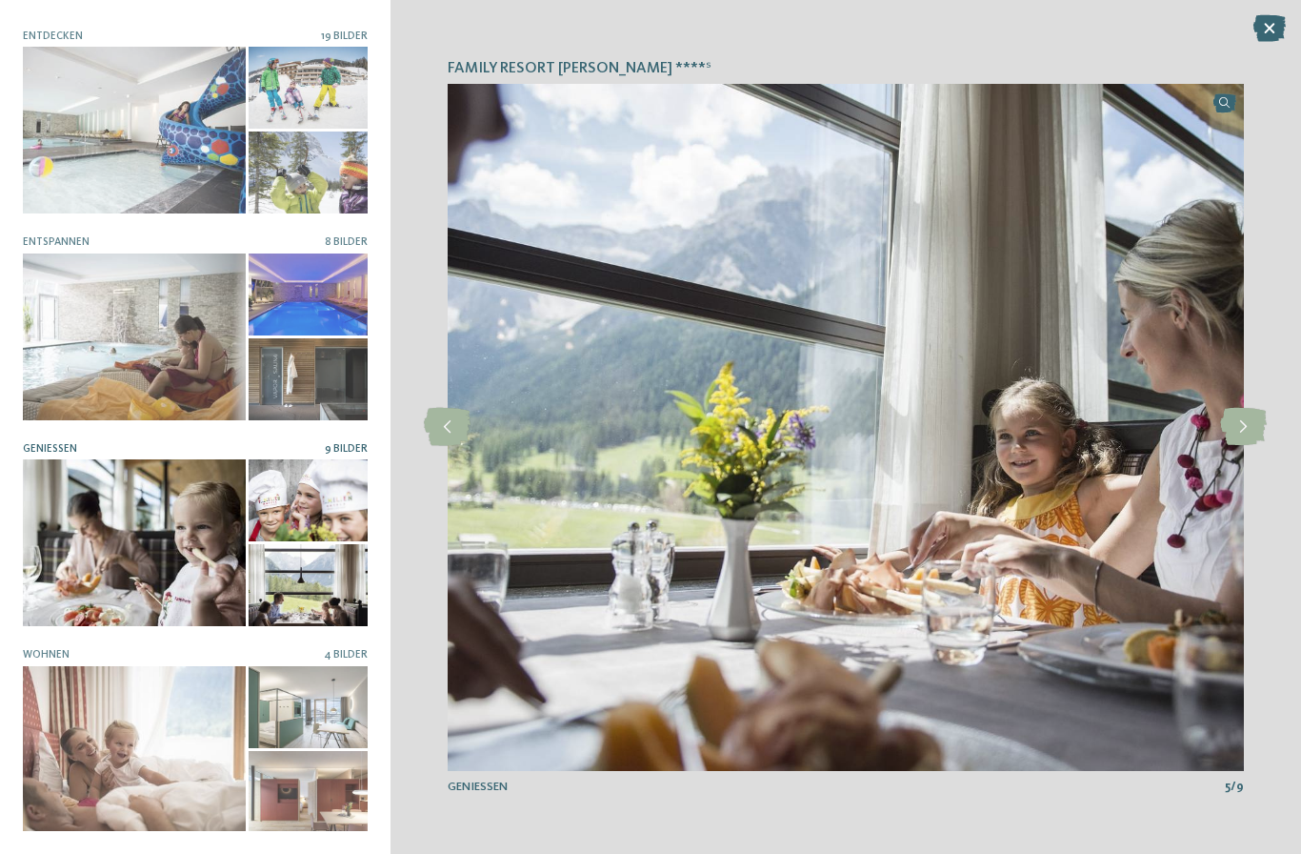
click at [1241, 442] on icon at bounding box center [1243, 427] width 47 height 38
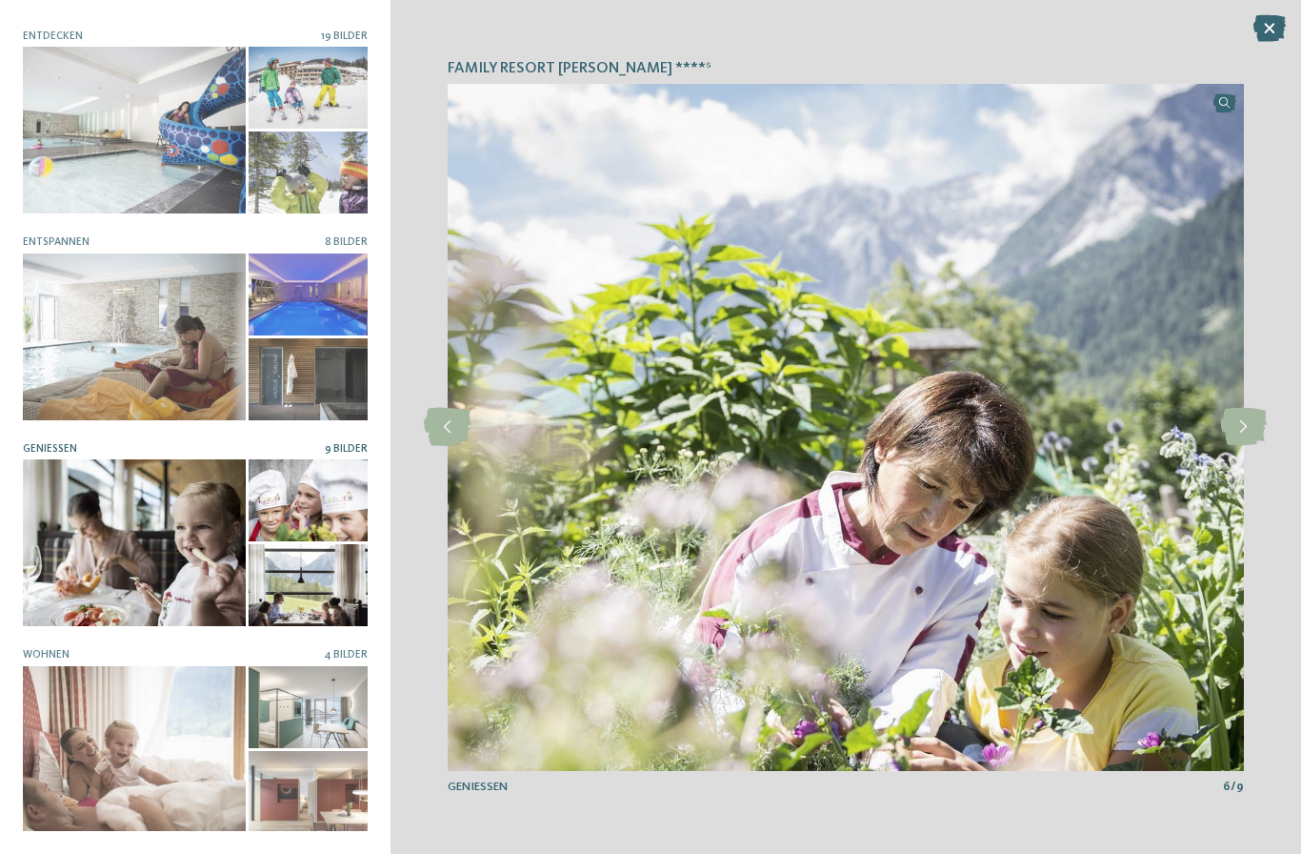
click at [1244, 446] on icon at bounding box center [1243, 427] width 47 height 38
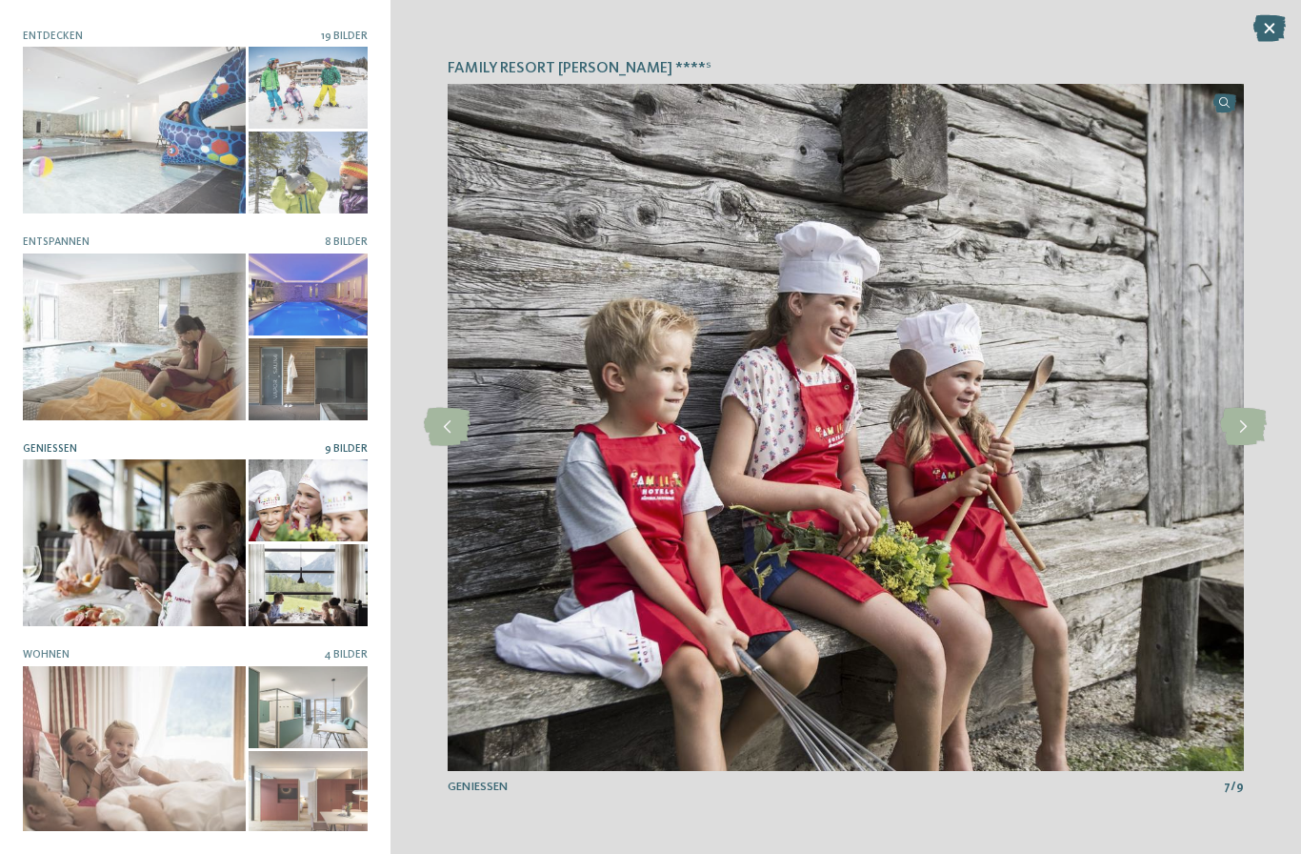
click at [1247, 442] on icon at bounding box center [1243, 427] width 47 height 38
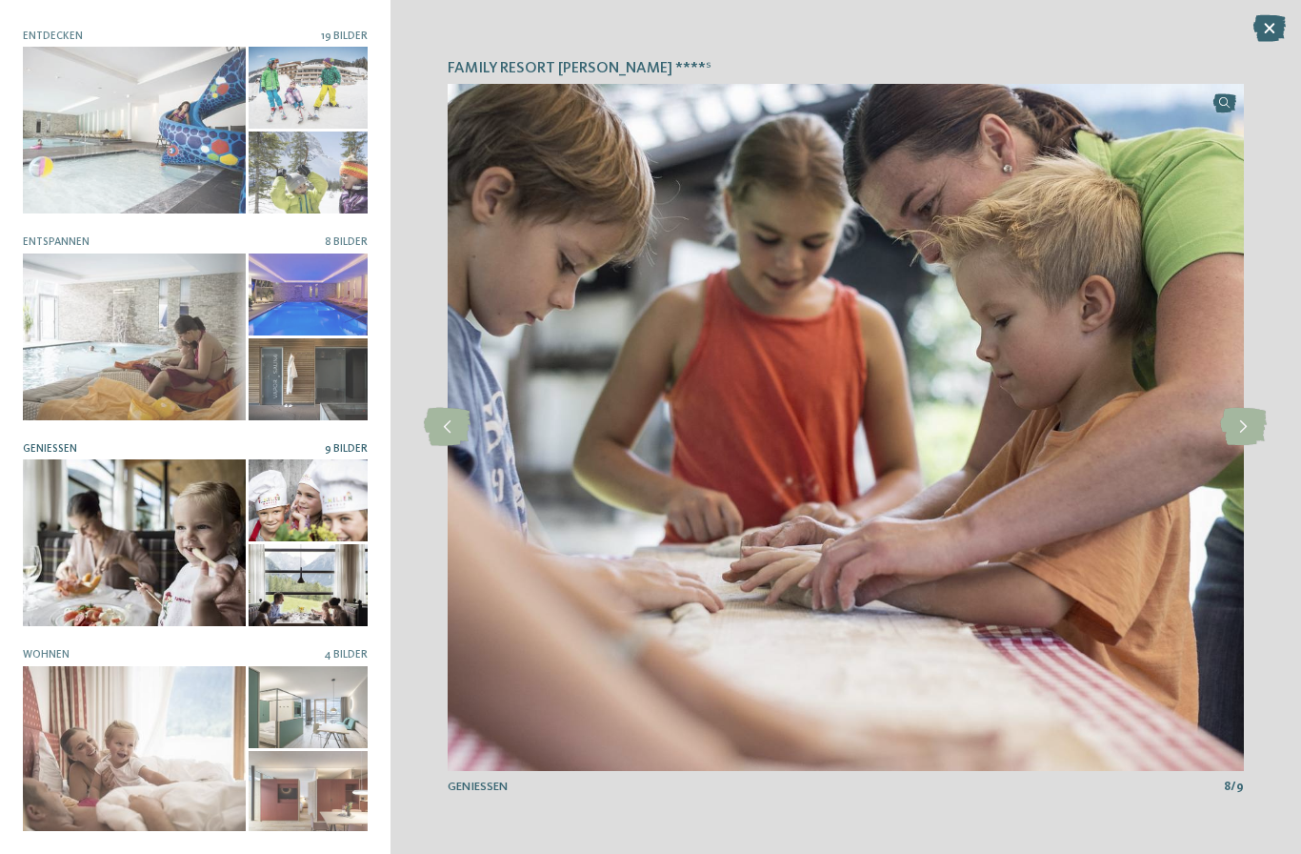
click at [116, 701] on div at bounding box center [134, 749] width 223 height 167
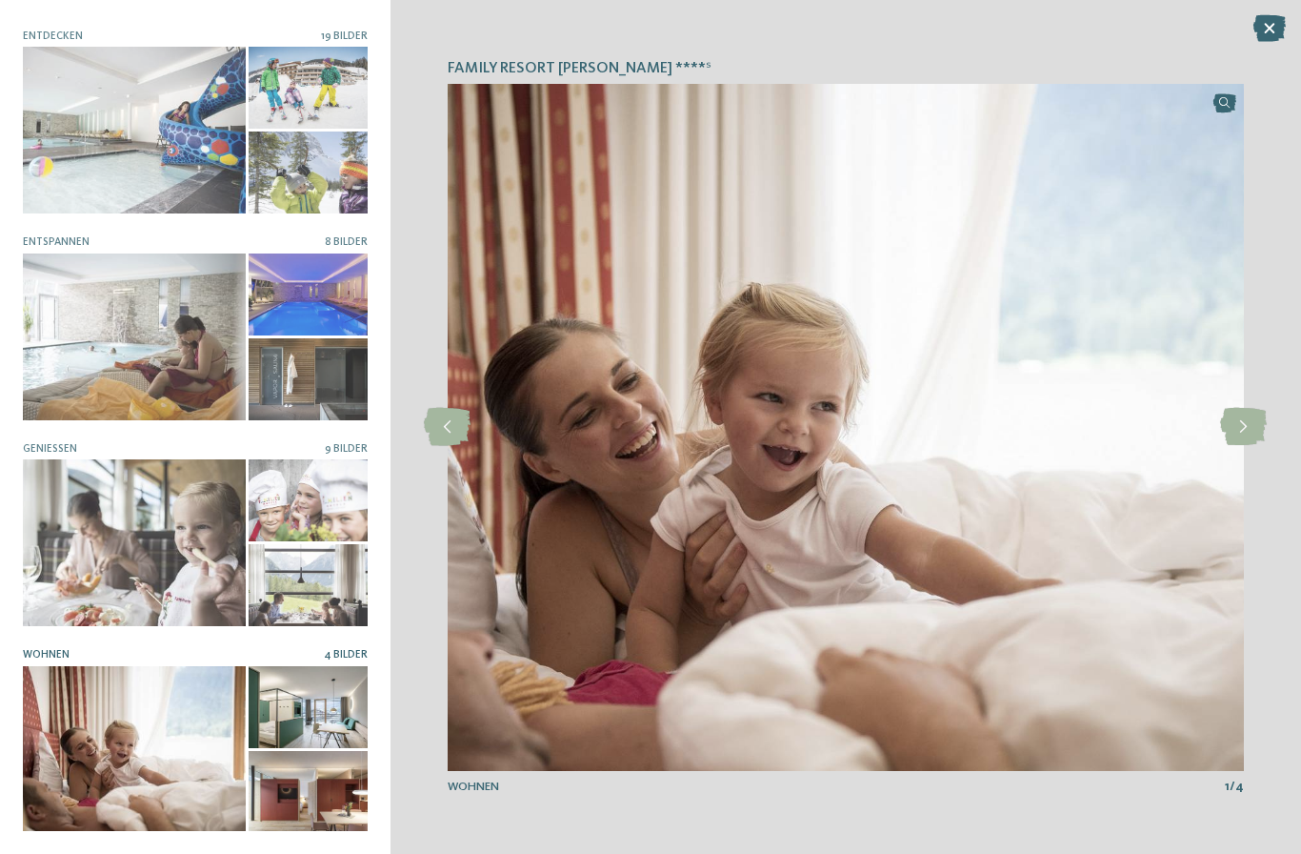
click at [1254, 431] on icon at bounding box center [1243, 427] width 47 height 38
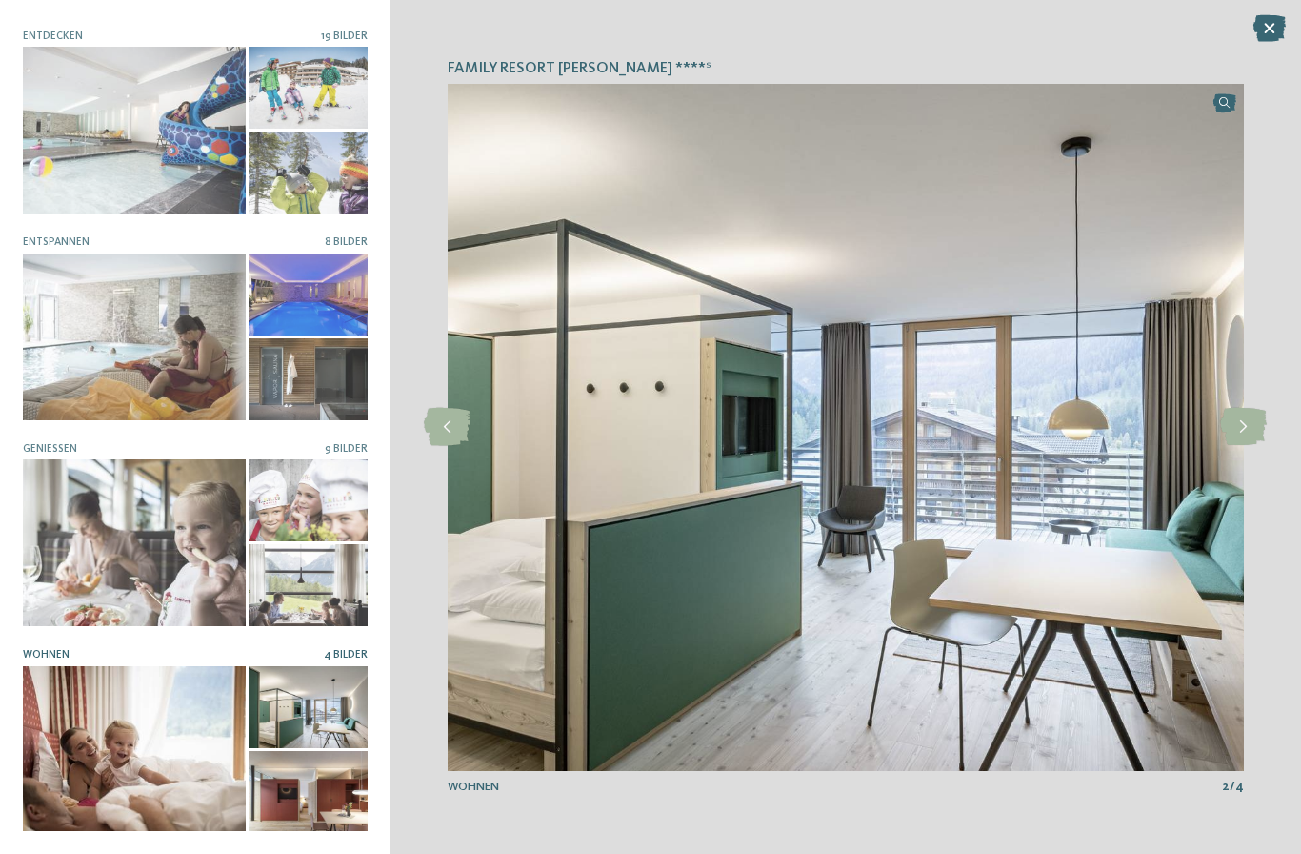
click at [1248, 425] on icon at bounding box center [1243, 427] width 47 height 38
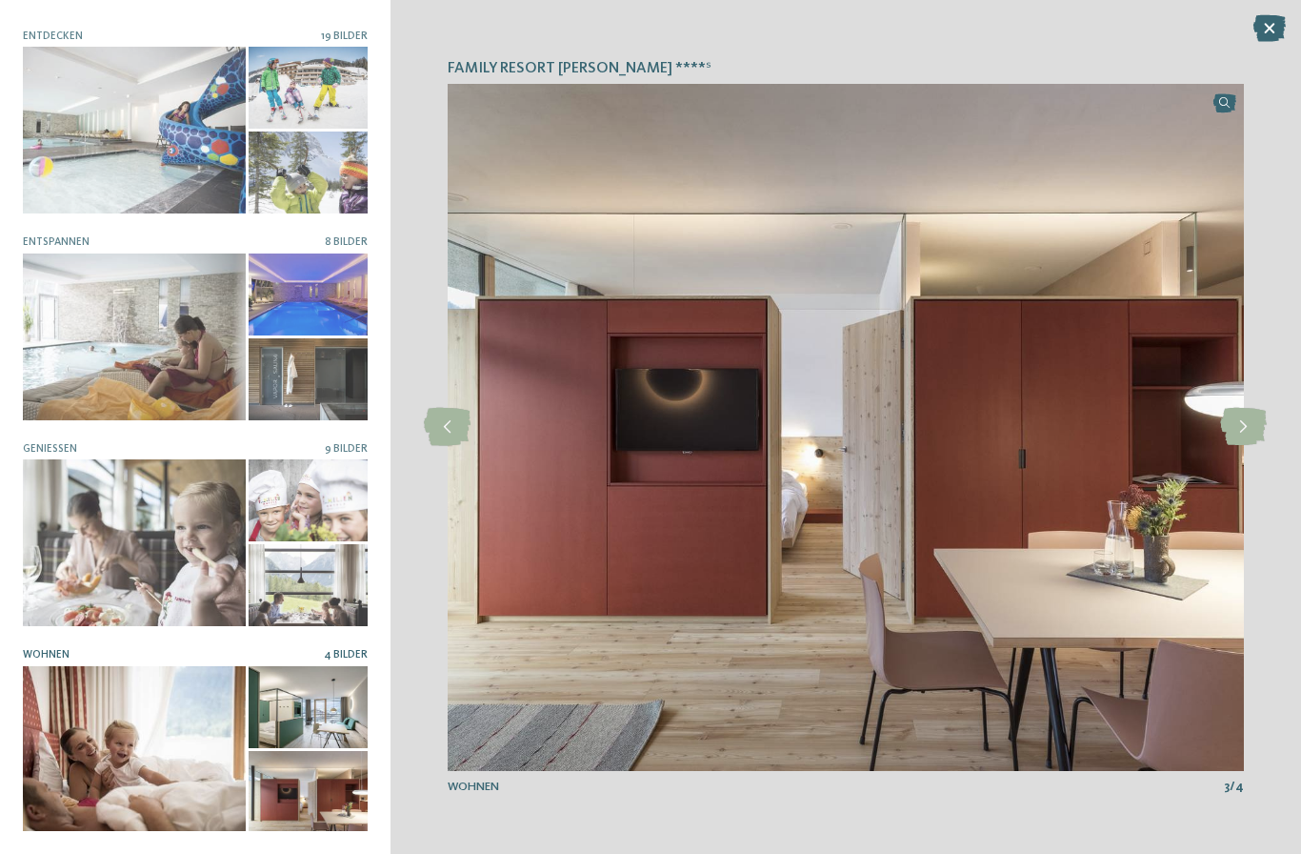
click at [1251, 426] on icon at bounding box center [1243, 427] width 47 height 38
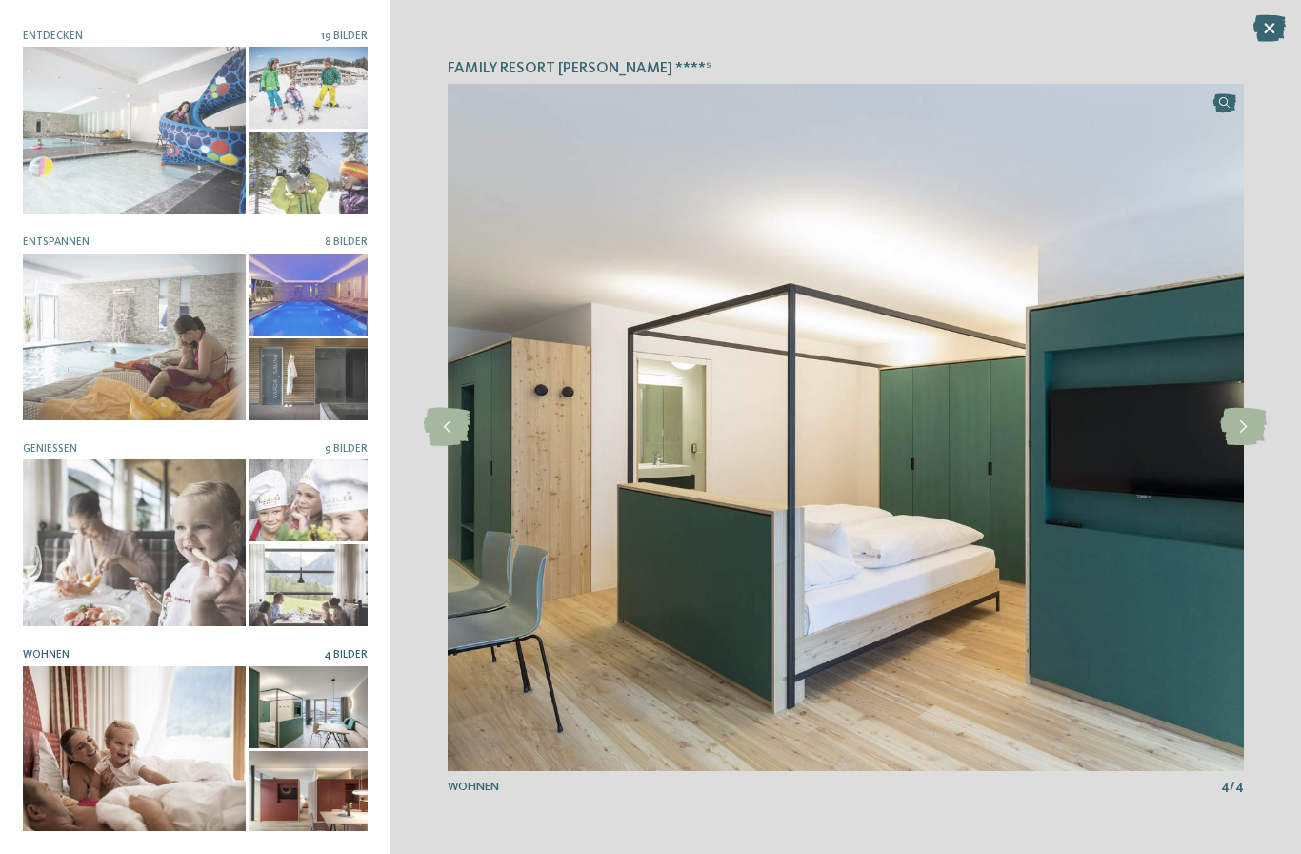
click at [1249, 425] on icon at bounding box center [1243, 427] width 47 height 38
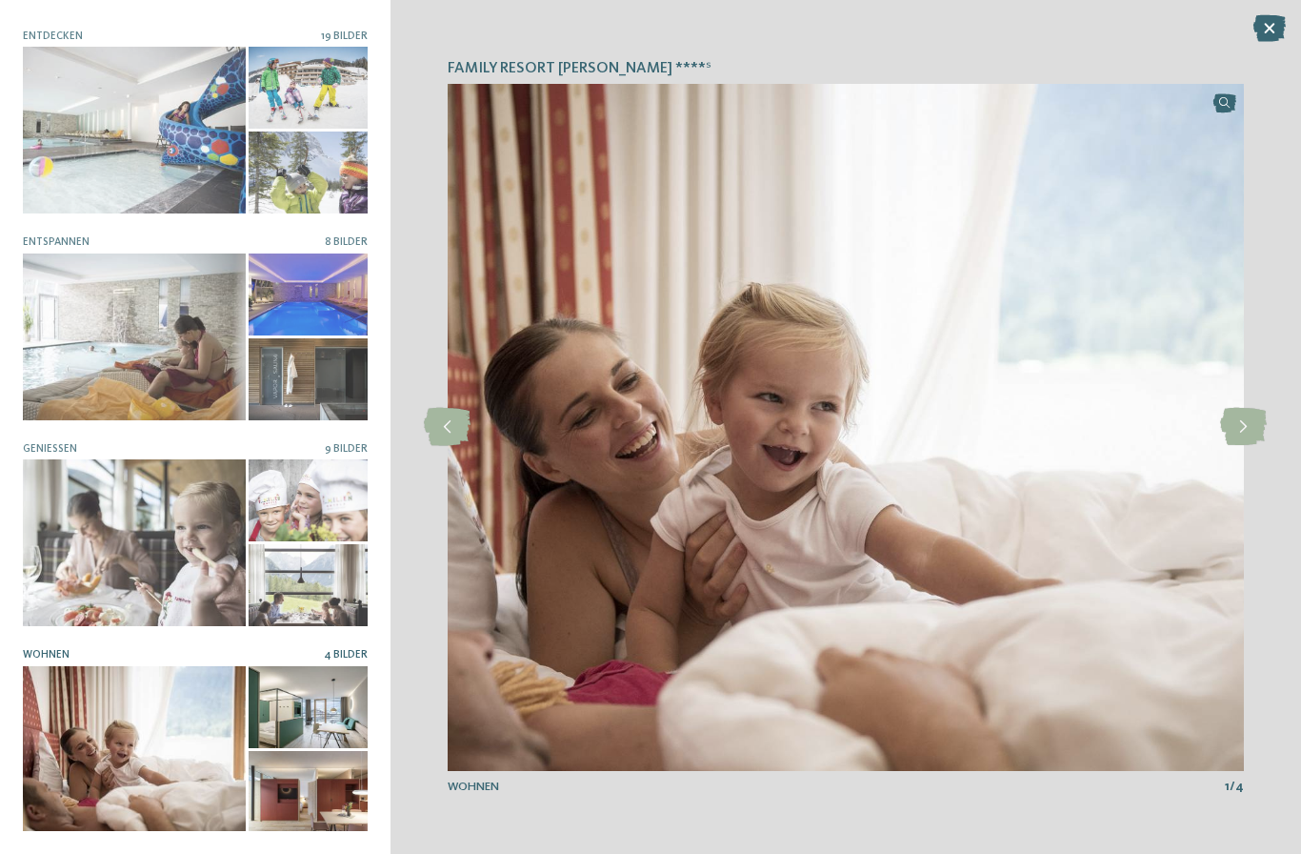
click at [1275, 31] on icon at bounding box center [1270, 28] width 32 height 27
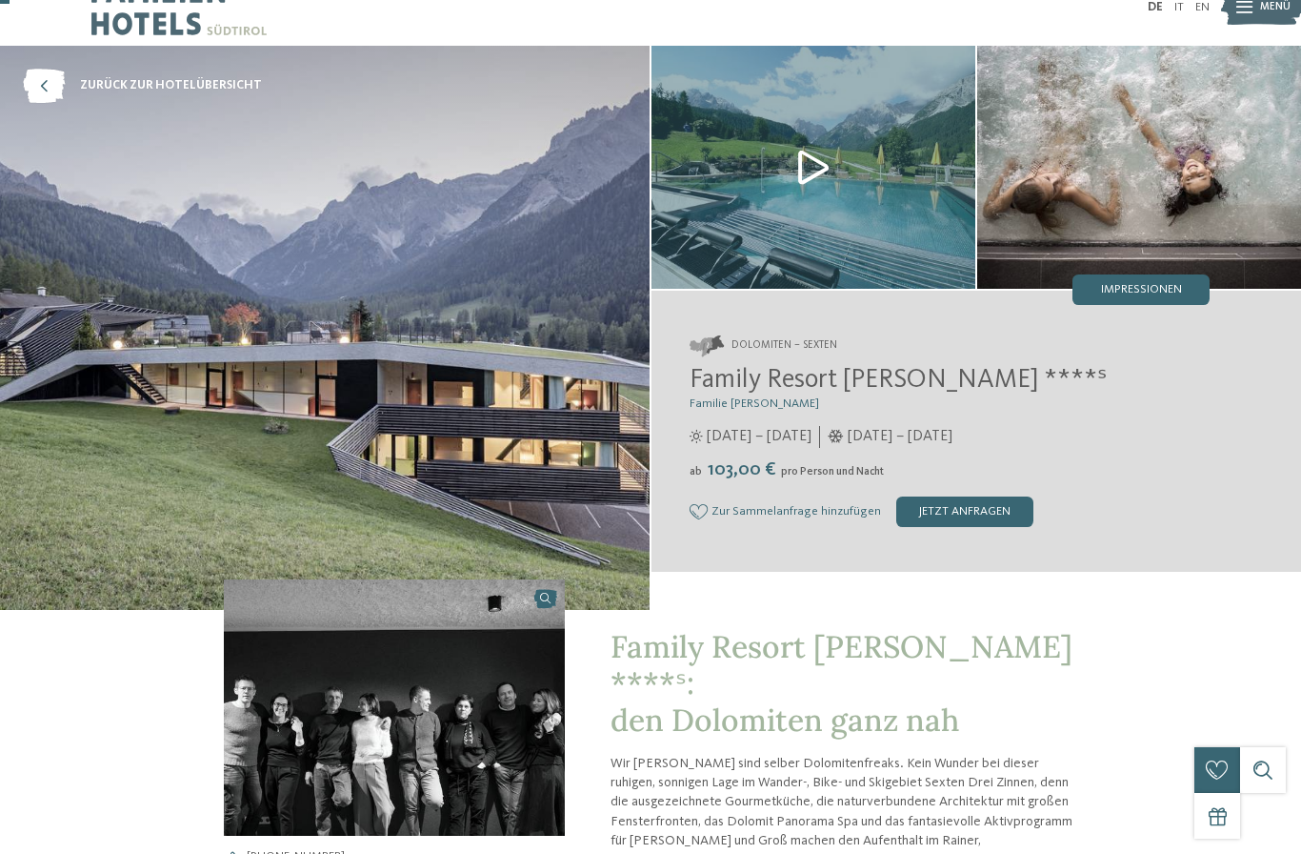
scroll to position [0, 0]
